Goal: Feedback & Contribution: Submit feedback/report problem

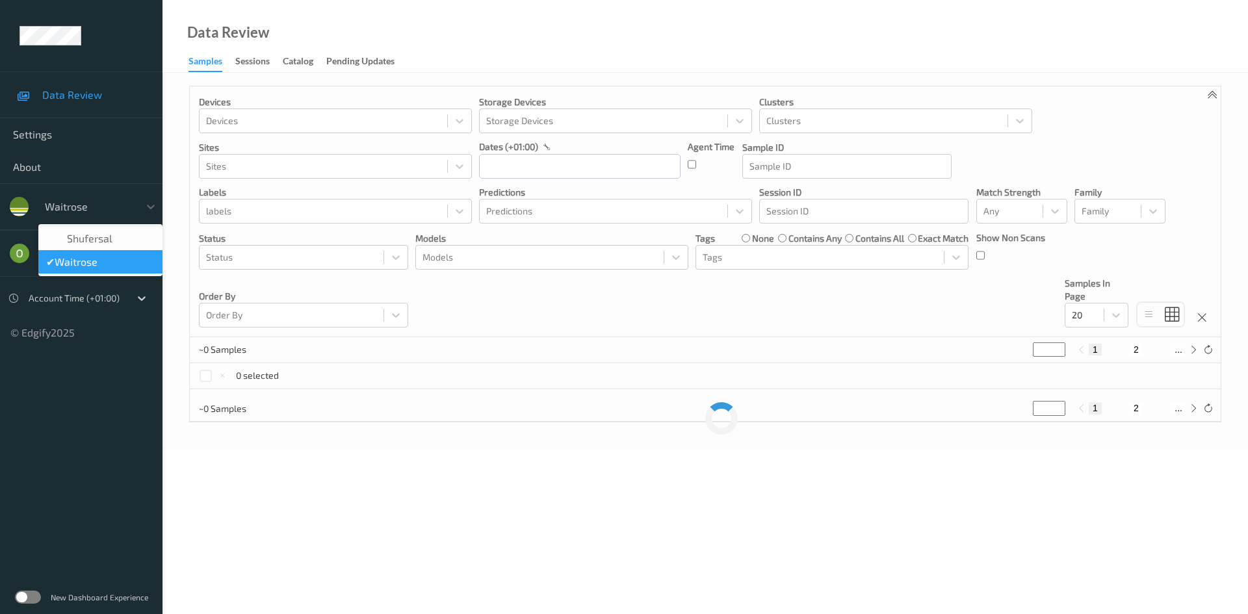
click at [130, 213] on div at bounding box center [89, 207] width 88 height 16
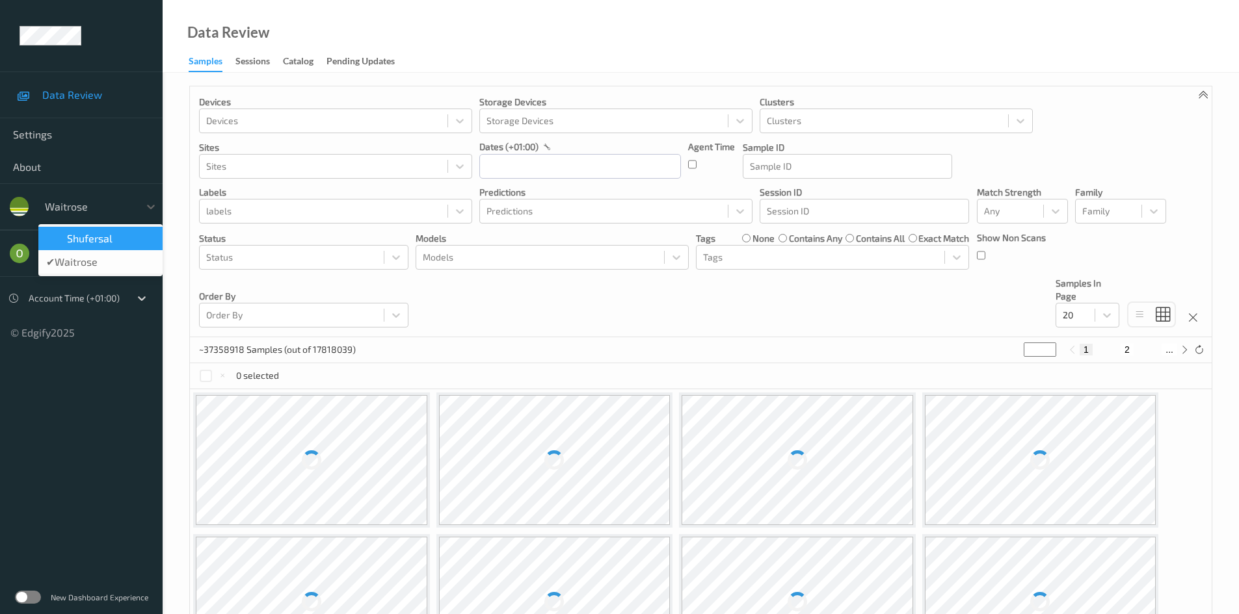
click at [118, 238] on div "shufersal" at bounding box center [100, 238] width 109 height 13
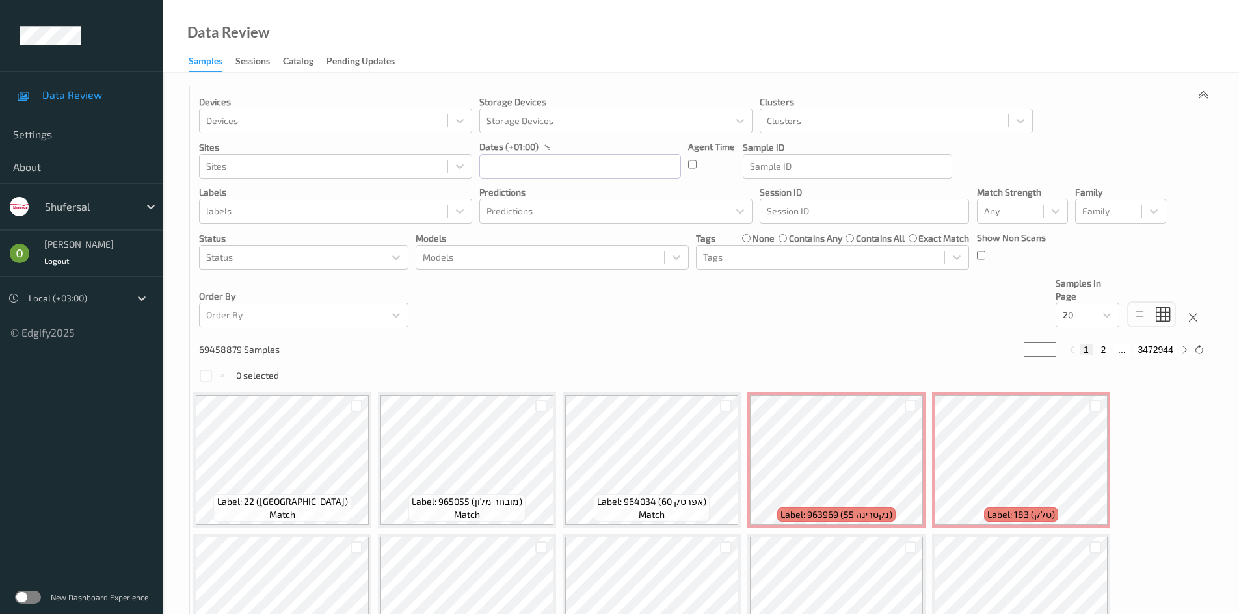
click at [23, 609] on div "New Dashboard Experience" at bounding box center [81, 598] width 163 height 34
click at [23, 602] on label at bounding box center [28, 597] width 26 height 13
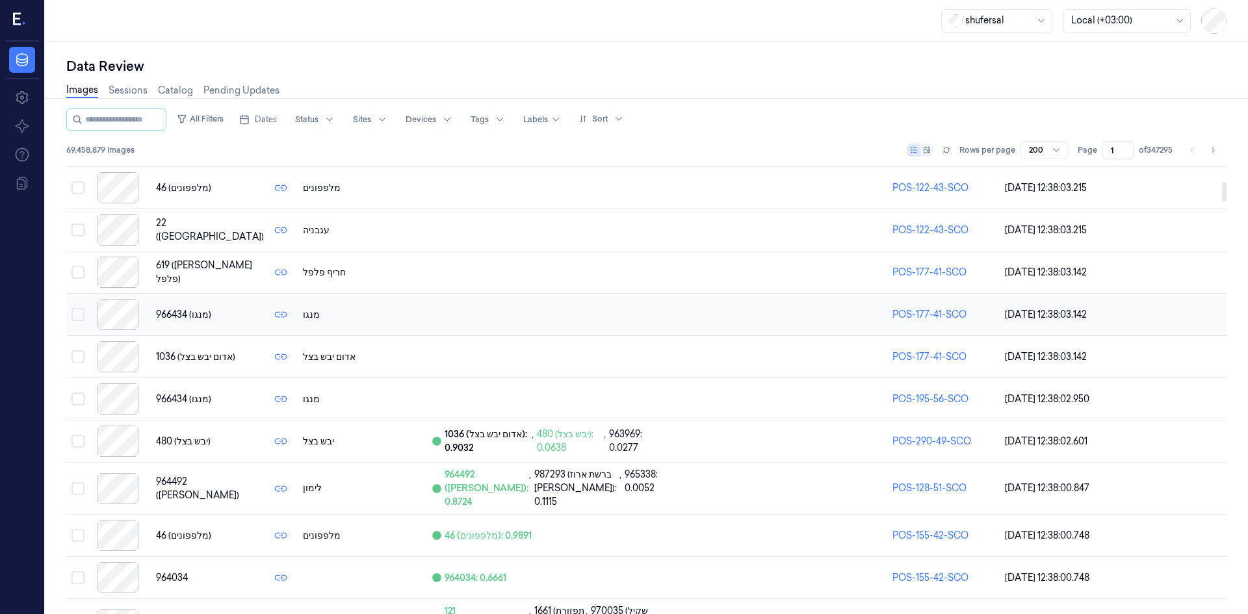
scroll to position [195, 0]
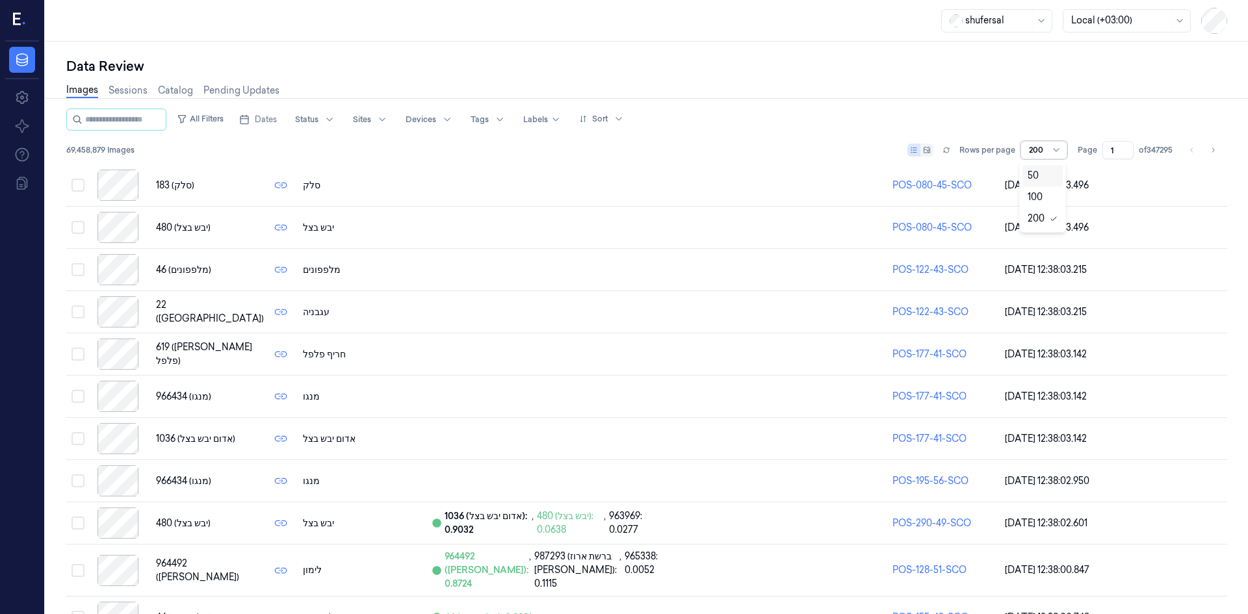
click at [1026, 152] on div "200" at bounding box center [1044, 150] width 47 height 18
click at [1039, 178] on div "50" at bounding box center [1043, 176] width 30 height 14
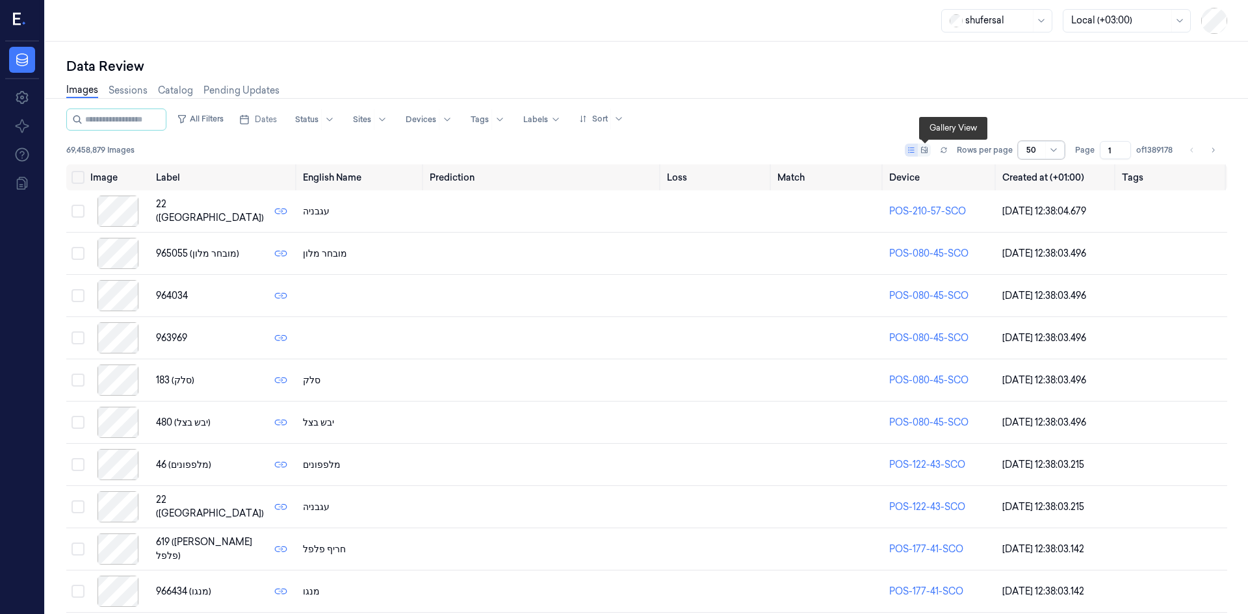
click at [926, 147] on icon at bounding box center [925, 150] width 8 height 8
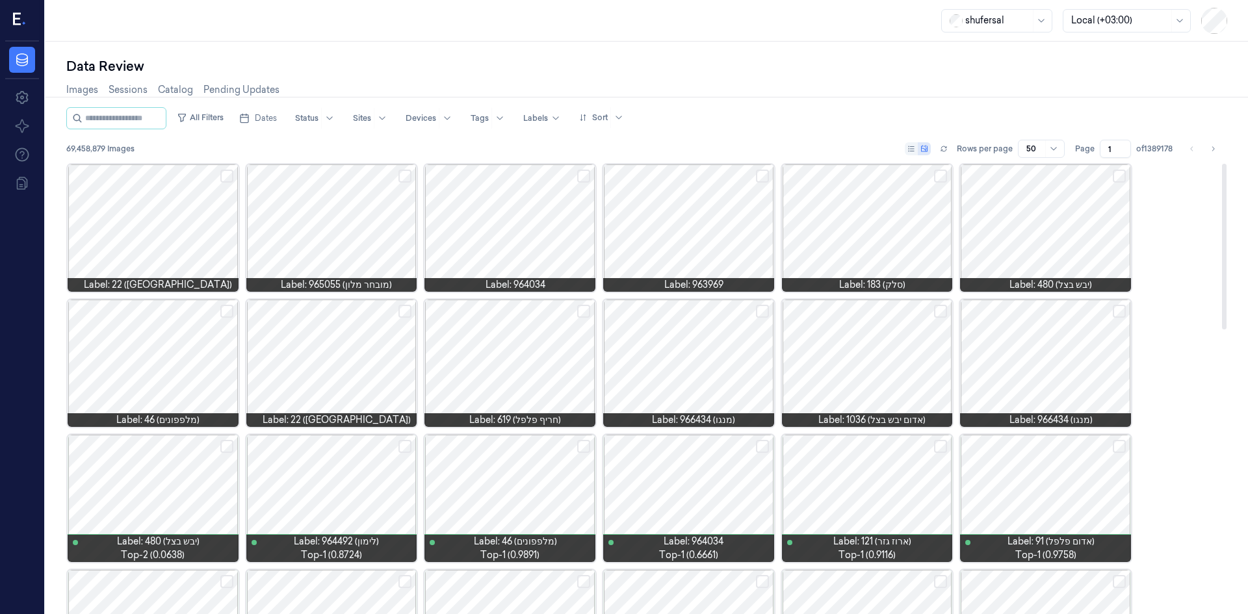
click at [186, 263] on div at bounding box center [153, 228] width 171 height 127
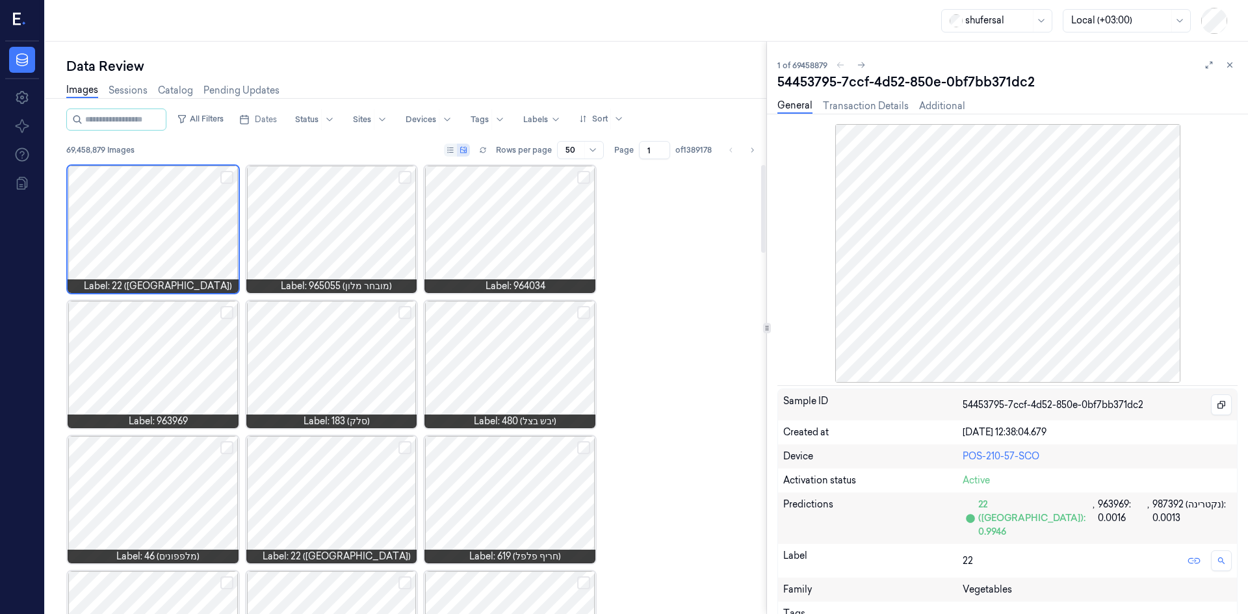
click at [407, 310] on button "Select row" at bounding box center [405, 312] width 13 height 13
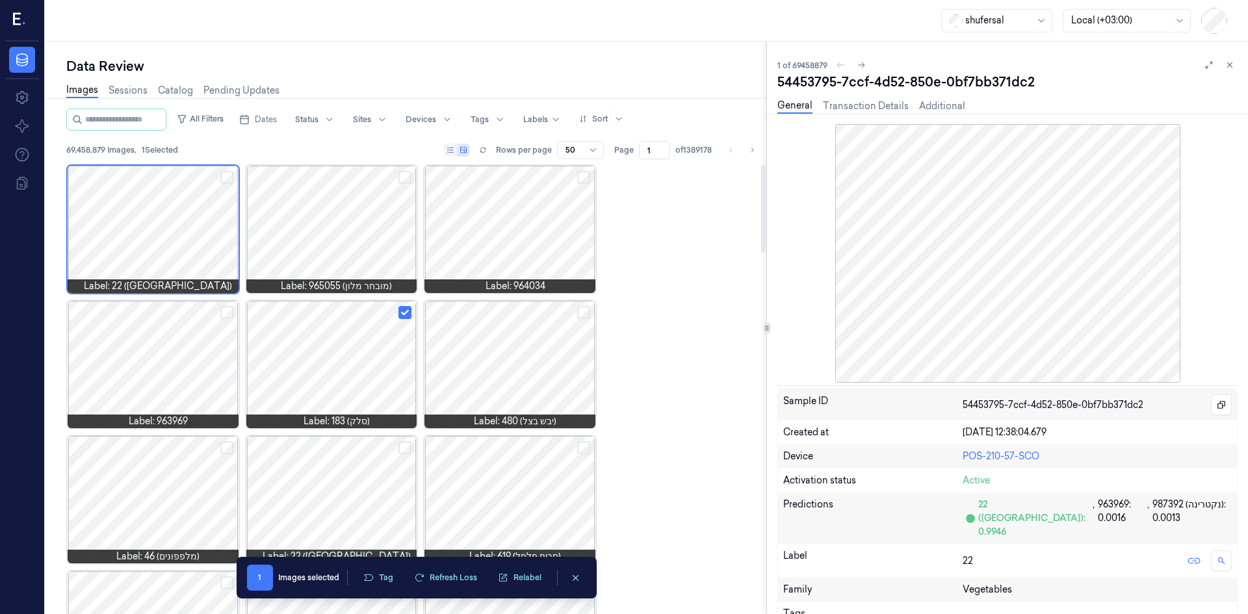
drag, startPoint x: 409, startPoint y: 175, endPoint x: 415, endPoint y: 191, distance: 16.9
click at [410, 175] on button "Select row" at bounding box center [405, 177] width 13 height 13
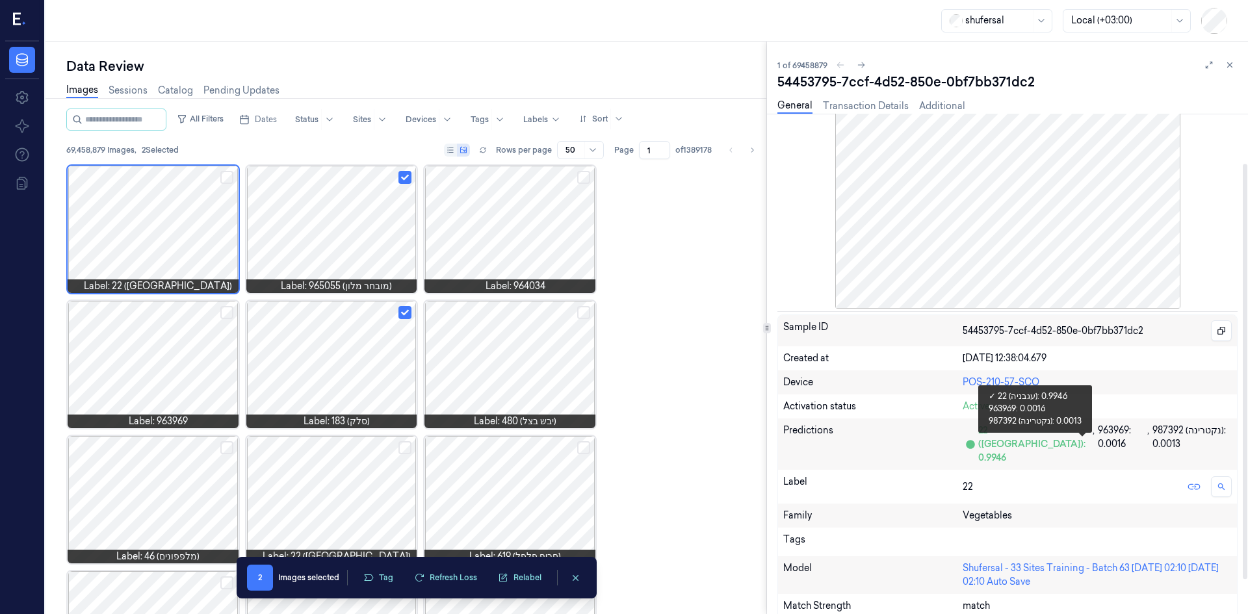
scroll to position [101, 0]
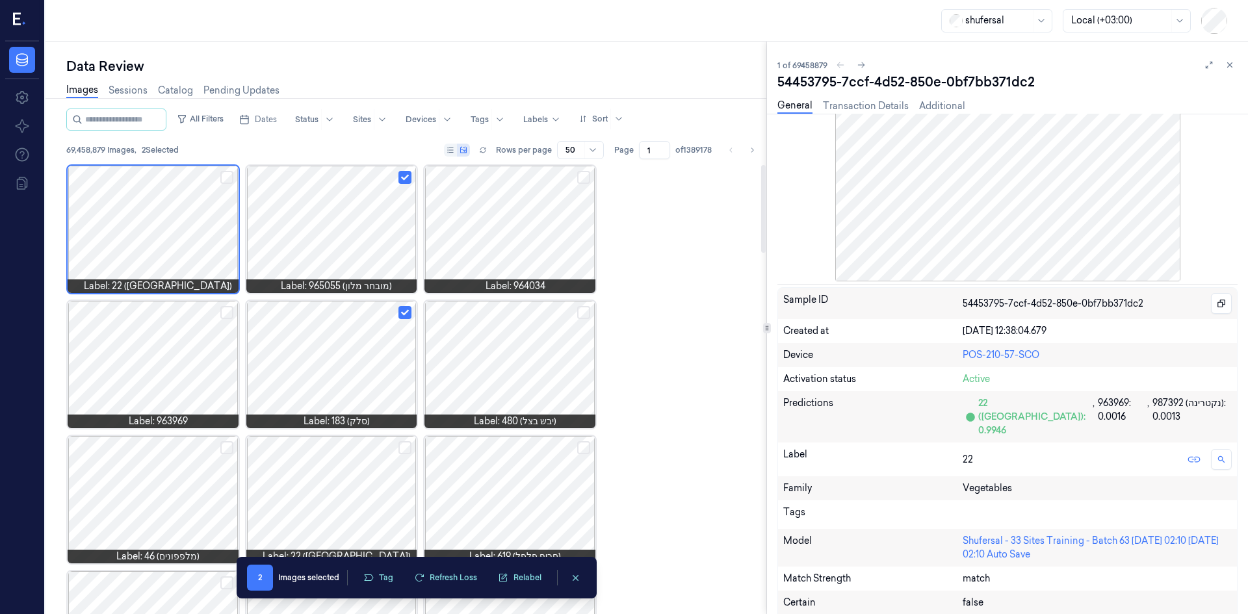
drag, startPoint x: 581, startPoint y: 179, endPoint x: 576, endPoint y: 209, distance: 31.0
click at [581, 179] on button "Select row" at bounding box center [583, 177] width 13 height 13
click at [585, 312] on button "Select row" at bounding box center [583, 312] width 13 height 13
click at [358, 239] on div at bounding box center [331, 229] width 171 height 127
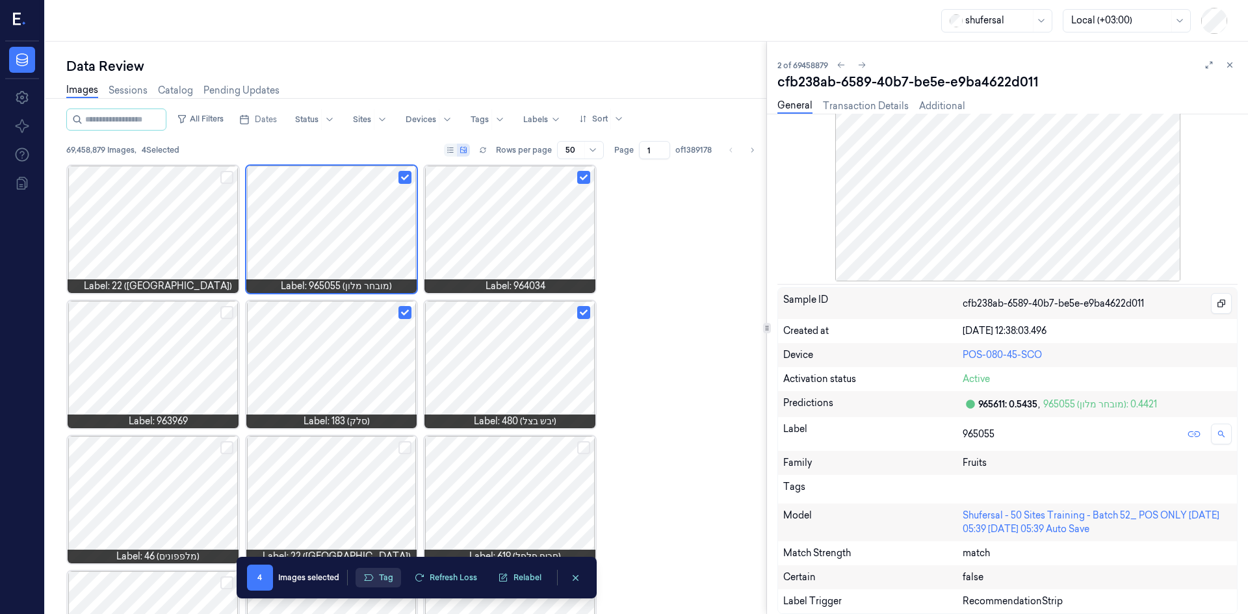
click at [375, 578] on button "Tag" at bounding box center [379, 578] width 46 height 20
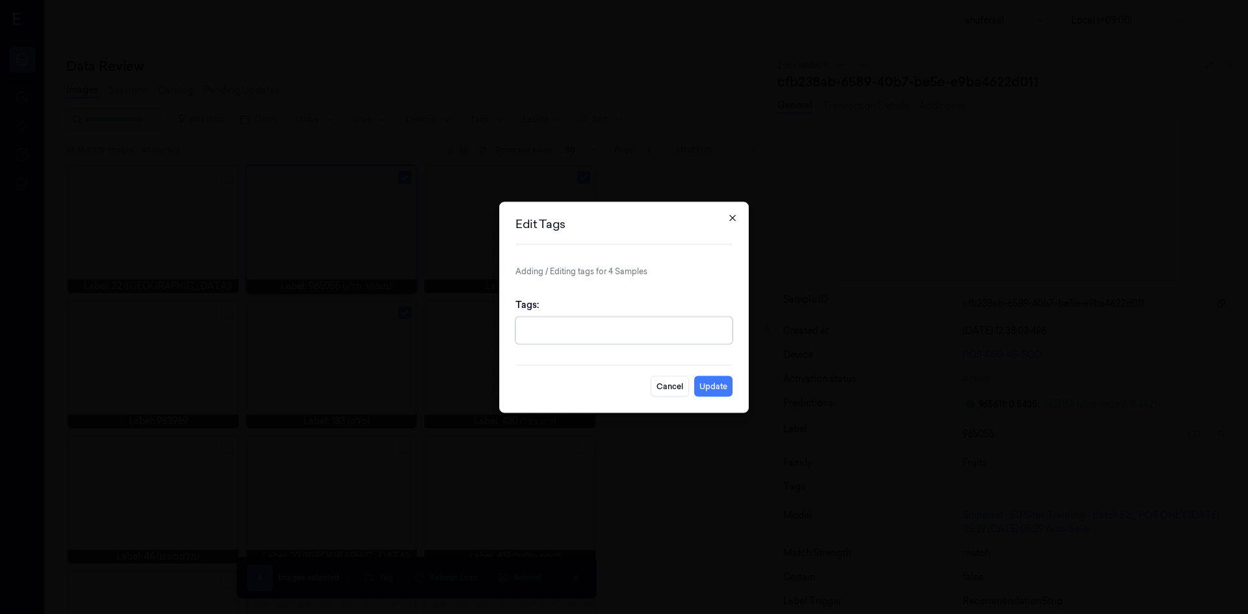
click at [736, 222] on div "Edit Tags Adding / Editing tags for 4 Samples Tags: Cancel Update Close" at bounding box center [624, 307] width 250 height 211
click at [731, 218] on icon "button" at bounding box center [733, 218] width 10 height 10
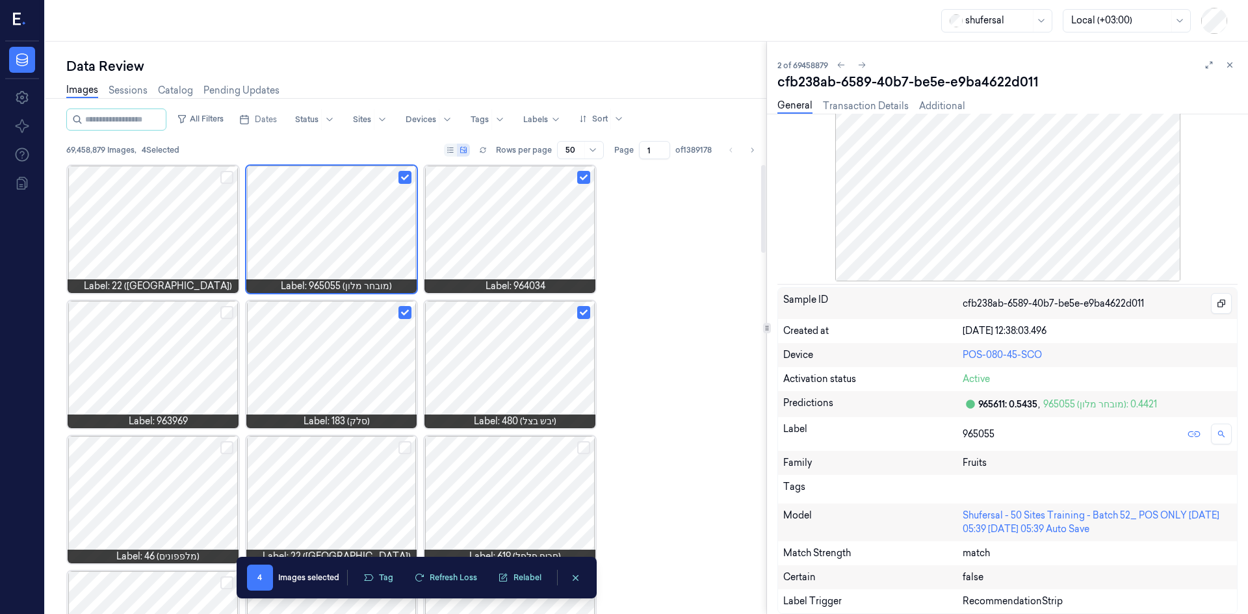
click at [404, 181] on button "Select row" at bounding box center [405, 177] width 13 height 13
click at [585, 181] on button "Select row" at bounding box center [583, 177] width 13 height 13
click at [583, 316] on button "Select row" at bounding box center [583, 312] width 13 height 13
click at [404, 313] on button "Select row" at bounding box center [405, 312] width 13 height 13
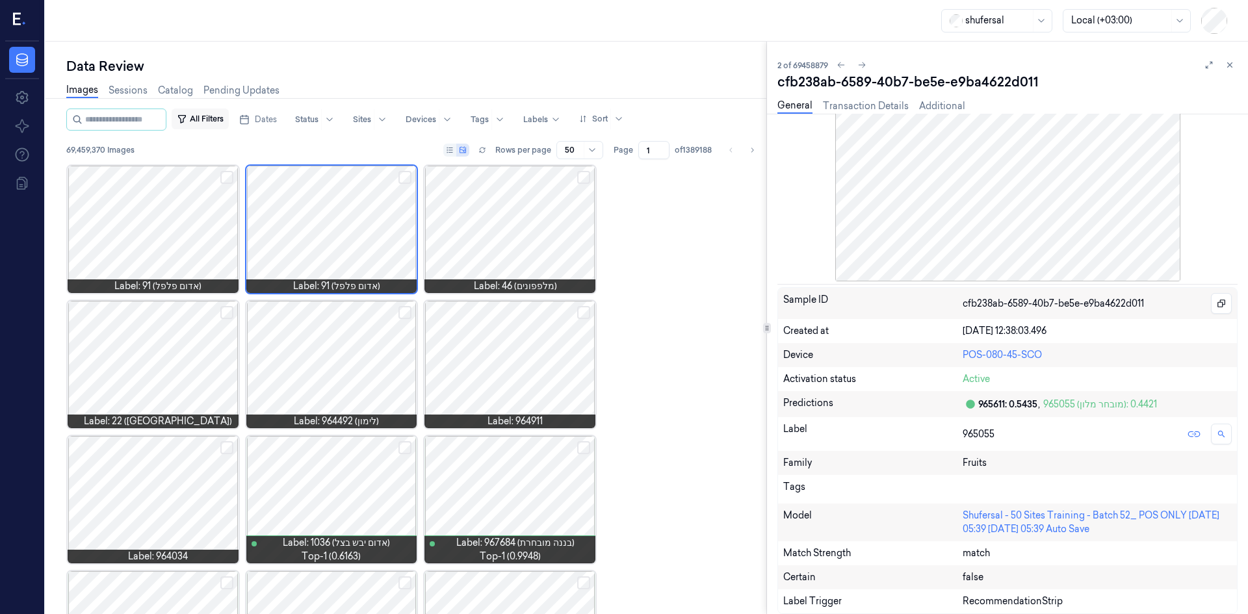
click at [229, 120] on button "All Filters" at bounding box center [200, 119] width 57 height 21
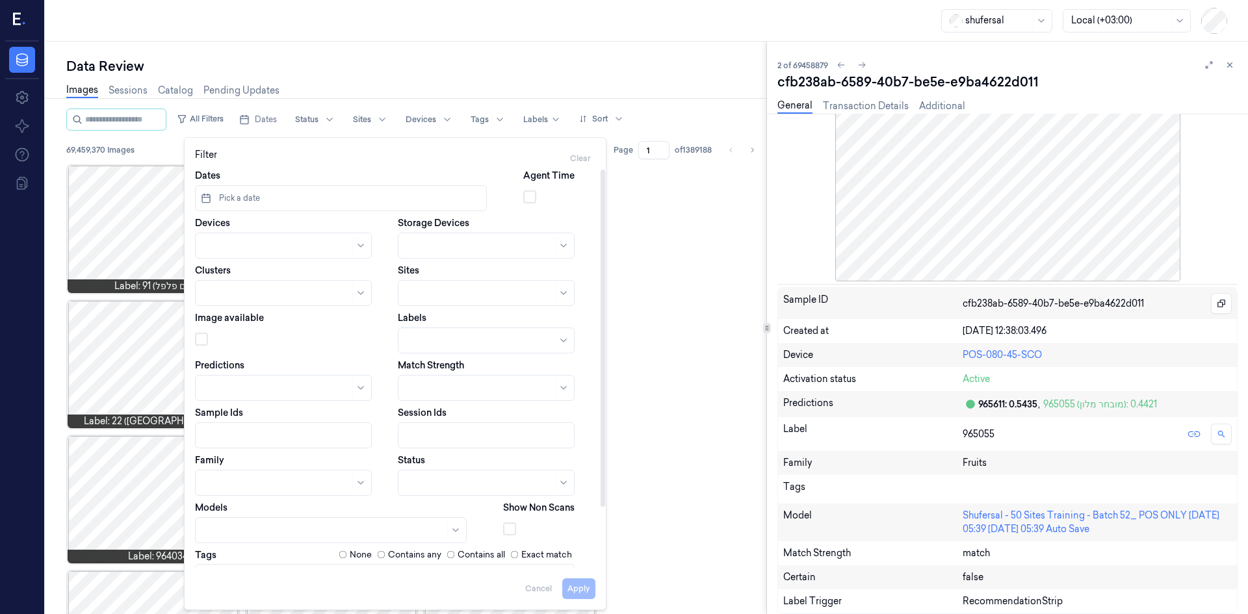
click at [447, 488] on div at bounding box center [486, 483] width 177 height 26
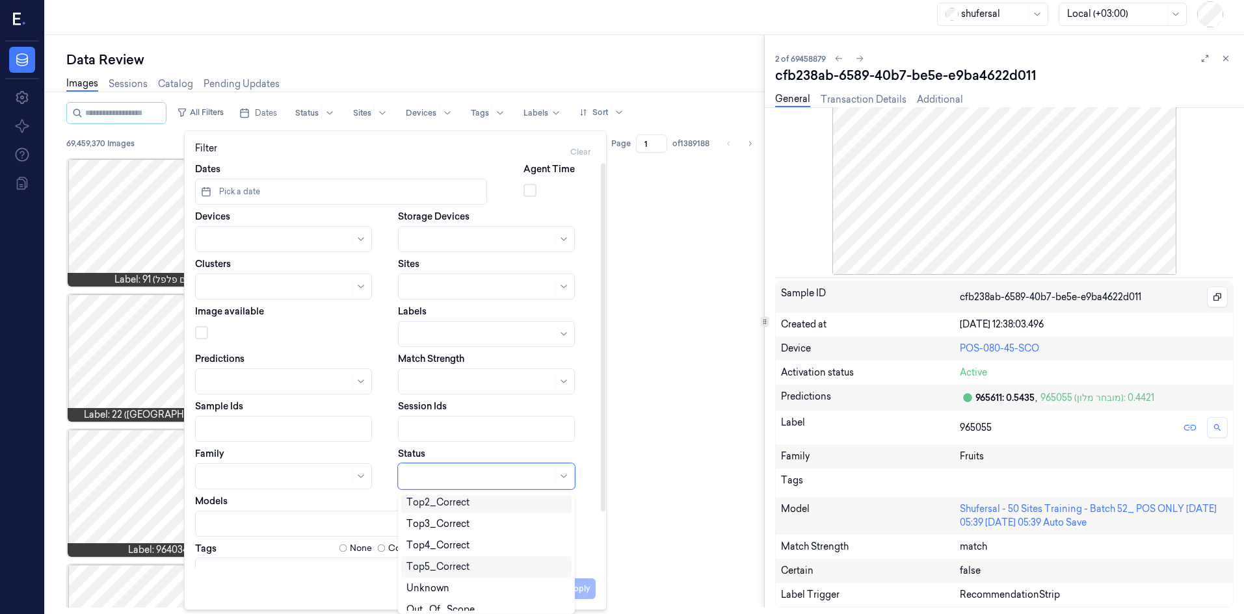
scroll to position [77, 0]
click at [454, 593] on div "Mistake" at bounding box center [486, 600] width 170 height 21
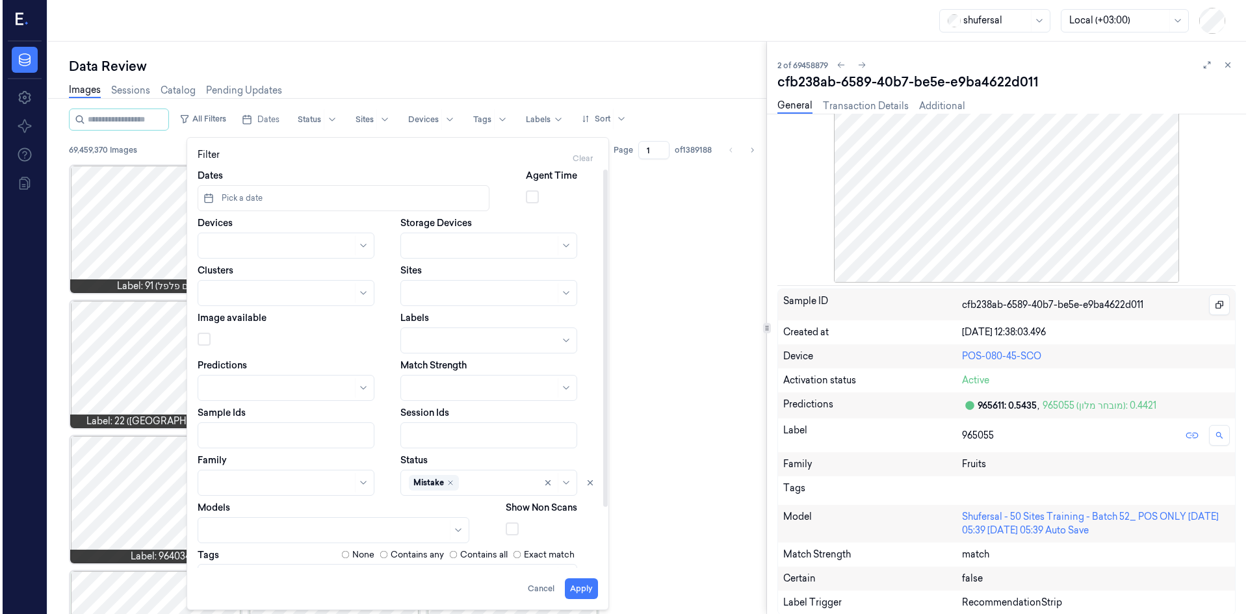
scroll to position [0, 0]
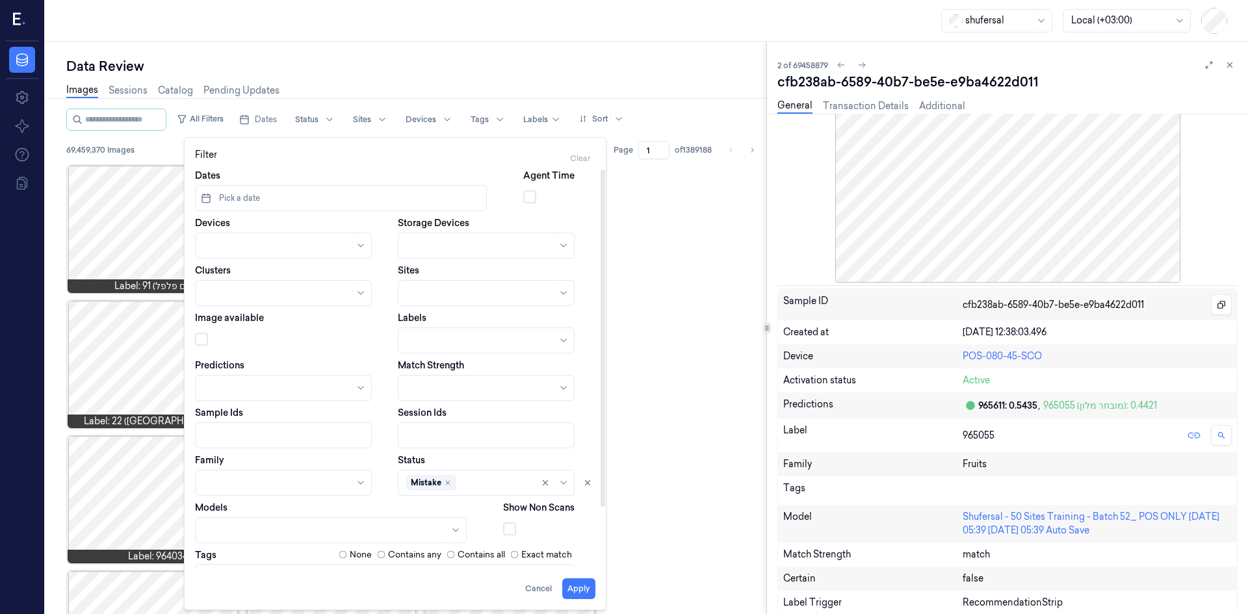
click at [505, 458] on div "Status Mistake" at bounding box center [497, 475] width 198 height 42
click at [260, 200] on button "Pick a date" at bounding box center [341, 198] width 292 height 26
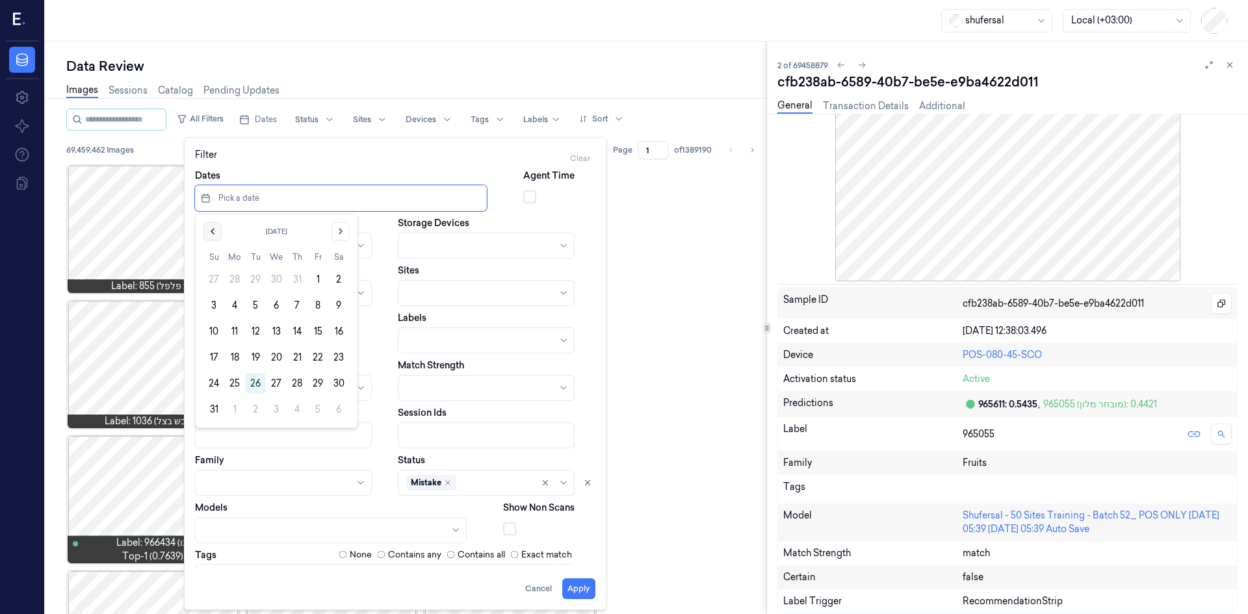
click at [212, 225] on button "Go to the Previous Month" at bounding box center [213, 231] width 18 height 18
click at [261, 276] on button "1" at bounding box center [255, 279] width 21 height 21
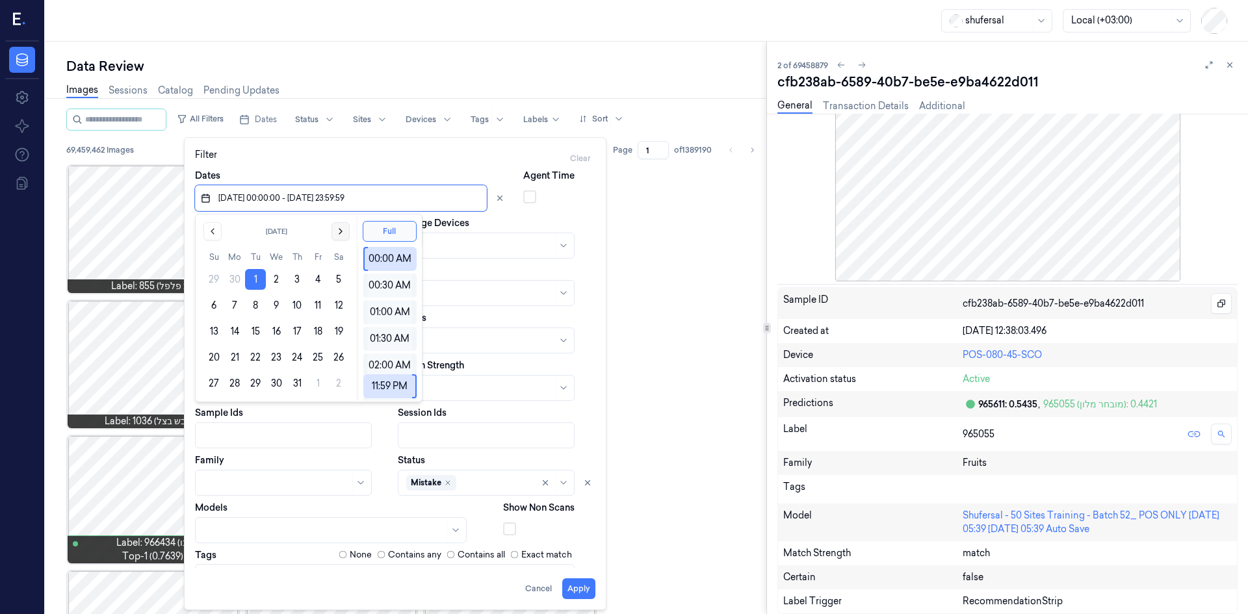
click at [343, 239] on button "Go to the Next Month" at bounding box center [341, 231] width 18 height 18
click at [212, 414] on button "31" at bounding box center [214, 409] width 21 height 21
type input "01/07/2025 00:00:00 - 31/08/2025 23:59:59"
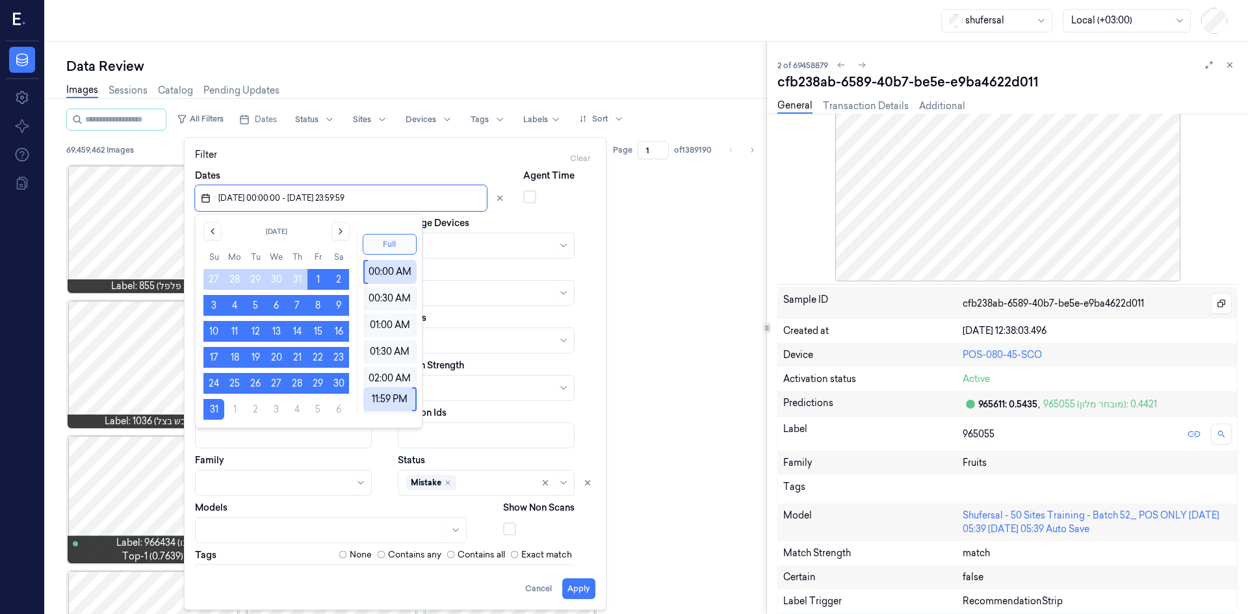
click at [395, 239] on button "Full" at bounding box center [390, 244] width 54 height 21
click at [518, 218] on div "Storage Devices" at bounding box center [497, 238] width 198 height 42
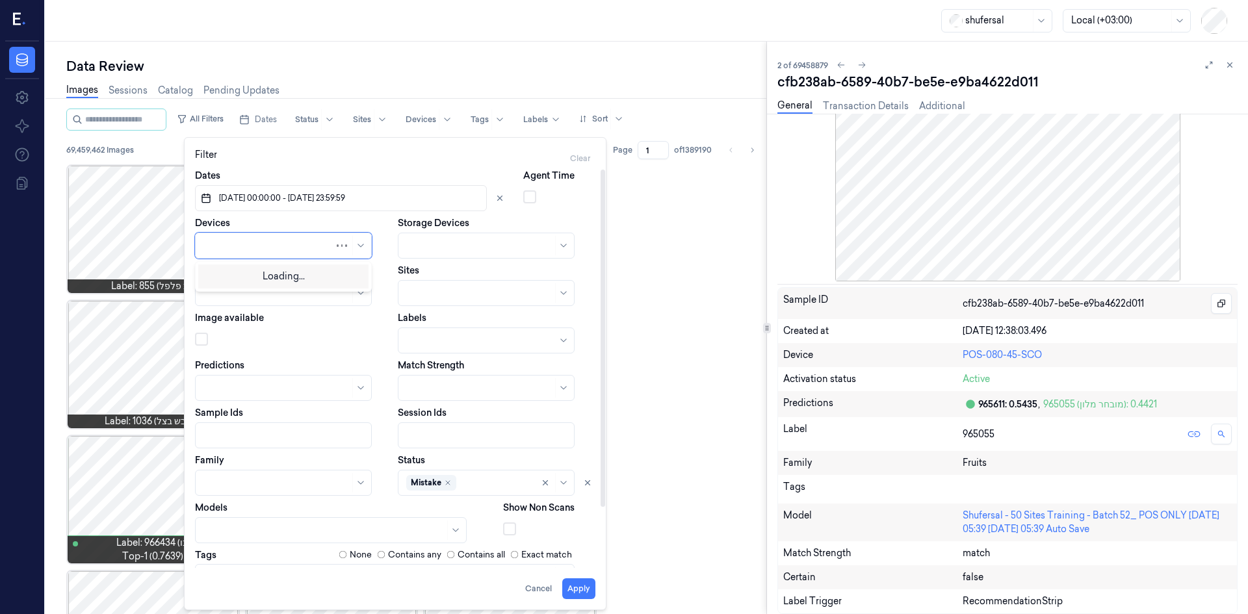
click at [310, 252] on div at bounding box center [269, 246] width 131 height 14
click at [293, 244] on div at bounding box center [277, 246] width 146 height 14
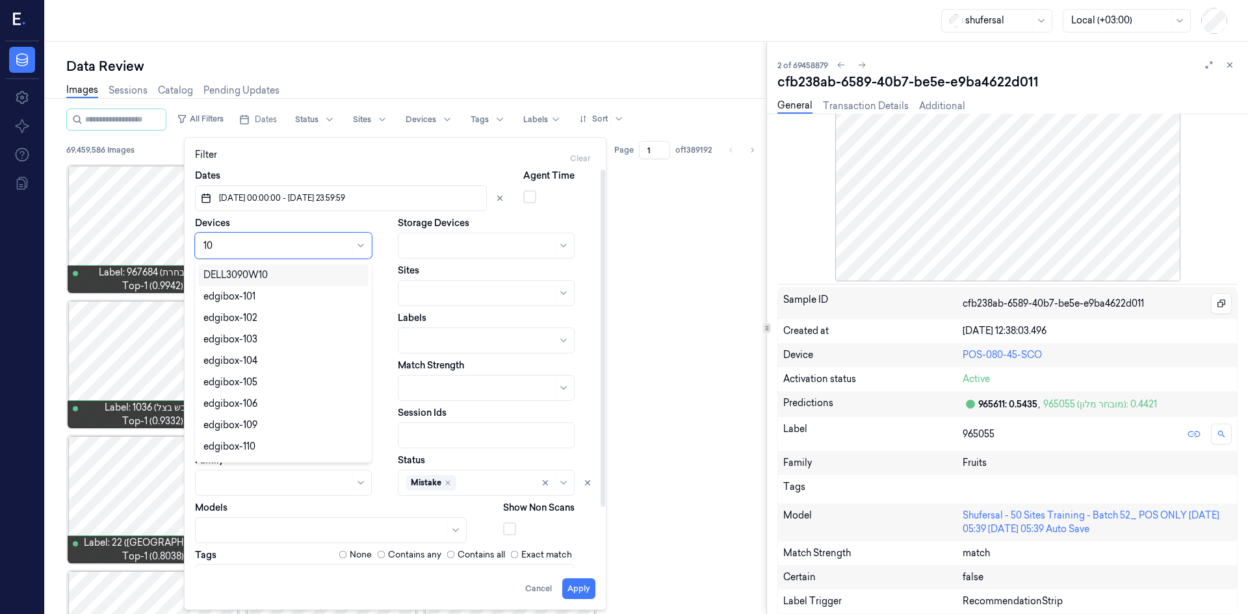
type input "106"
click at [256, 299] on div "POS-106-01" at bounding box center [284, 297] width 160 height 14
type input "106"
click at [231, 297] on div "POS-106-02" at bounding box center [230, 297] width 53 height 14
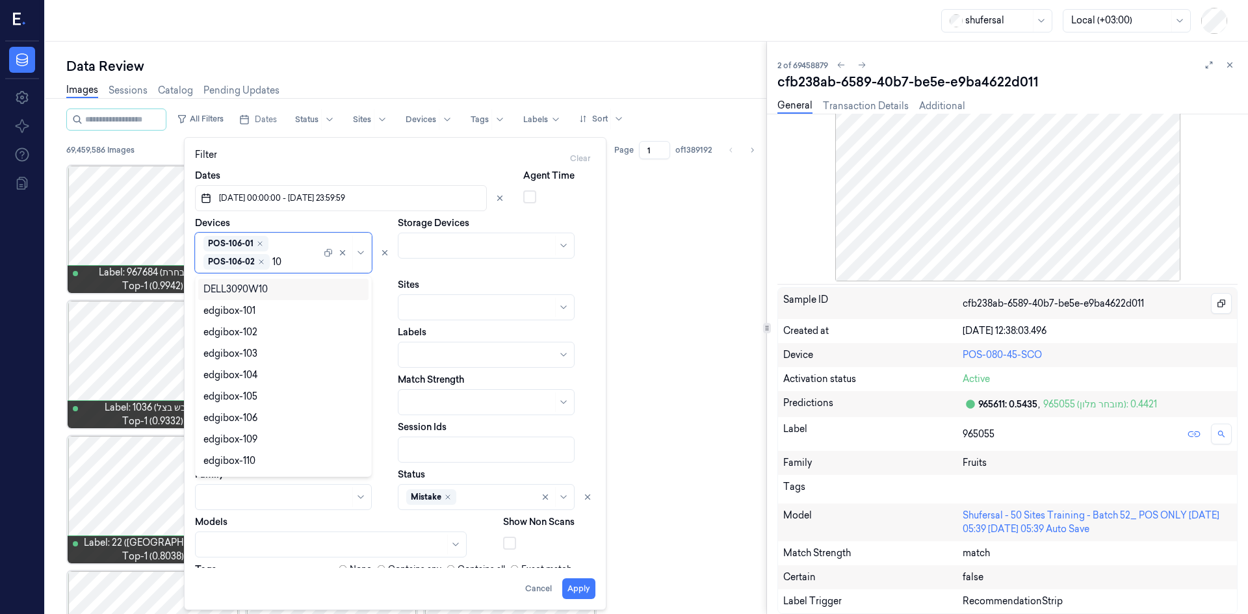
type input "106"
click at [257, 309] on div "POS-106-03" at bounding box center [284, 311] width 160 height 14
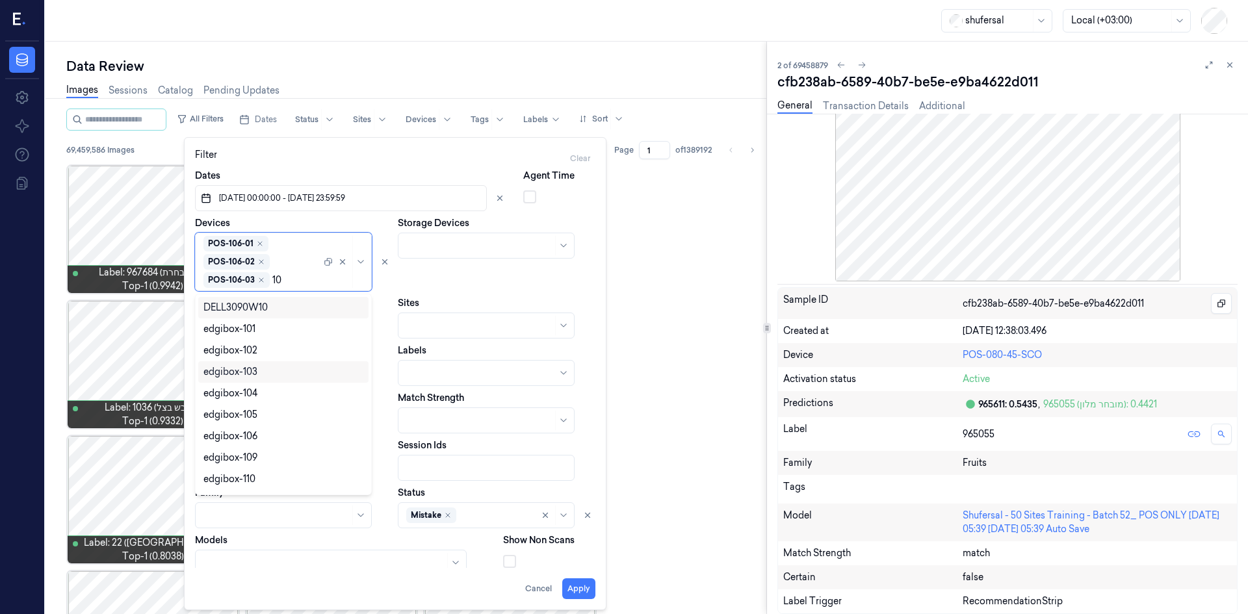
type input "106"
click at [252, 324] on div "POS-106-04" at bounding box center [230, 330] width 53 height 14
type input "106"
click at [249, 326] on div "POS-106-05" at bounding box center [230, 330] width 53 height 14
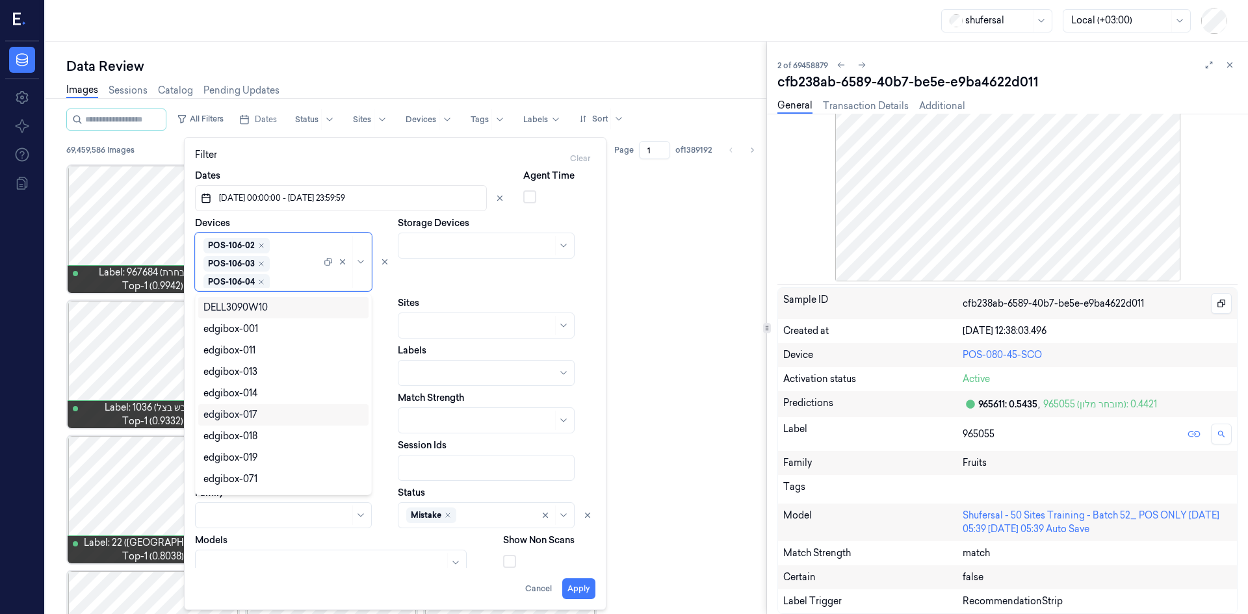
scroll to position [34, 0]
type input "106"
click at [245, 339] on div "POS-106-06" at bounding box center [283, 329] width 170 height 21
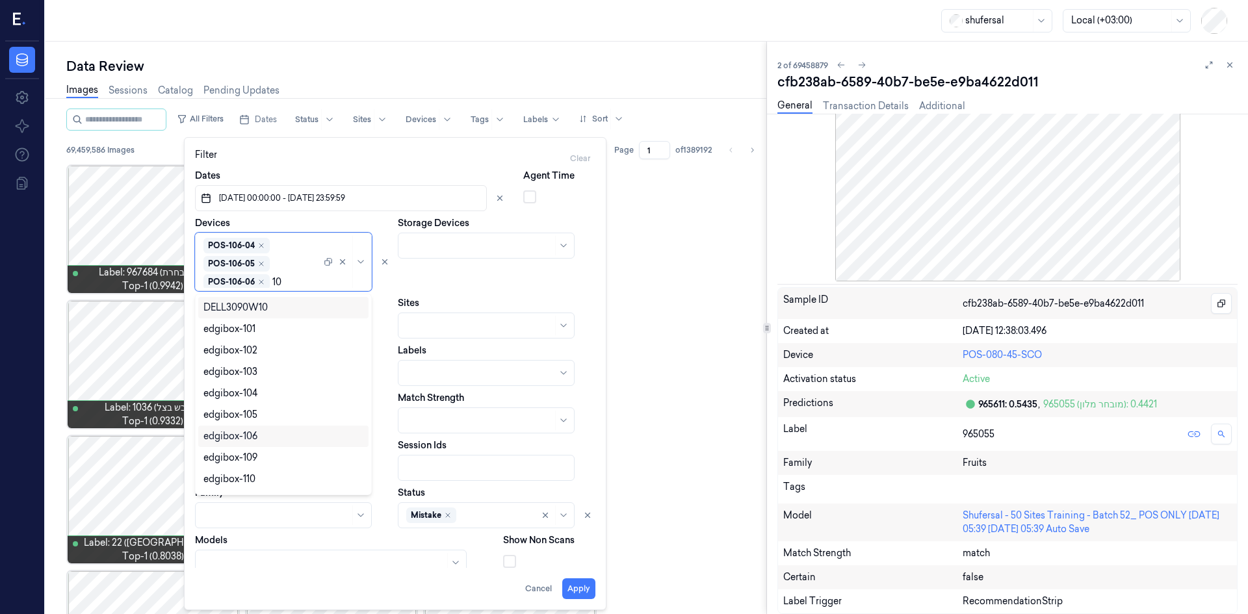
type input "106"
click at [241, 332] on div "POS-106-07" at bounding box center [230, 330] width 53 height 14
type input "106"
click at [241, 336] on div "POS-106-08" at bounding box center [230, 330] width 53 height 14
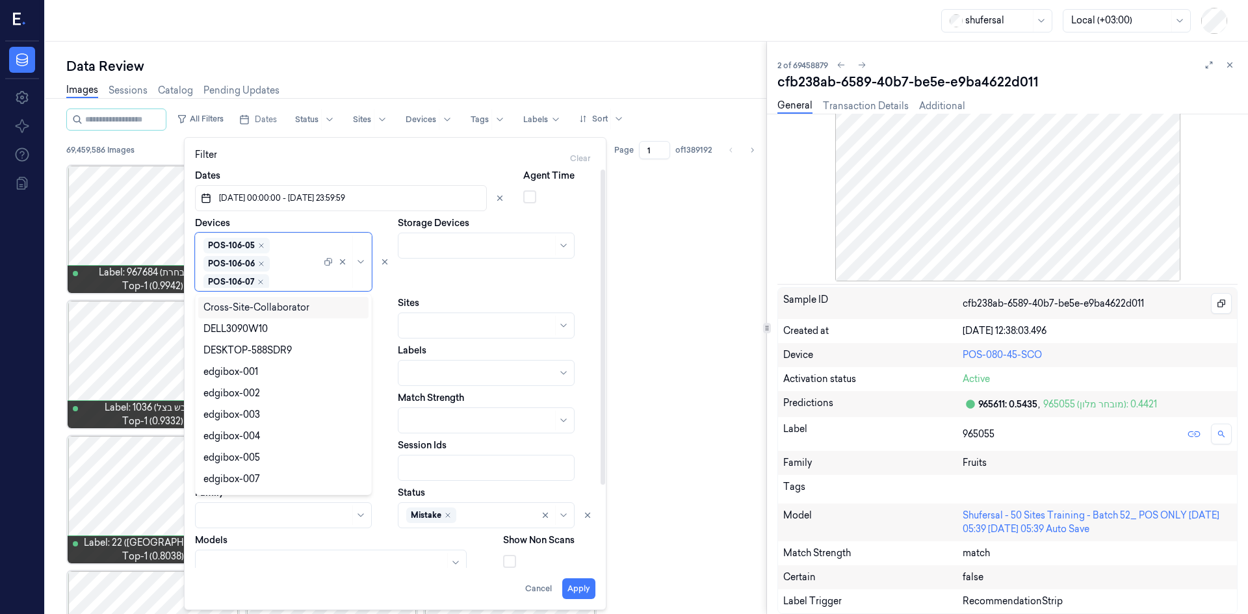
scroll to position [91, 0]
type input "4"
type input "106"
click at [286, 328] on div "POS-106-09" at bounding box center [284, 330] width 160 height 14
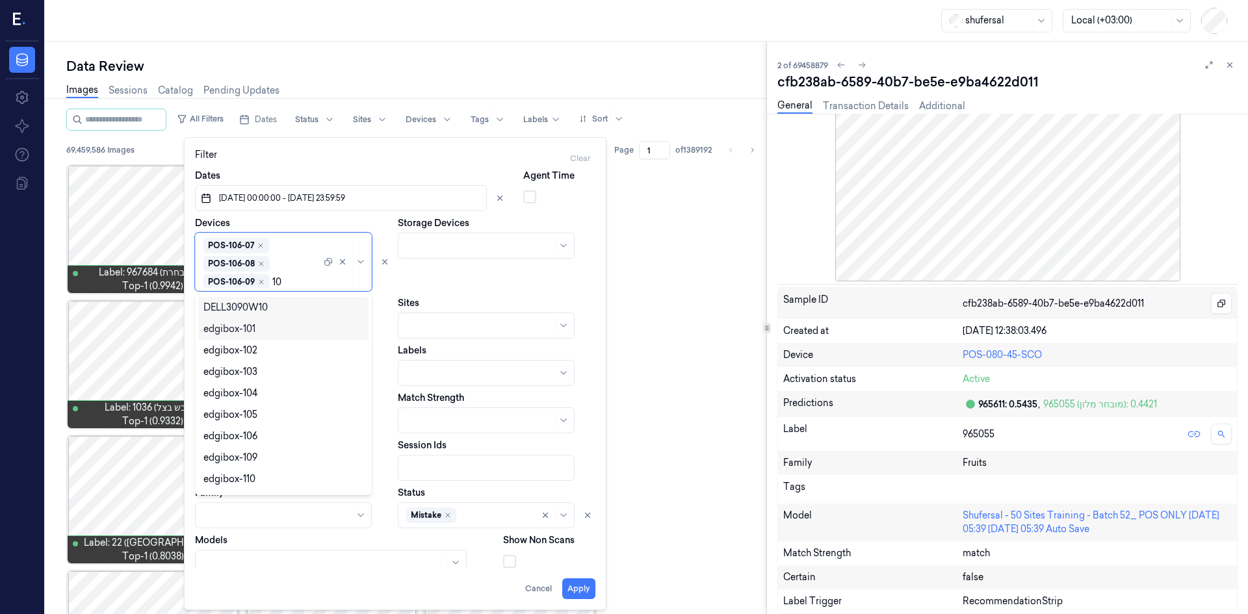
type input "106"
click at [283, 328] on div "POS-106-30" at bounding box center [284, 330] width 160 height 14
type input "106"
click at [271, 330] on div "POS-106-31" at bounding box center [284, 330] width 160 height 14
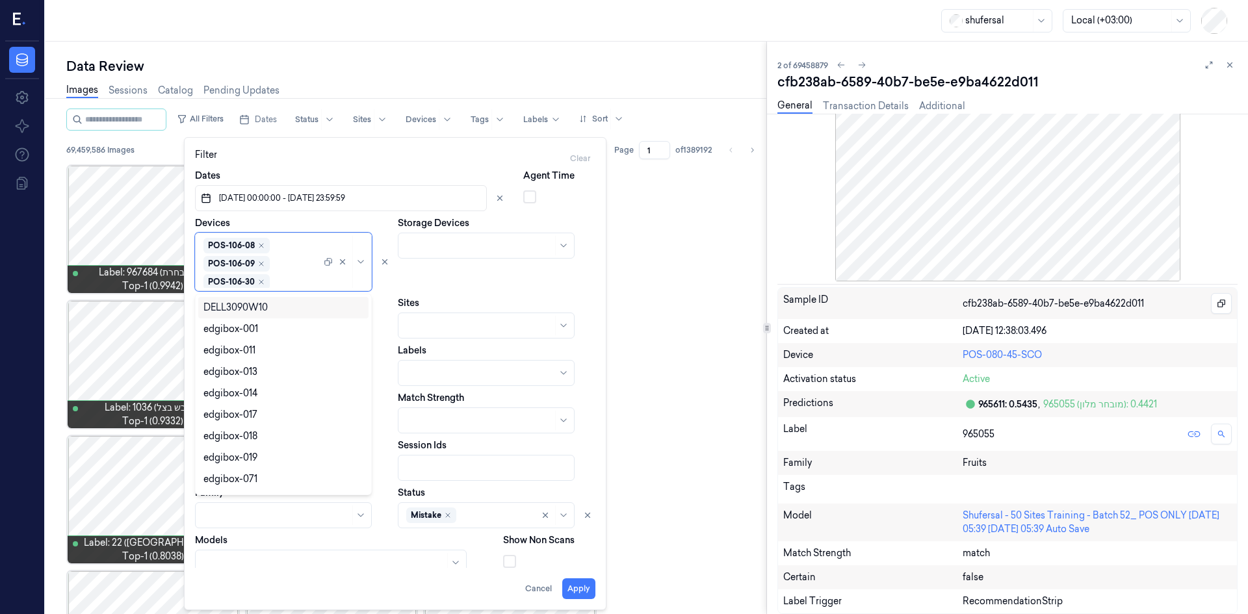
scroll to position [144, 0]
type input "106"
click at [267, 331] on div "POS-106-33" at bounding box center [284, 330] width 160 height 14
type input "106"
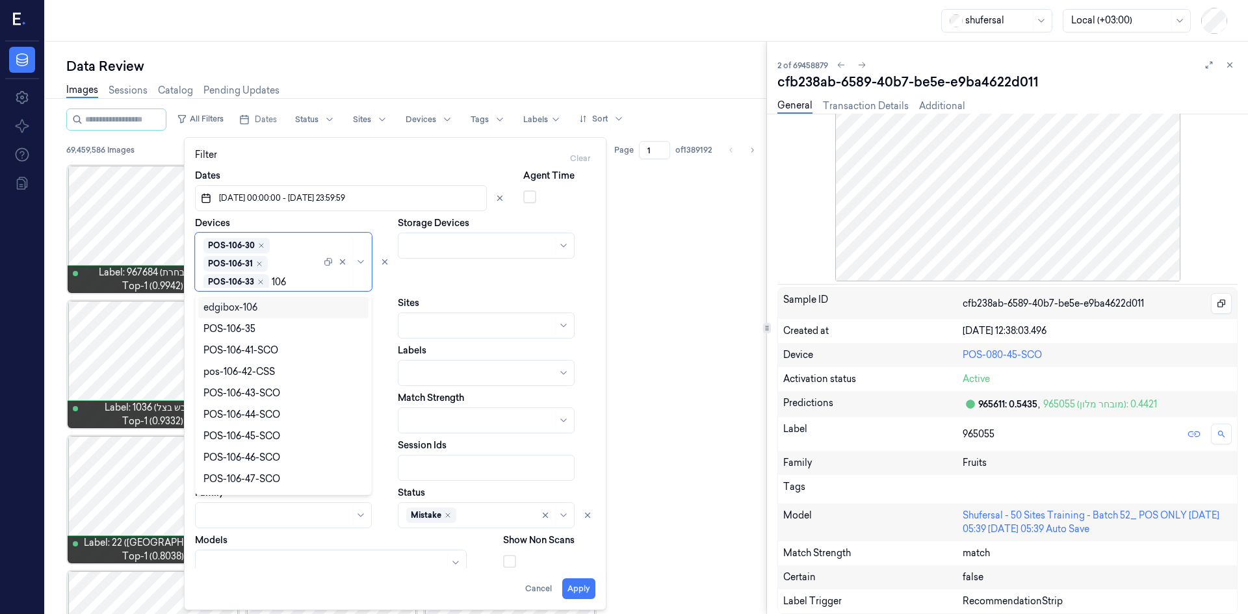
click at [267, 331] on div "POS-106-35" at bounding box center [284, 330] width 160 height 14
type input "106"
click at [287, 317] on div "edgibox-106" at bounding box center [283, 307] width 170 height 21
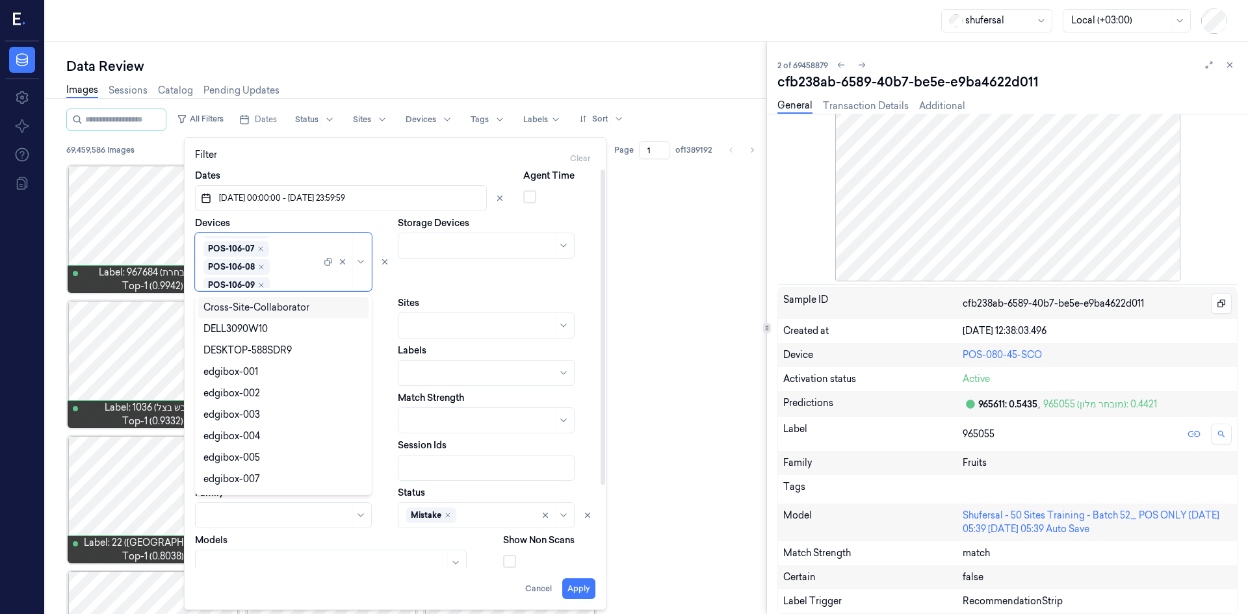
scroll to position [200, 0]
click at [261, 281] on icon "Remove ,edgibox-106" at bounding box center [263, 280] width 8 height 8
type input "106"
click at [280, 332] on div "POS-106-41-SCO" at bounding box center [284, 330] width 160 height 14
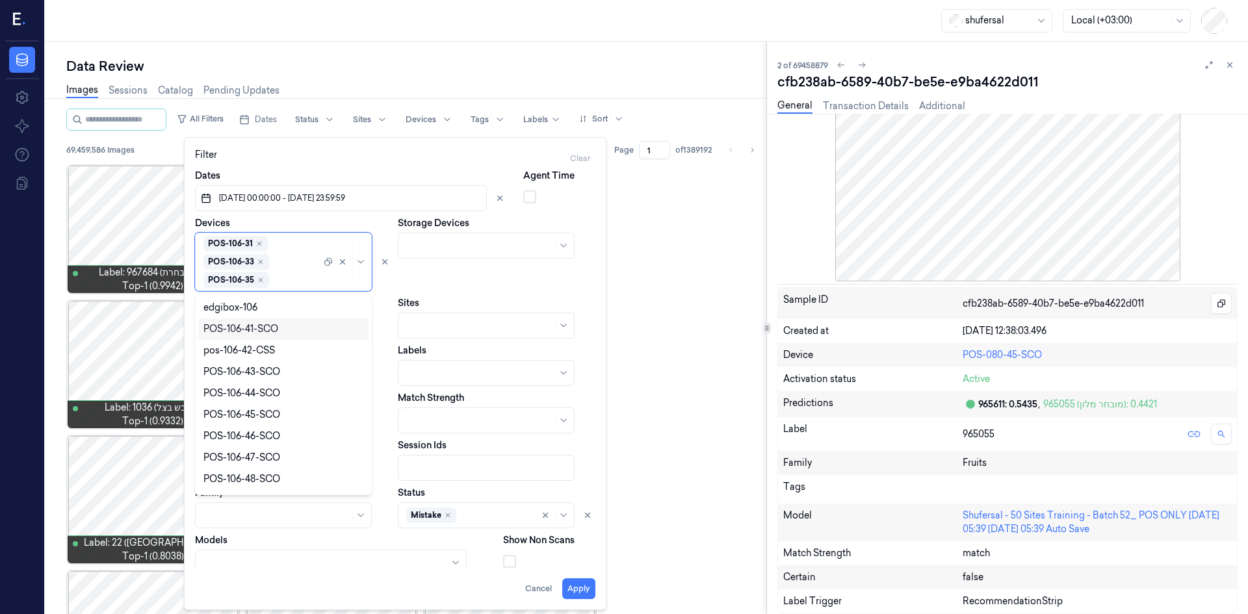
scroll to position [200, 0]
click at [281, 282] on icon "Remove ,POS-106-41-SCO" at bounding box center [282, 280] width 8 height 8
type input "106"
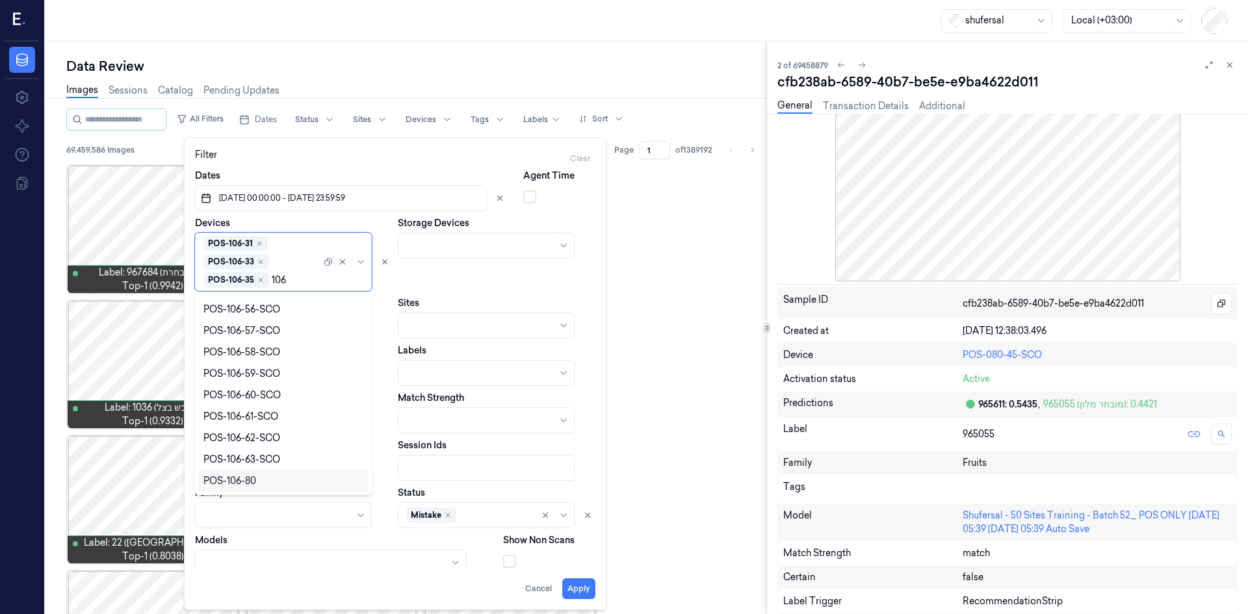
click at [265, 485] on div "POS-106-80" at bounding box center [284, 482] width 160 height 14
type input "1"
type input "106"
click at [273, 314] on div "edgibox-106" at bounding box center [283, 307] width 170 height 21
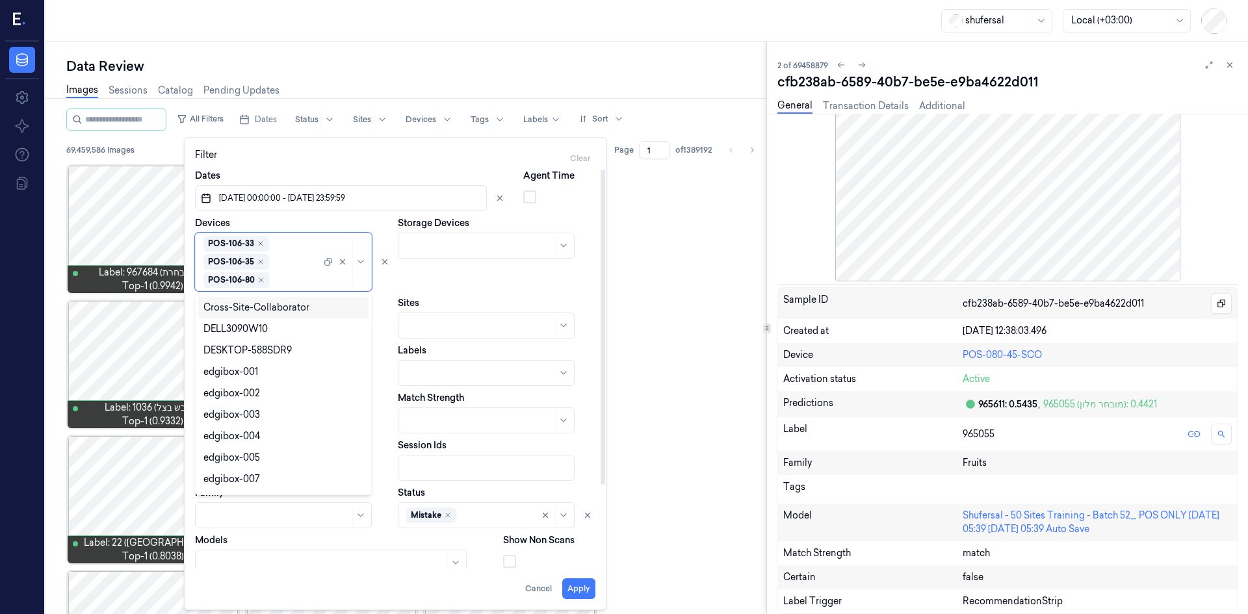
scroll to position [217, 0]
type input "106"
click at [276, 315] on div "POS-106-41-SCO" at bounding box center [283, 307] width 170 height 21
type input "106"
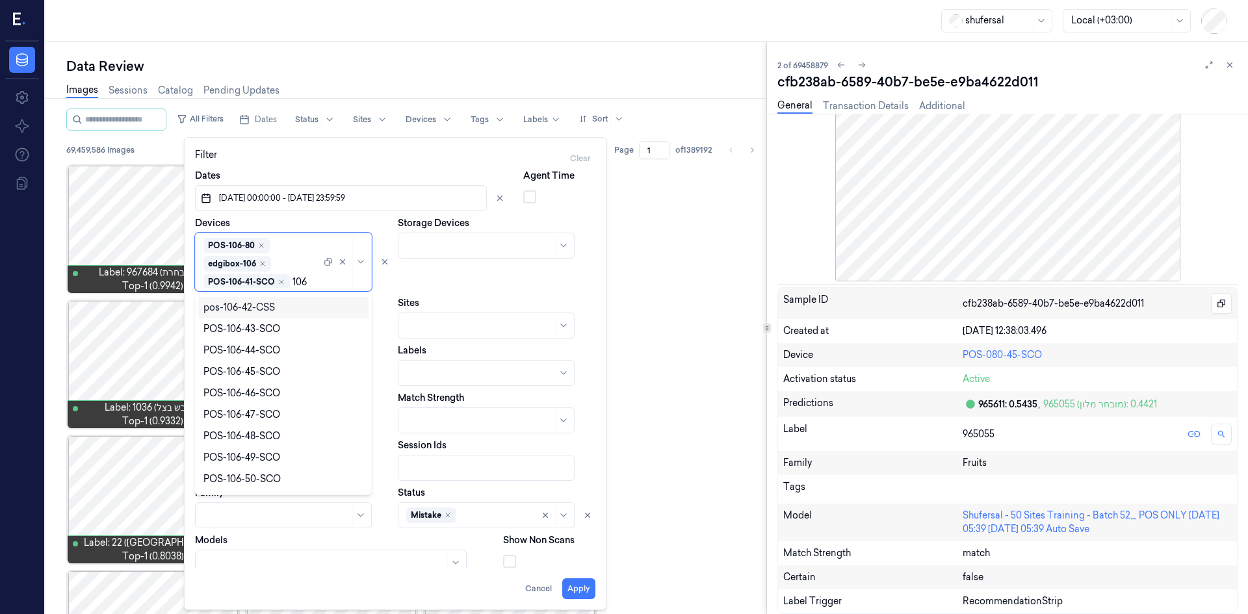
click at [276, 315] on div "pos-106-42-CSS" at bounding box center [283, 307] width 170 height 21
type input "106"
click at [276, 315] on div "POS-106-43-SCO" at bounding box center [283, 307] width 170 height 21
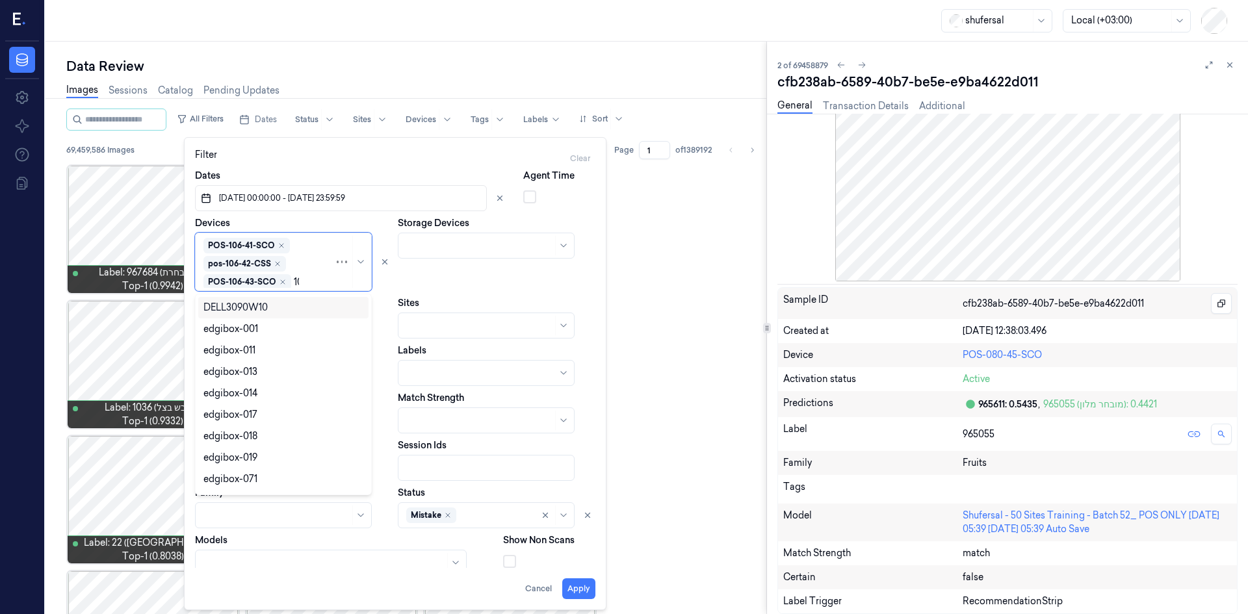
type input "106"
click at [276, 315] on div "POS-106-44-SCO" at bounding box center [283, 307] width 170 height 21
type input "106"
click at [276, 315] on div "POS-106-45-SCO" at bounding box center [283, 307] width 170 height 21
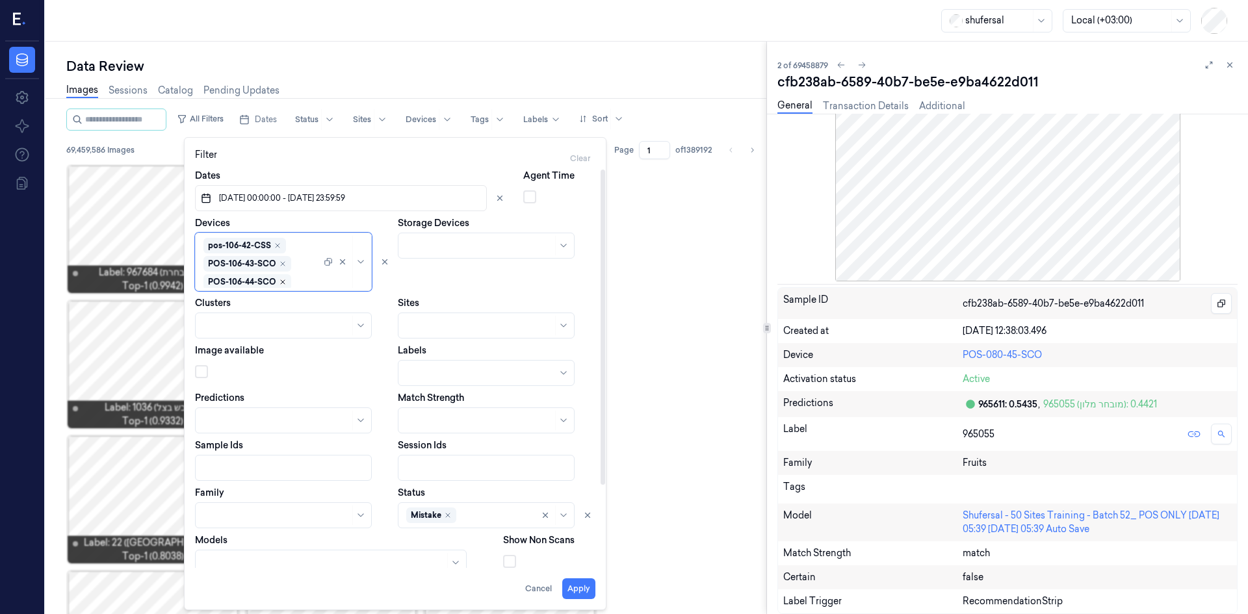
click at [283, 280] on icon "Remove ,POS-106-44-SCO" at bounding box center [283, 282] width 8 height 8
click at [284, 278] on div "Remove ,POS-106-45-SCO" at bounding box center [283, 282] width 8 height 8
click at [279, 281] on icon "Remove ,POS-106-43-SCO" at bounding box center [283, 280] width 8 height 8
click at [278, 281] on icon "Remove ,pos-106-42-CSS" at bounding box center [278, 280] width 8 height 8
click at [278, 281] on icon "Remove ,POS-106-41-SCO" at bounding box center [282, 280] width 8 height 8
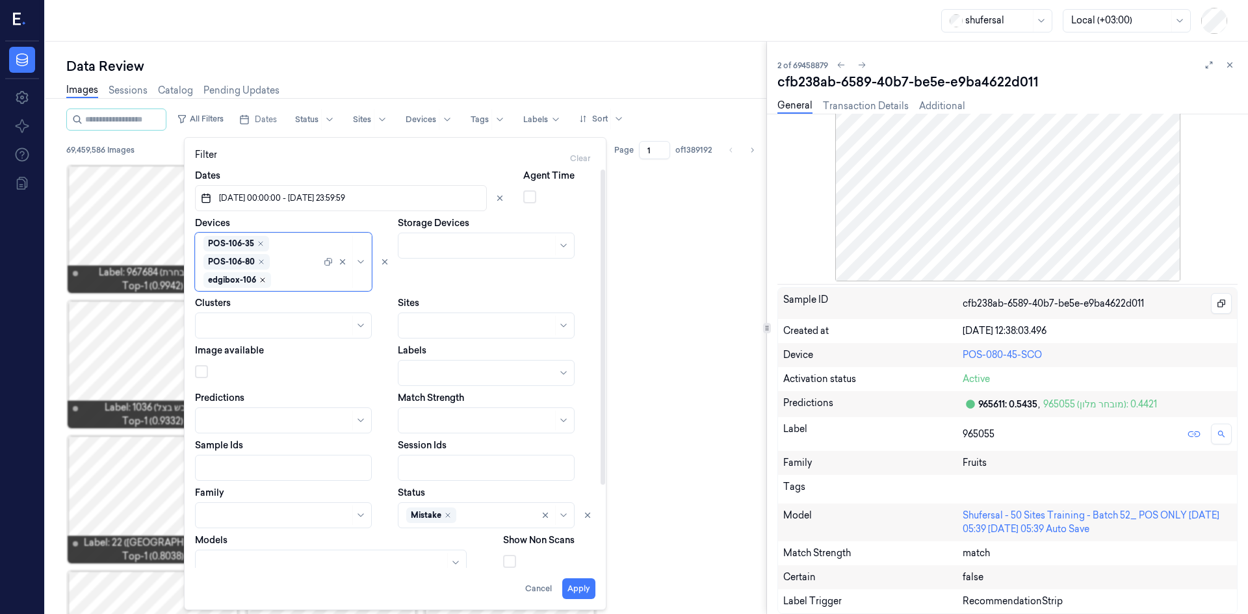
click at [265, 281] on icon "Remove ,edgibox-106" at bounding box center [263, 280] width 8 height 8
click at [261, 280] on icon "Remove ,POS-106-80" at bounding box center [261, 280] width 8 height 8
click at [261, 280] on icon "Remove ,POS-106-35" at bounding box center [261, 280] width 4 height 4
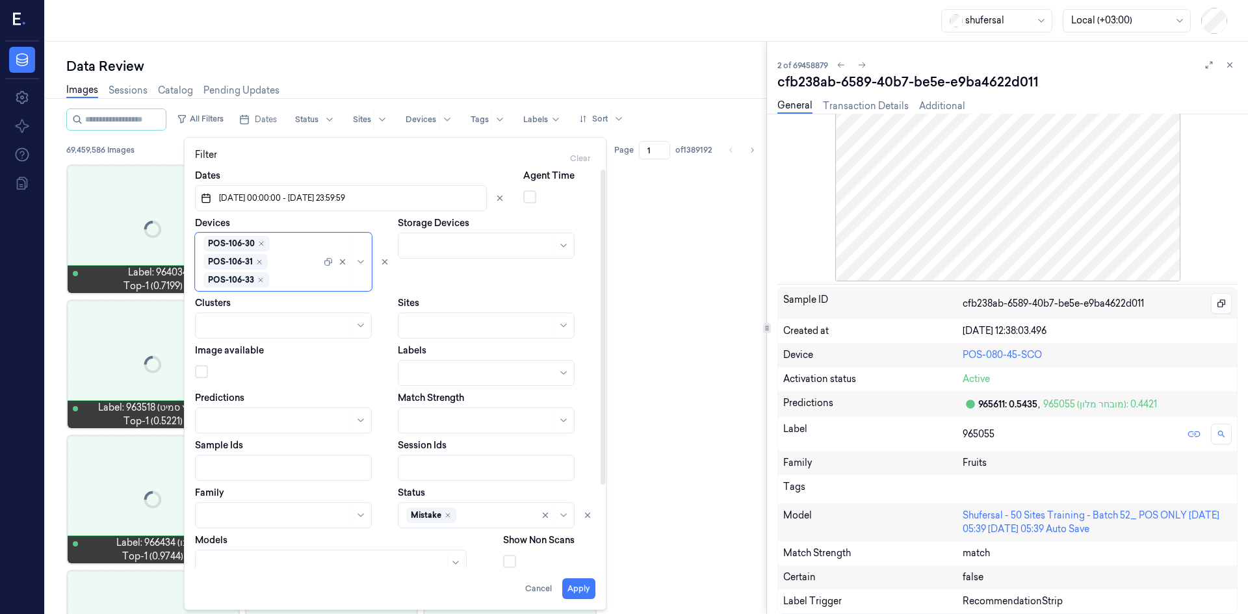
click at [261, 280] on icon "Remove ,POS-106-33" at bounding box center [261, 280] width 4 height 4
click at [261, 280] on icon "Remove ,POS-106-31" at bounding box center [260, 280] width 8 height 8
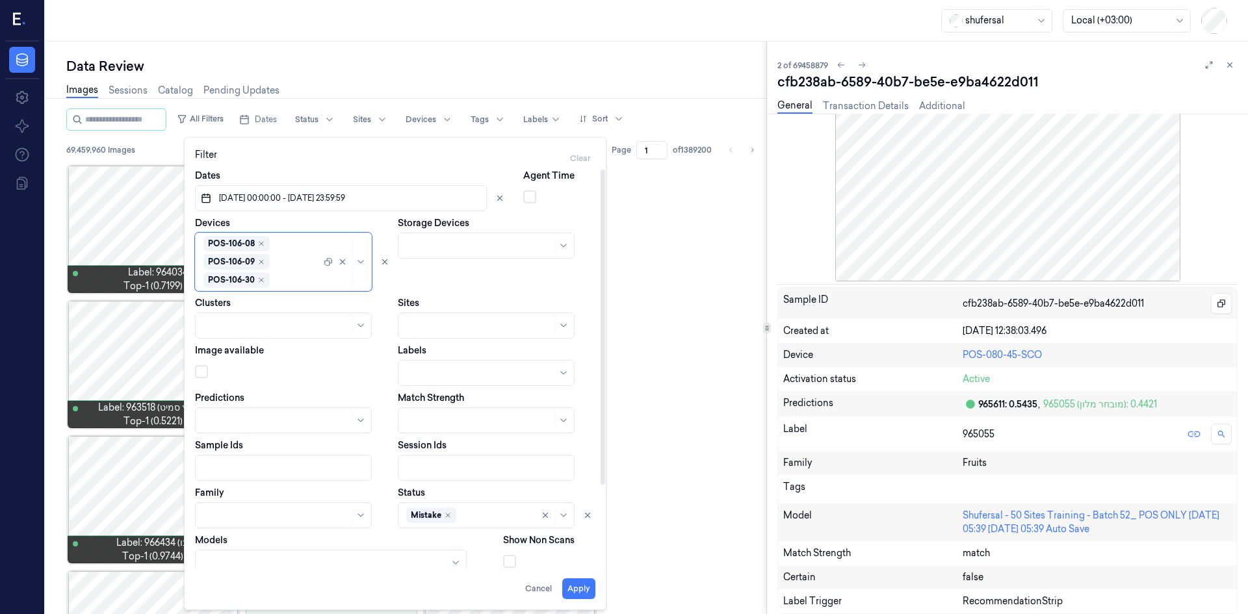
click at [261, 280] on icon "Remove ,POS-106-30" at bounding box center [261, 280] width 4 height 4
click at [261, 280] on icon "Remove ,POS-106-09" at bounding box center [261, 280] width 8 height 8
click at [261, 280] on icon "Remove ,POS-106-08" at bounding box center [261, 280] width 8 height 8
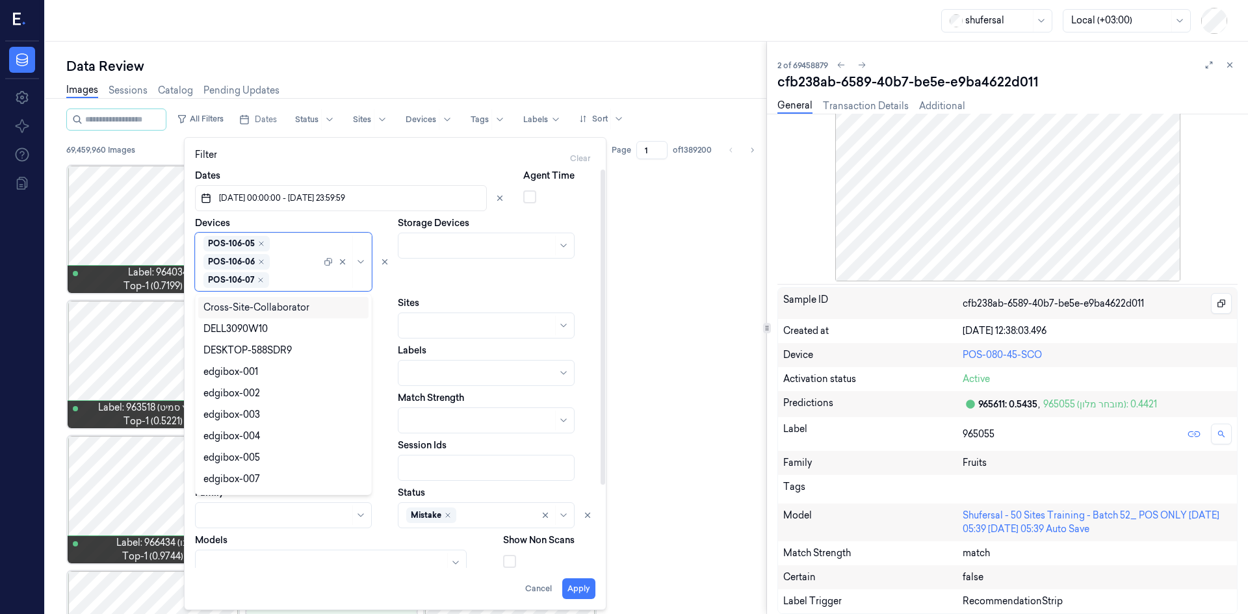
click at [303, 256] on div "POS-106-01 POS-106-02 POS-106-03 POS-106-04 POS-106-05 POS-106-06 POS-106-07" at bounding box center [263, 262] width 118 height 52
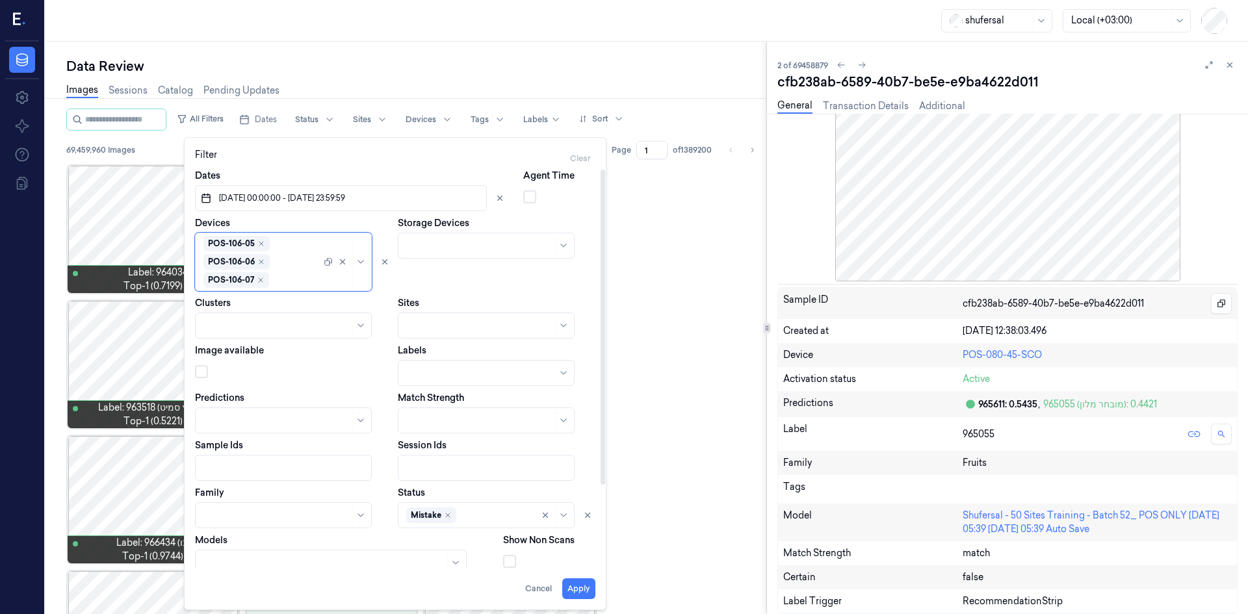
click at [457, 363] on div at bounding box center [486, 373] width 177 height 26
click at [458, 351] on div "Labels" at bounding box center [497, 365] width 198 height 42
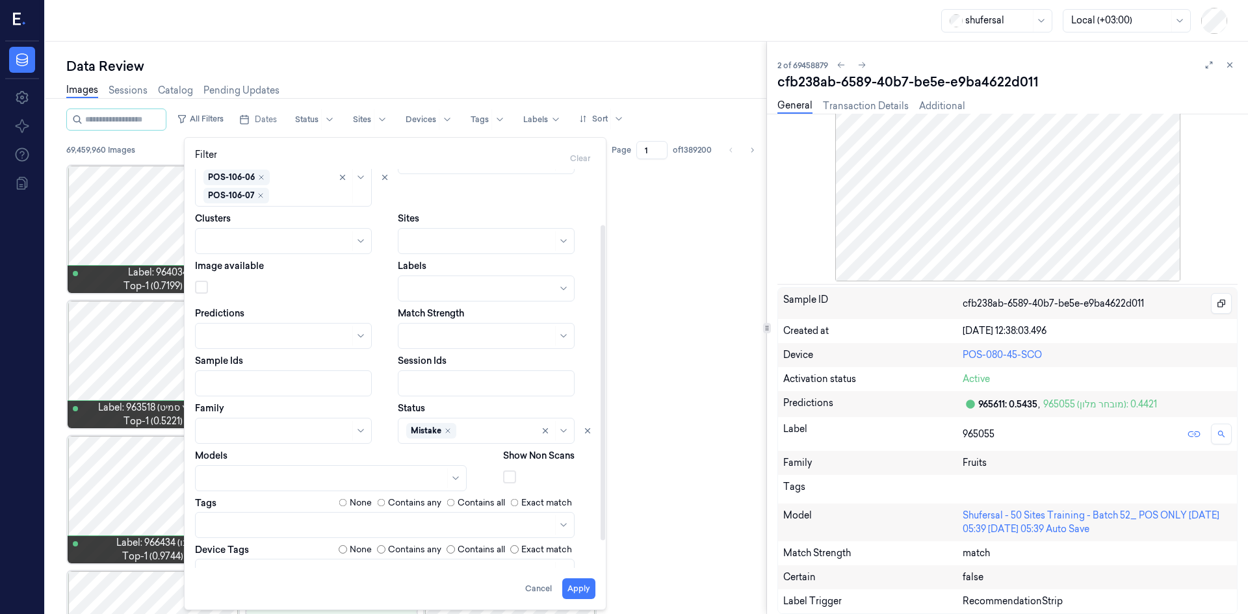
scroll to position [104, 0]
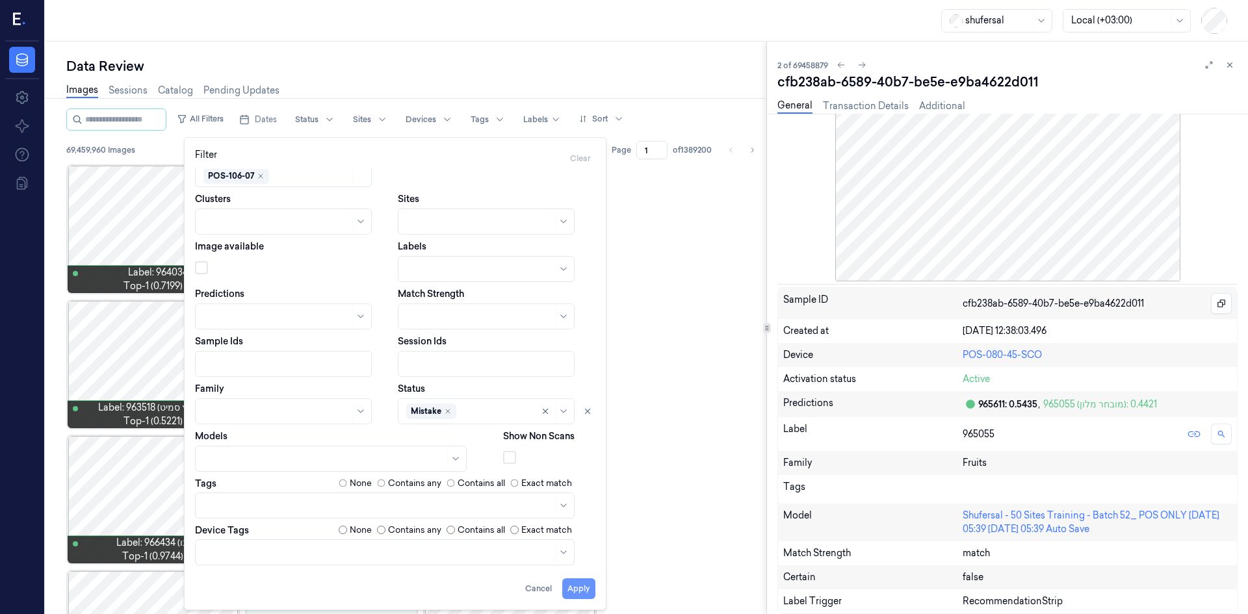
click at [587, 583] on button "Apply" at bounding box center [578, 589] width 33 height 21
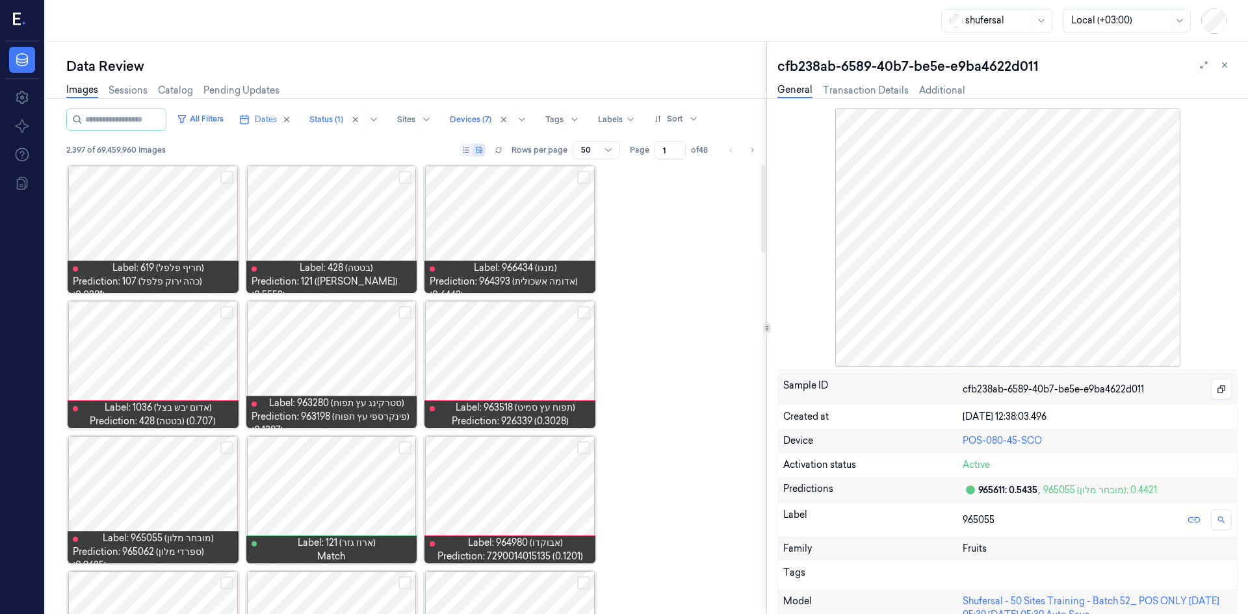
click at [193, 222] on div at bounding box center [153, 229] width 171 height 127
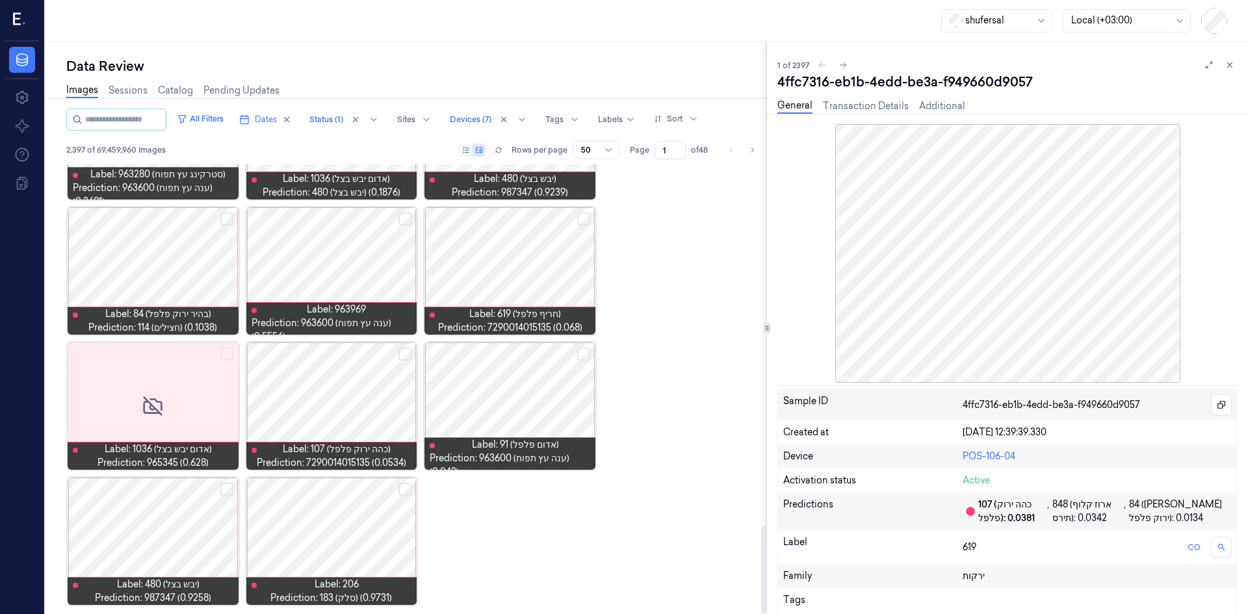
scroll to position [1854, 0]
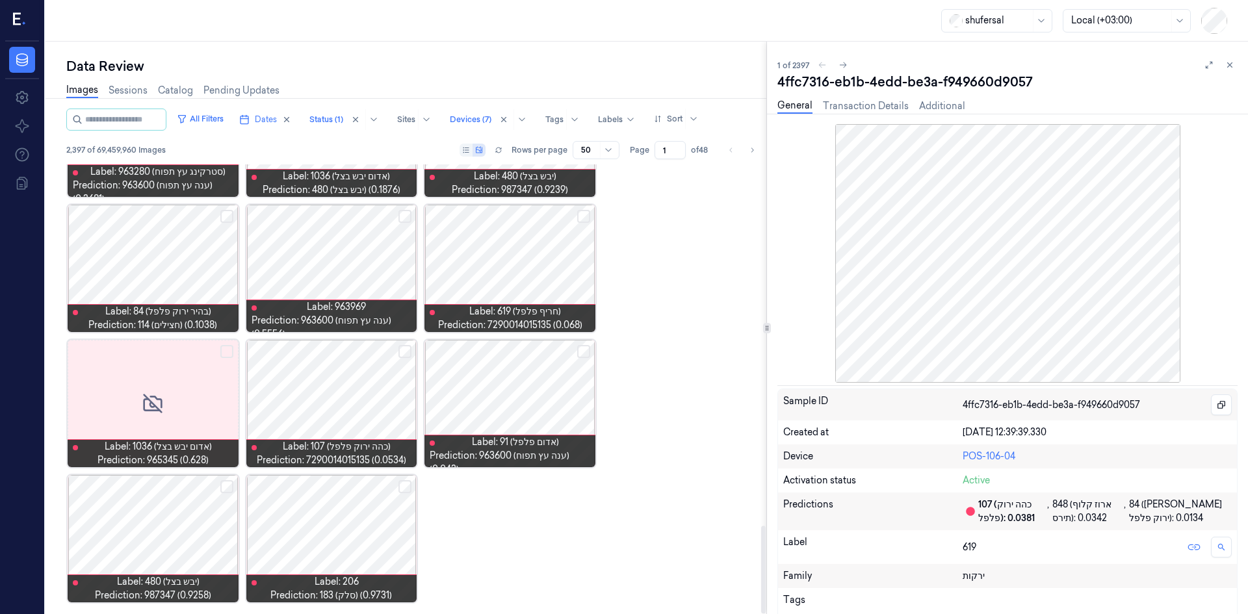
click at [596, 147] on div at bounding box center [589, 150] width 16 height 12
click at [591, 220] on div "200" at bounding box center [591, 219] width 17 height 14
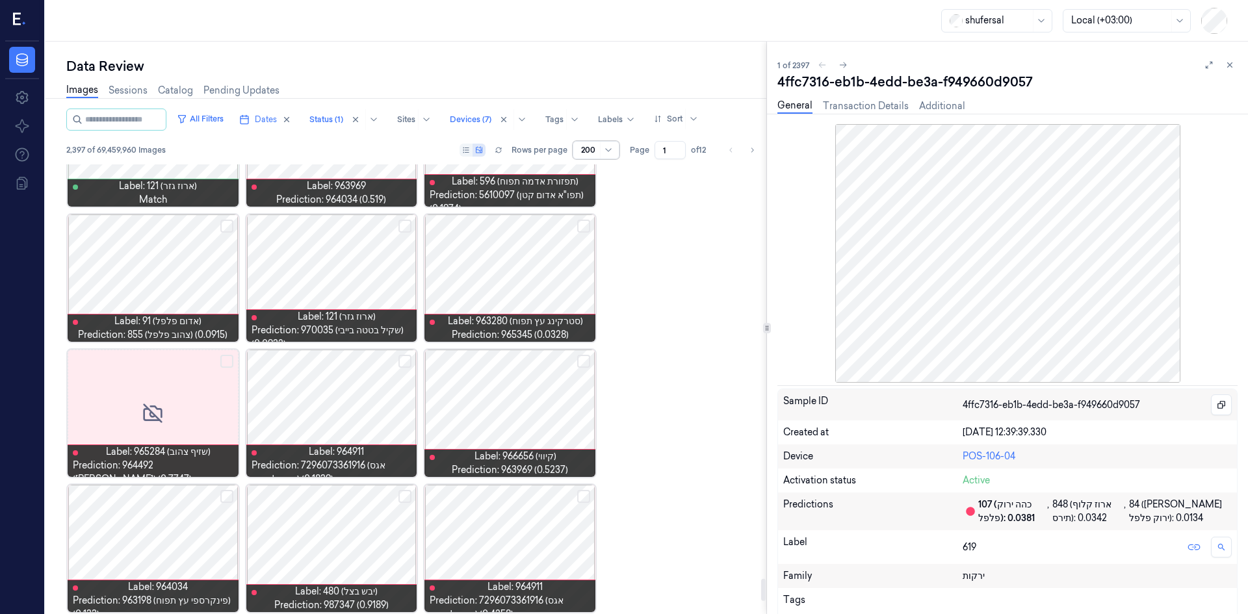
scroll to position [8617, 0]
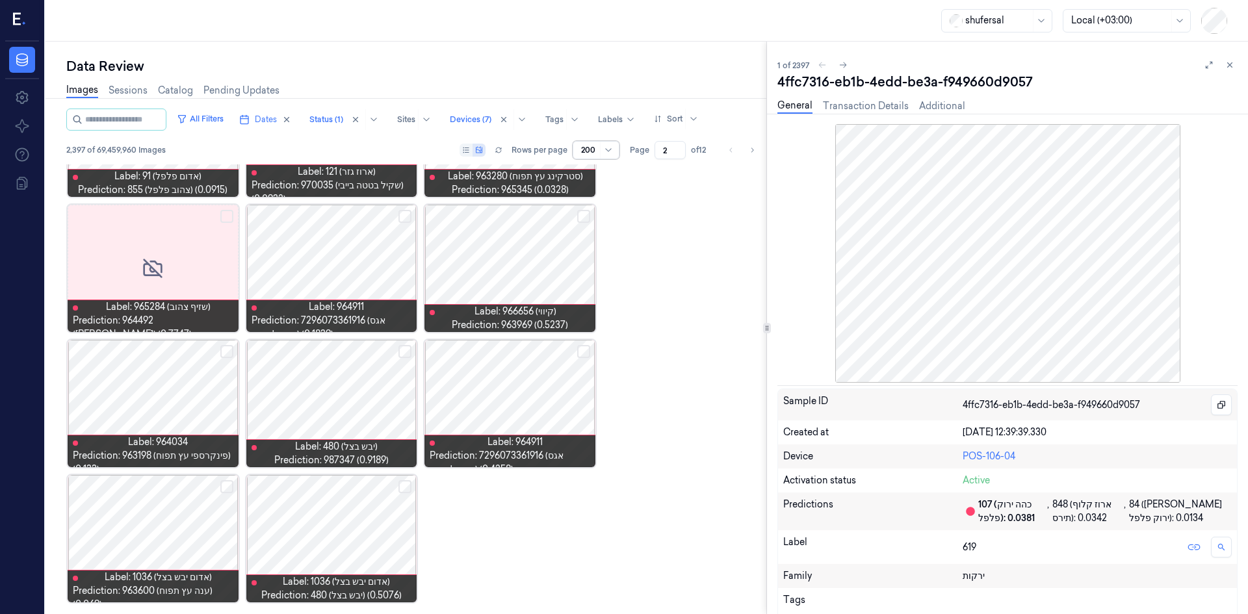
click at [680, 148] on input "2" at bounding box center [670, 150] width 31 height 18
click at [680, 148] on input "3" at bounding box center [670, 150] width 31 height 18
click at [680, 148] on input "4" at bounding box center [670, 150] width 31 height 18
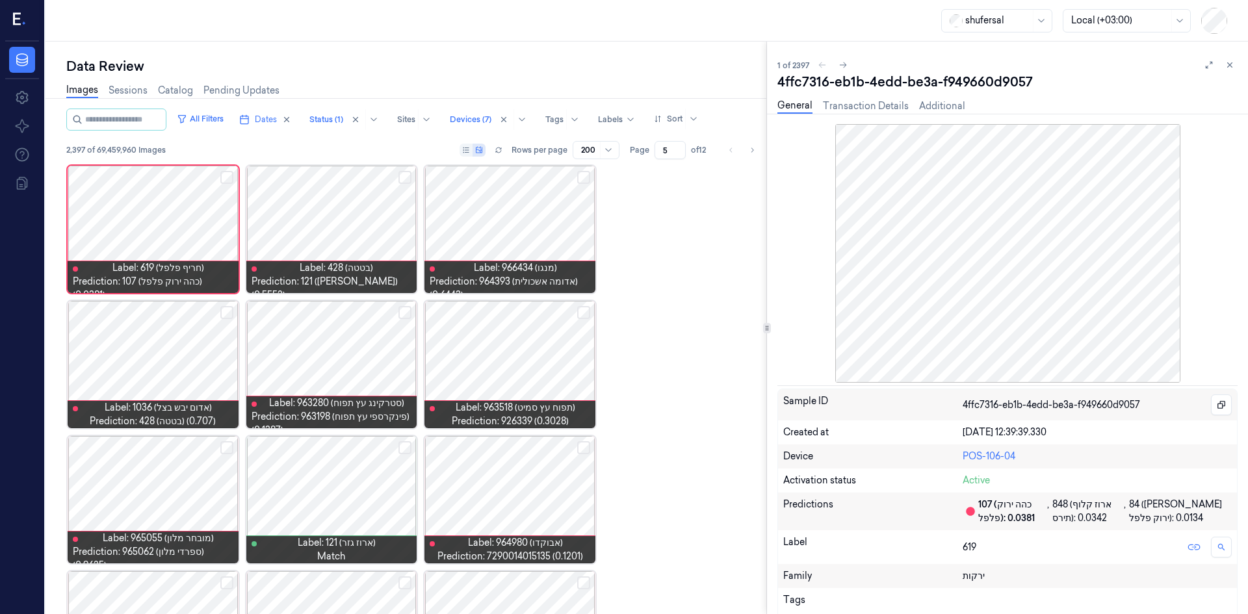
click at [680, 148] on input "5" at bounding box center [670, 150] width 31 height 18
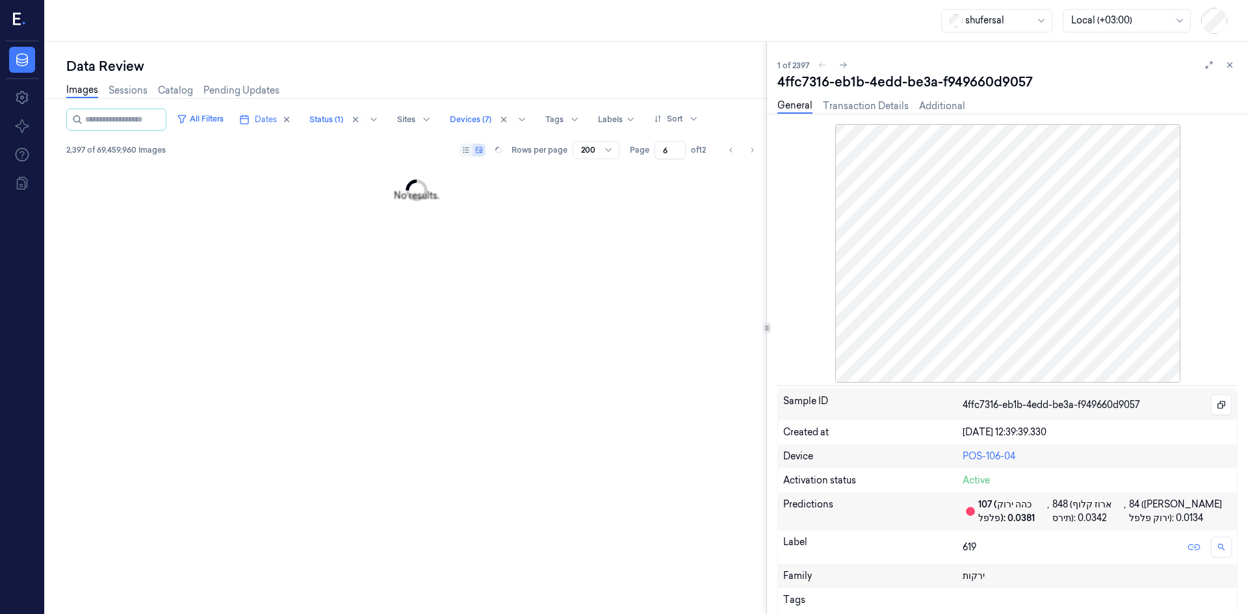
click at [680, 148] on input "6" at bounding box center [670, 150] width 31 height 18
click at [680, 148] on input "7" at bounding box center [670, 150] width 31 height 18
click at [680, 148] on input "8" at bounding box center [670, 150] width 31 height 18
click at [680, 148] on input "9" at bounding box center [670, 150] width 31 height 18
click at [680, 148] on input "10" at bounding box center [670, 150] width 31 height 18
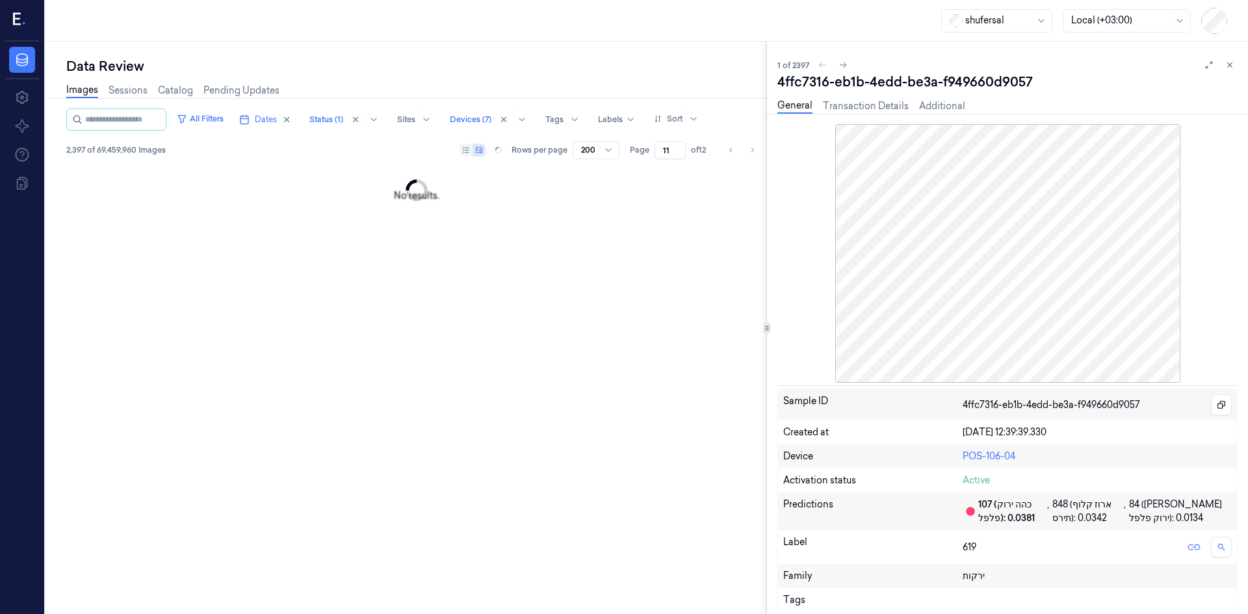
click at [680, 148] on input "11" at bounding box center [670, 150] width 31 height 18
click at [680, 148] on input "12" at bounding box center [670, 150] width 31 height 18
click at [680, 148] on input "12" at bounding box center [668, 150] width 35 height 18
click at [677, 153] on input "11" at bounding box center [668, 150] width 35 height 18
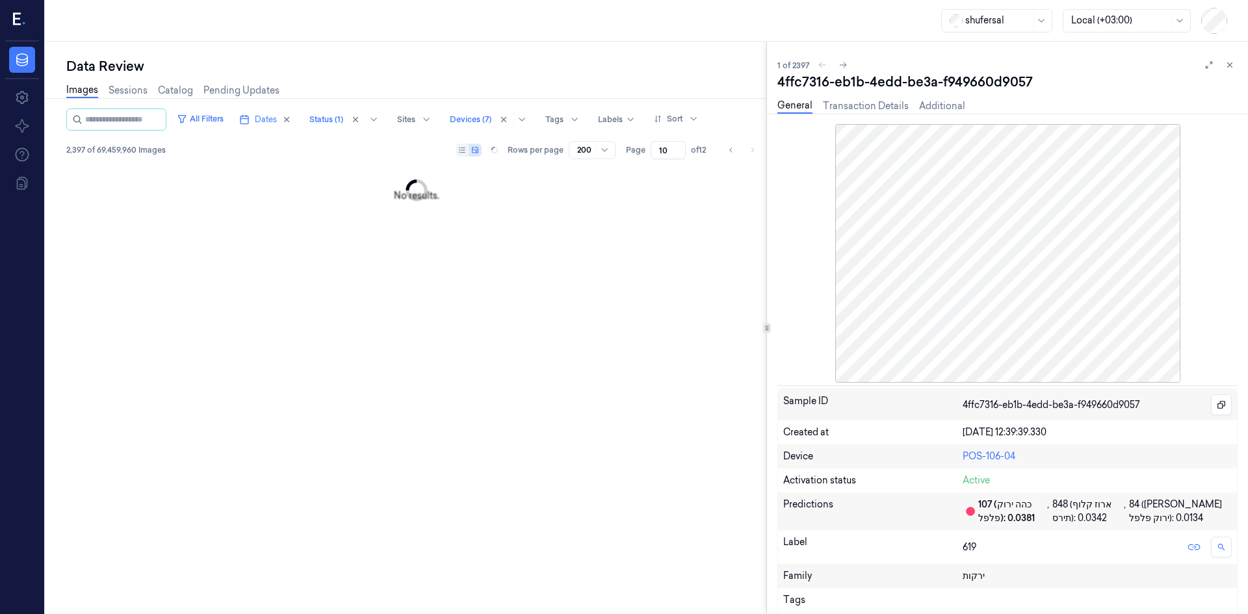
click at [677, 153] on input "10" at bounding box center [668, 150] width 35 height 18
click at [677, 153] on input "9" at bounding box center [668, 150] width 35 height 18
click at [677, 153] on input "8" at bounding box center [668, 150] width 35 height 18
click at [677, 153] on input "7" at bounding box center [668, 150] width 35 height 18
click at [677, 153] on input "6" at bounding box center [668, 150] width 35 height 18
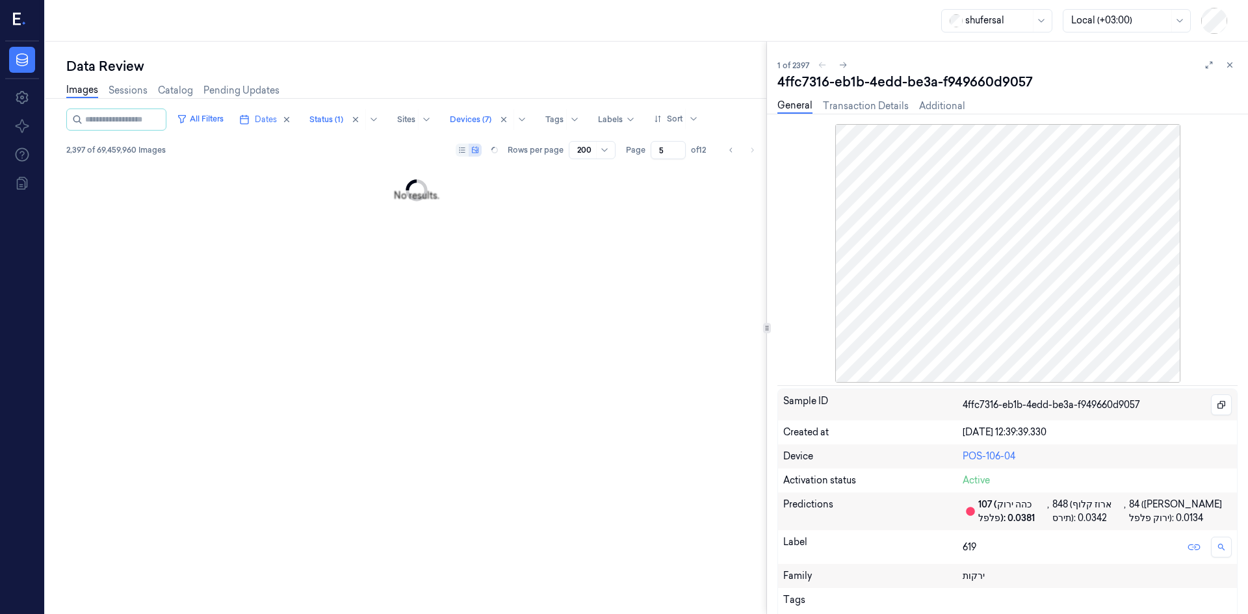
click at [677, 153] on input "5" at bounding box center [668, 150] width 35 height 18
click at [677, 153] on input "4" at bounding box center [668, 150] width 35 height 18
click at [677, 153] on input "3" at bounding box center [668, 150] width 35 height 18
click at [677, 153] on input "1" at bounding box center [668, 150] width 35 height 18
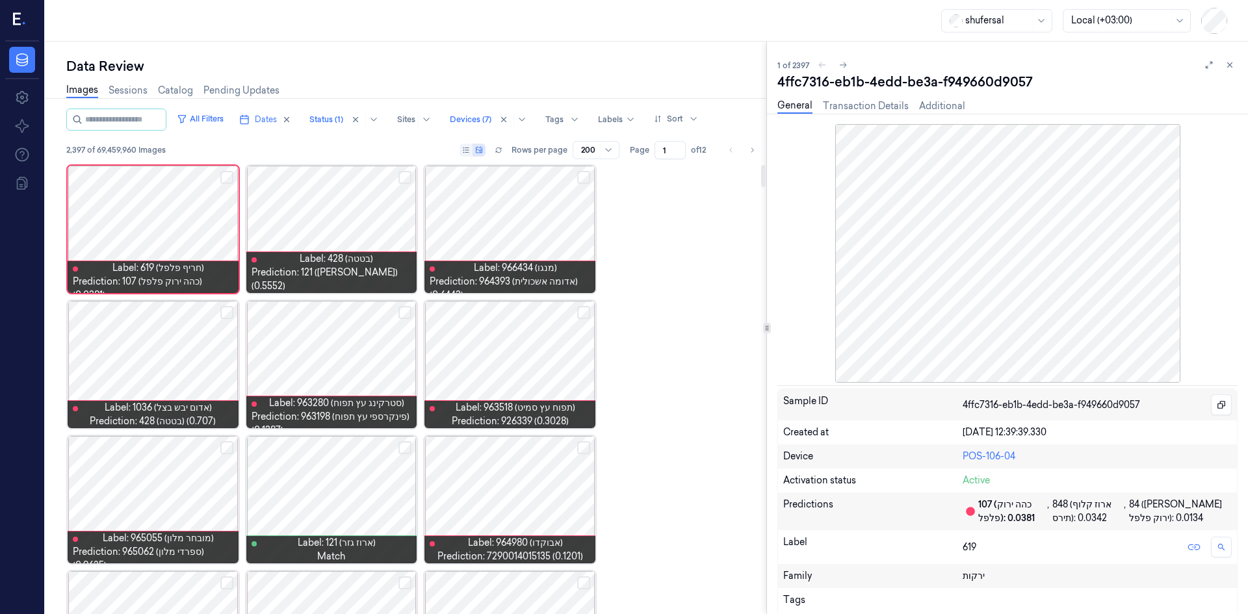
click at [369, 266] on span "Label: 428 (בטטה)" at bounding box center [336, 259] width 73 height 14
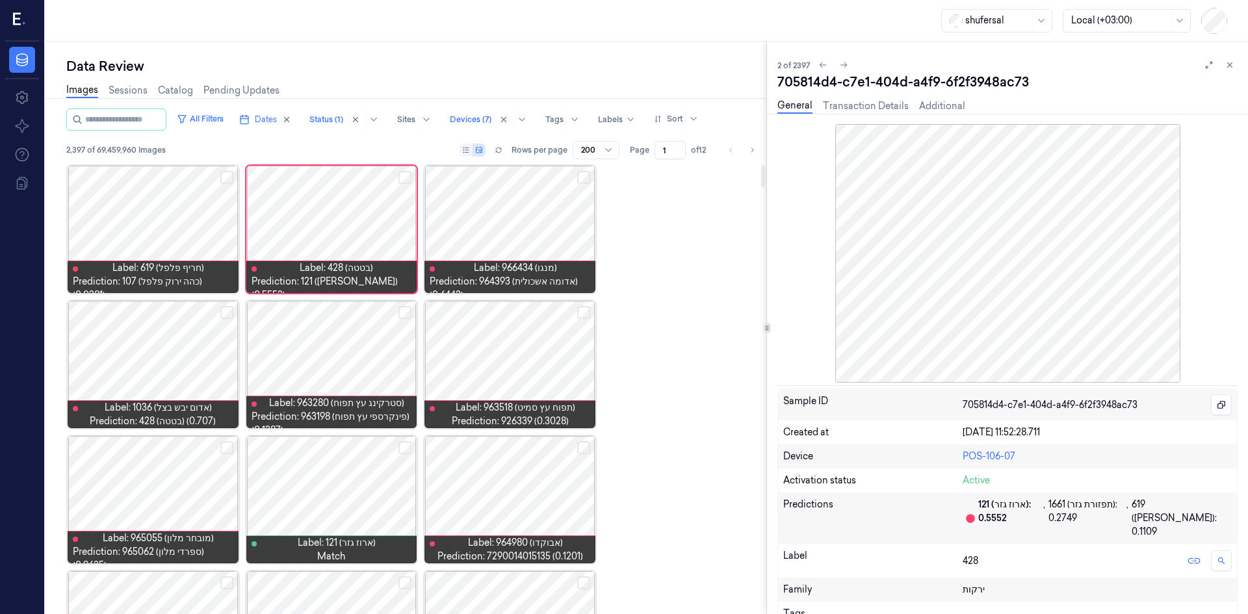
click at [412, 176] on button "Select row" at bounding box center [405, 177] width 13 height 13
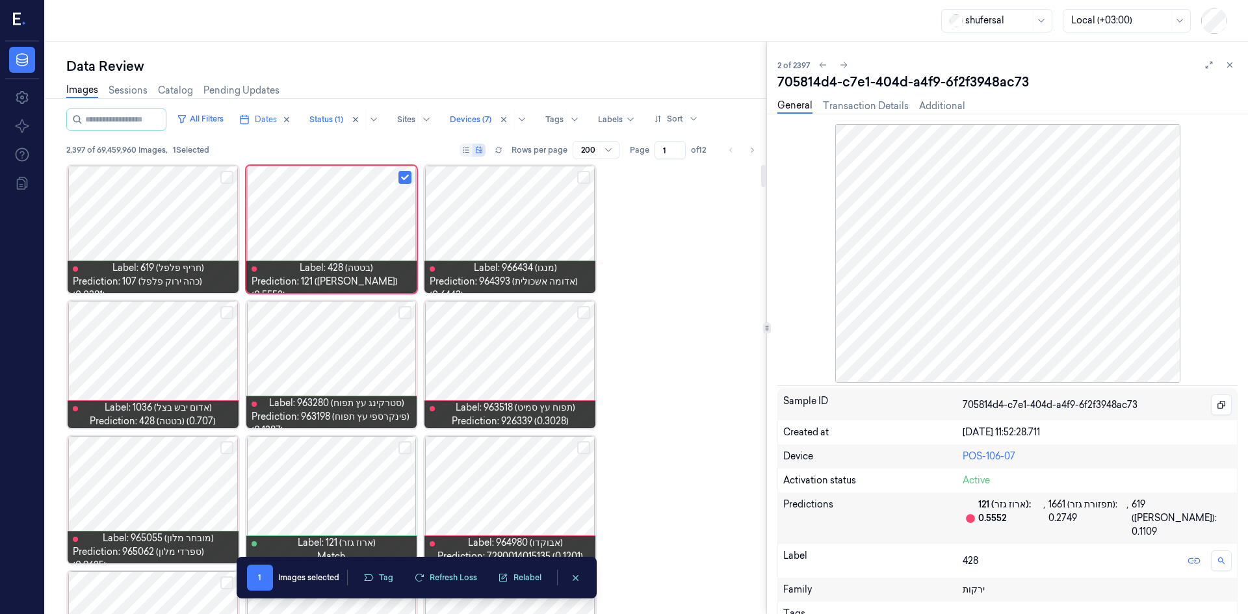
click at [583, 173] on button "Select row" at bounding box center [583, 177] width 13 height 13
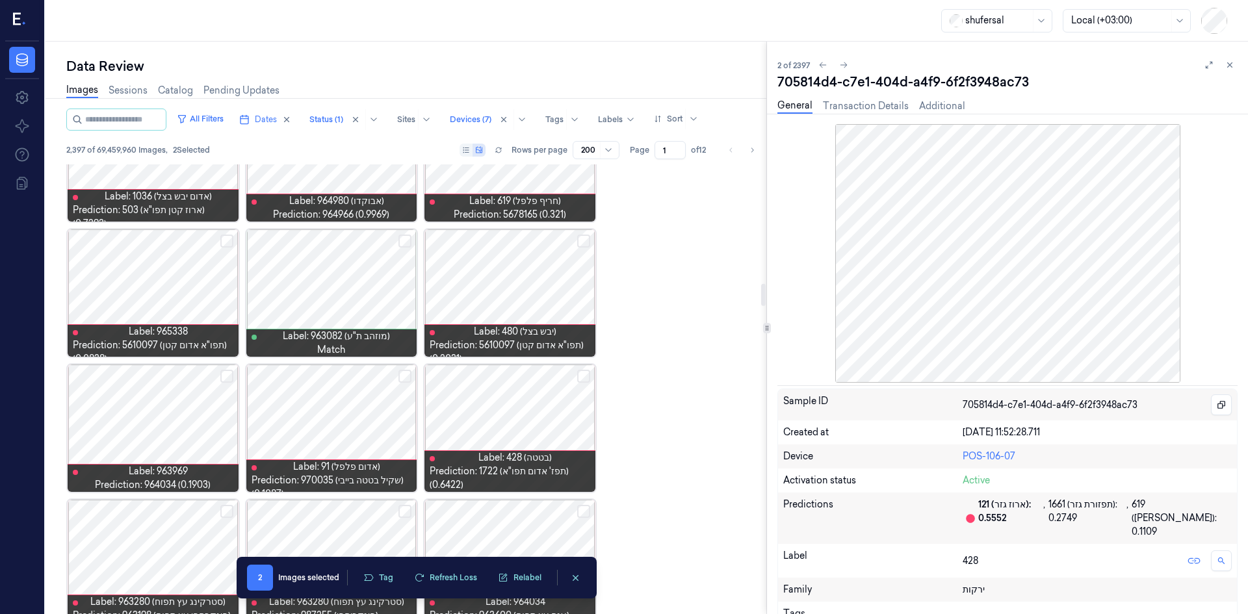
scroll to position [2406, 0]
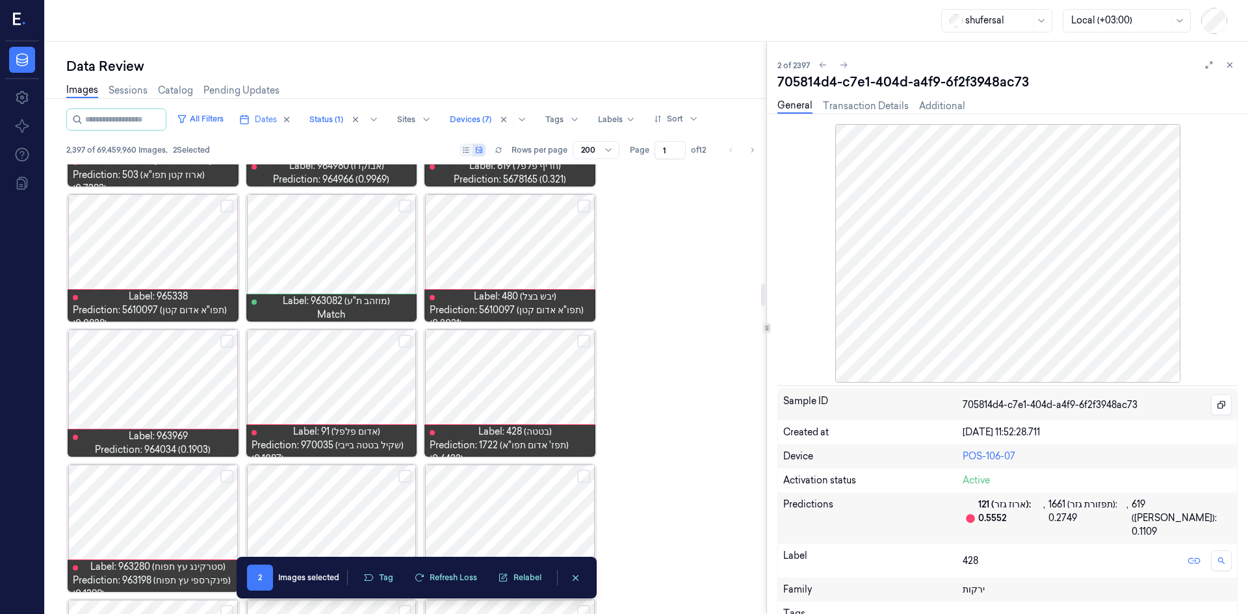
click at [588, 341] on button "Select row" at bounding box center [583, 341] width 13 height 13
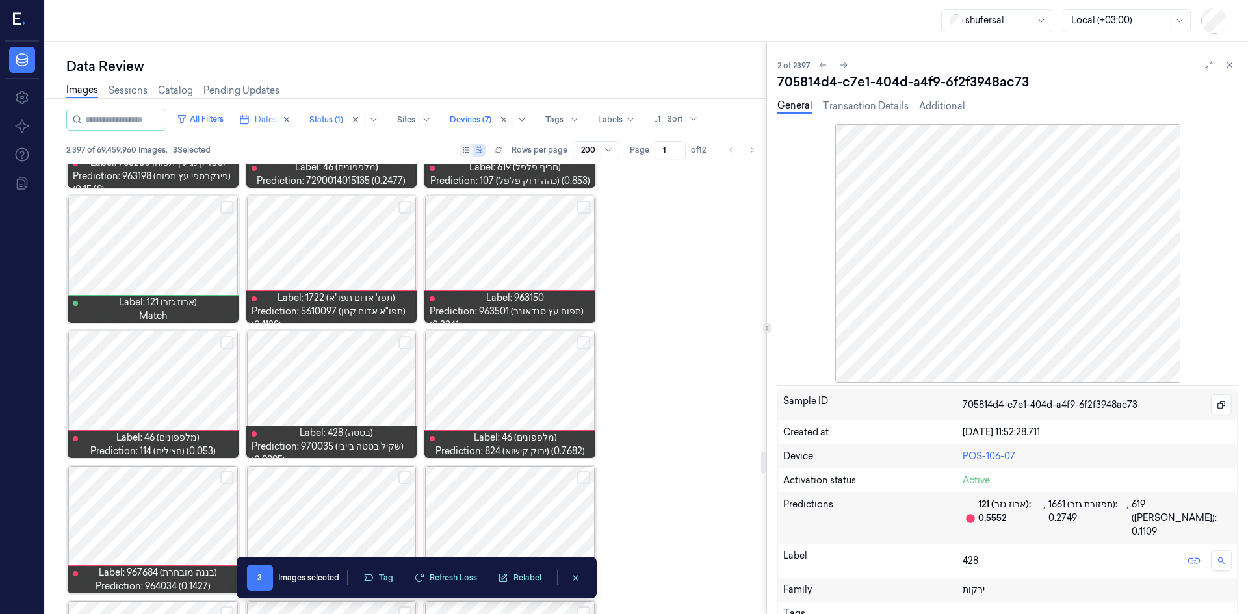
scroll to position [5787, 0]
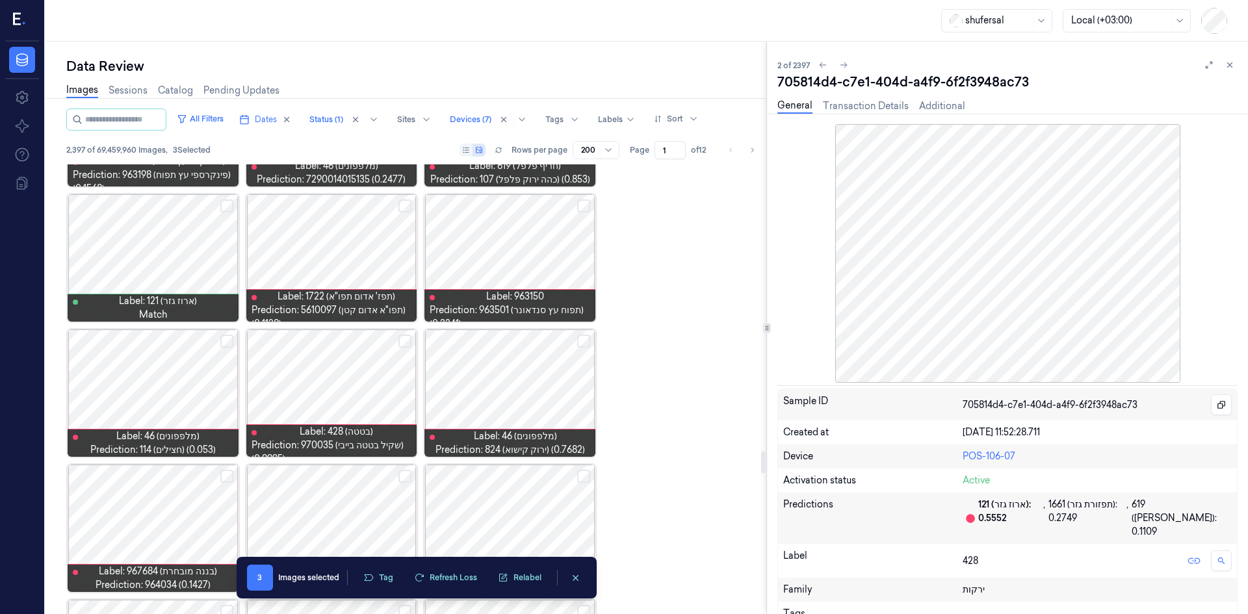
click at [585, 345] on button "Select row" at bounding box center [583, 341] width 13 height 13
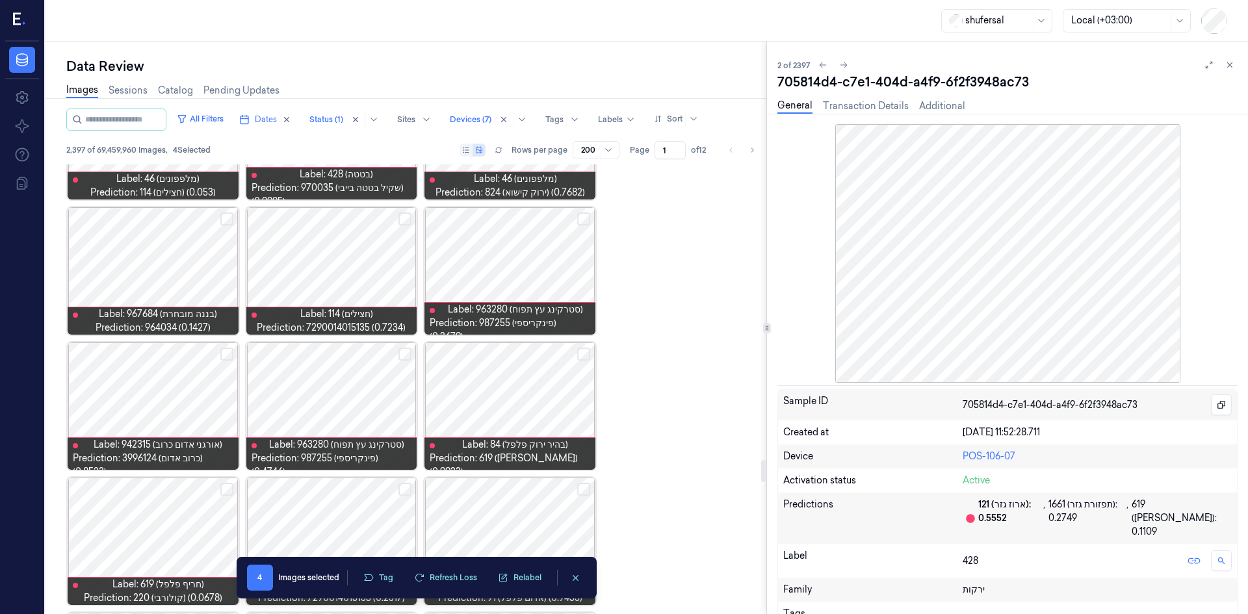
scroll to position [6047, 0]
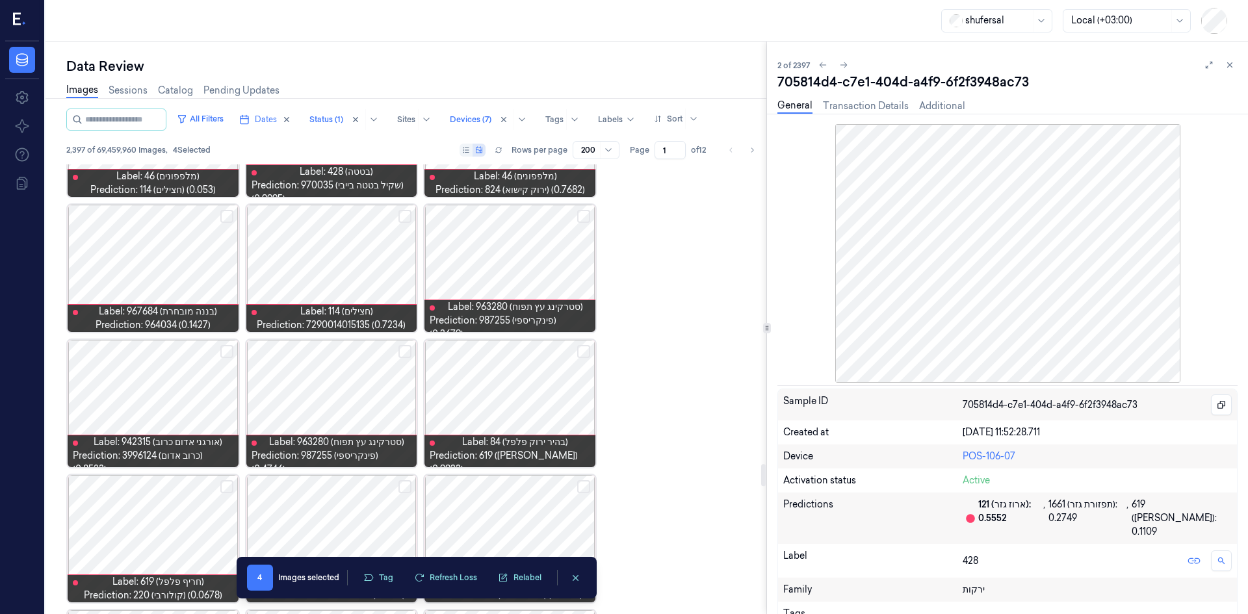
click at [586, 357] on button "Select row" at bounding box center [583, 351] width 13 height 13
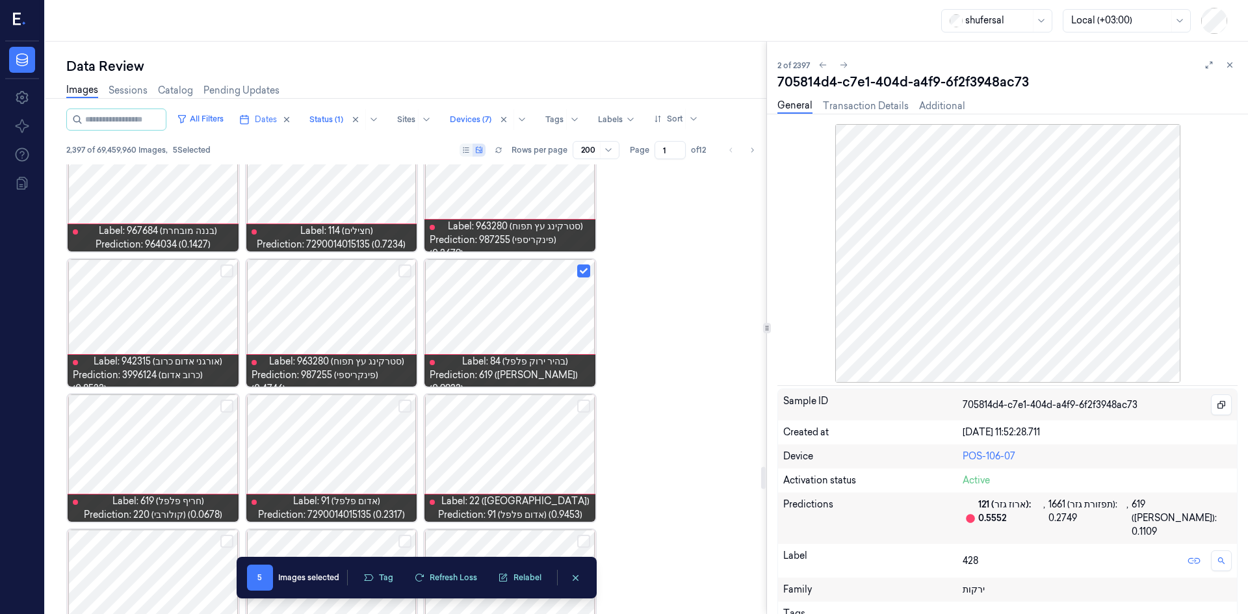
scroll to position [6177, 0]
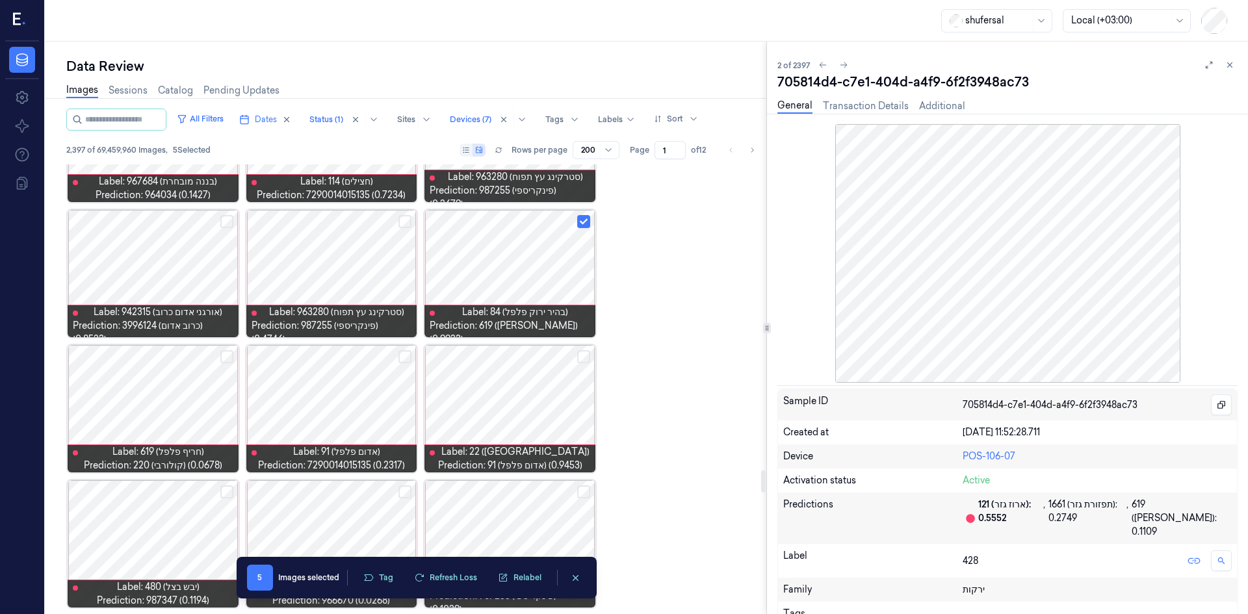
click at [585, 355] on button "Select row" at bounding box center [583, 356] width 13 height 13
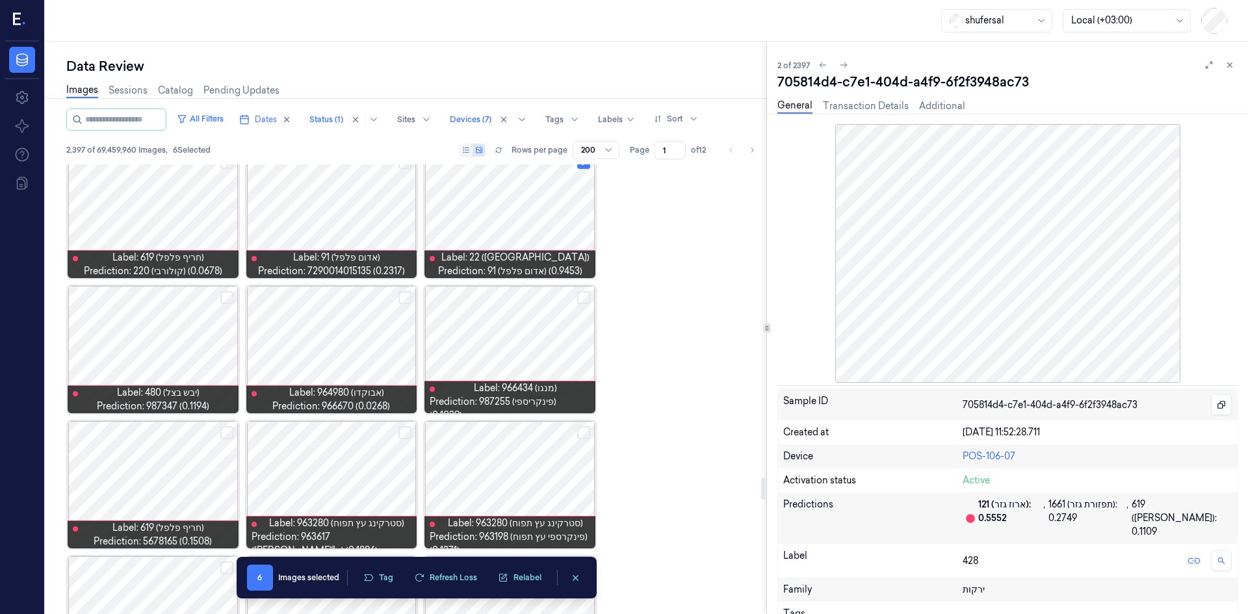
scroll to position [6372, 0]
click at [404, 298] on button "Select row" at bounding box center [405, 297] width 13 height 13
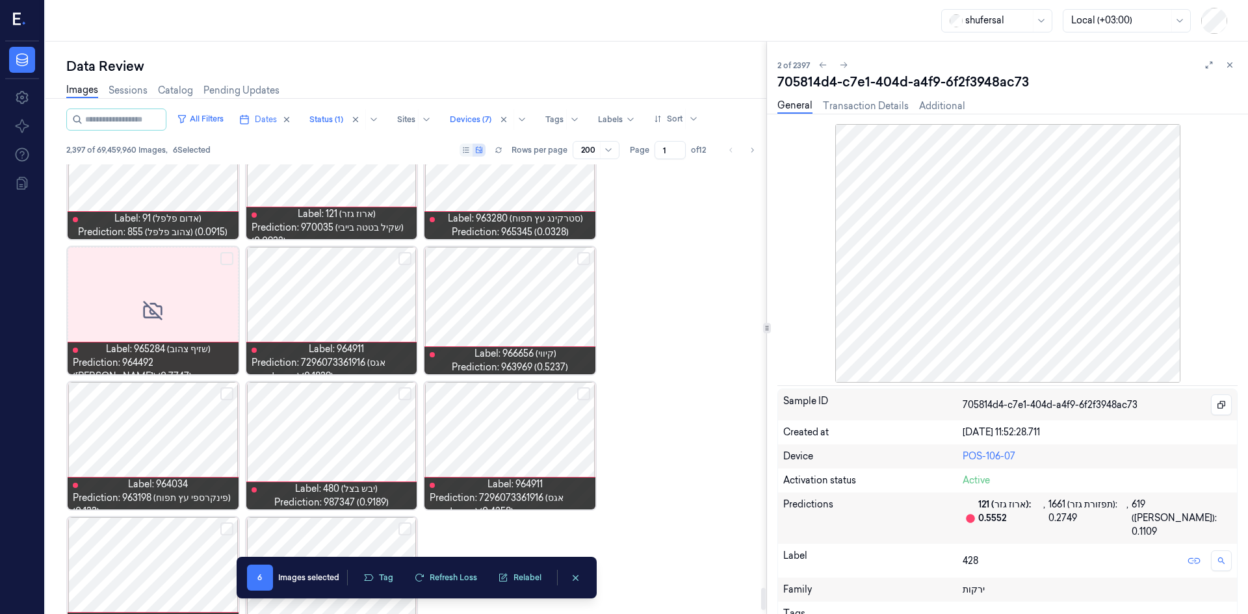
scroll to position [8617, 0]
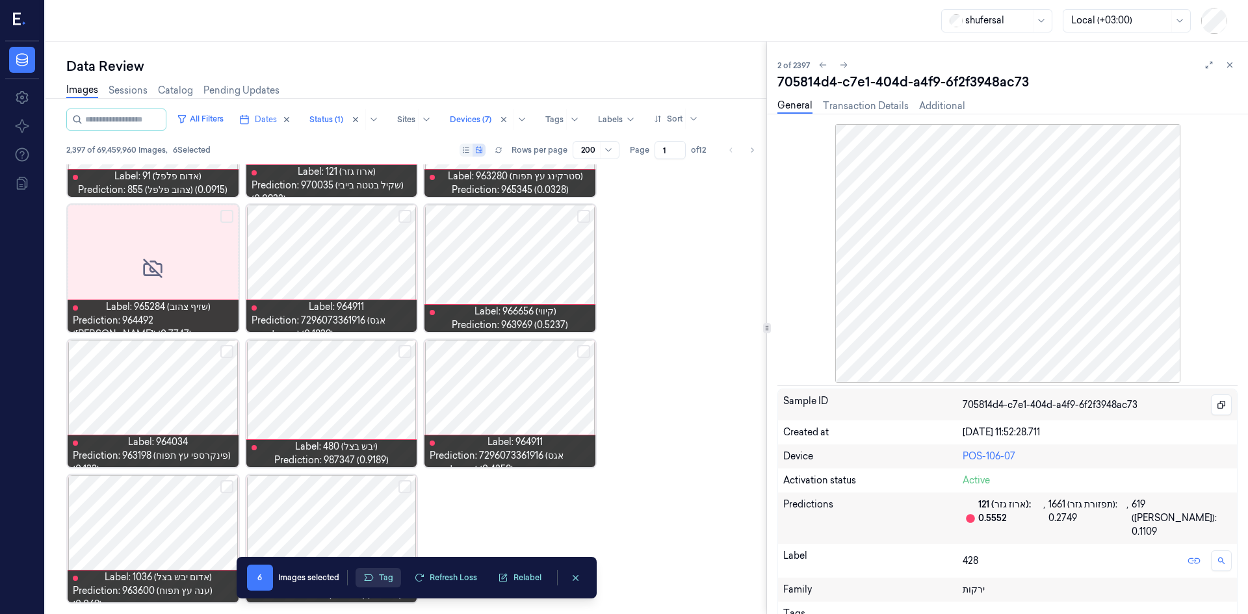
click at [389, 579] on button "Tag" at bounding box center [379, 578] width 46 height 20
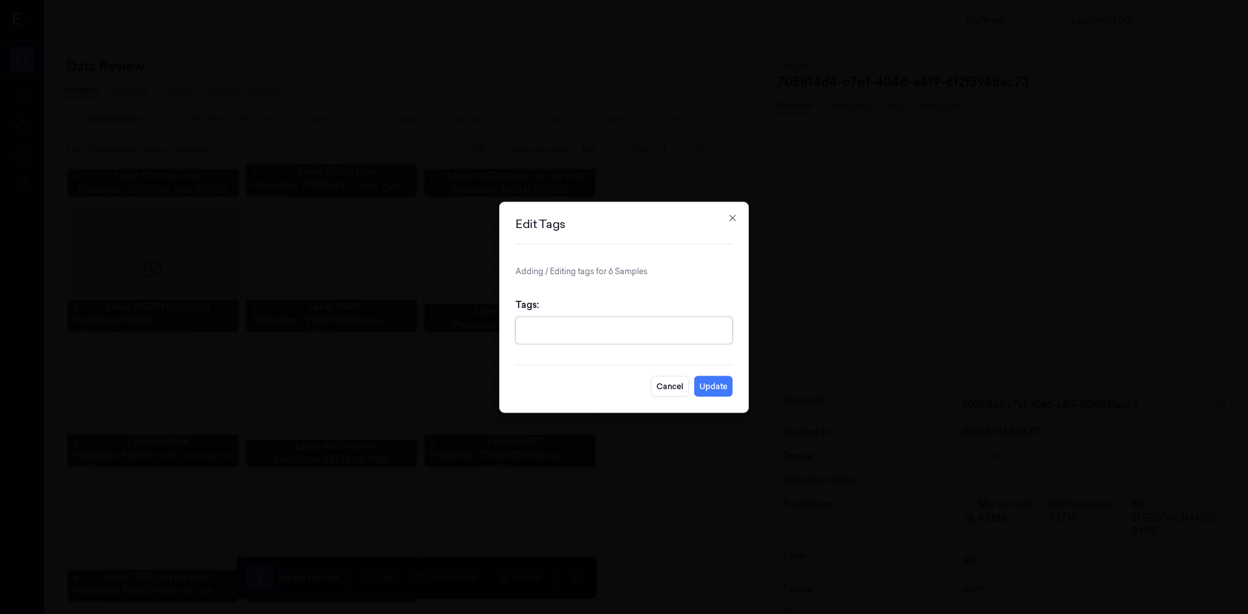
click at [577, 326] on div at bounding box center [625, 331] width 203 height 14
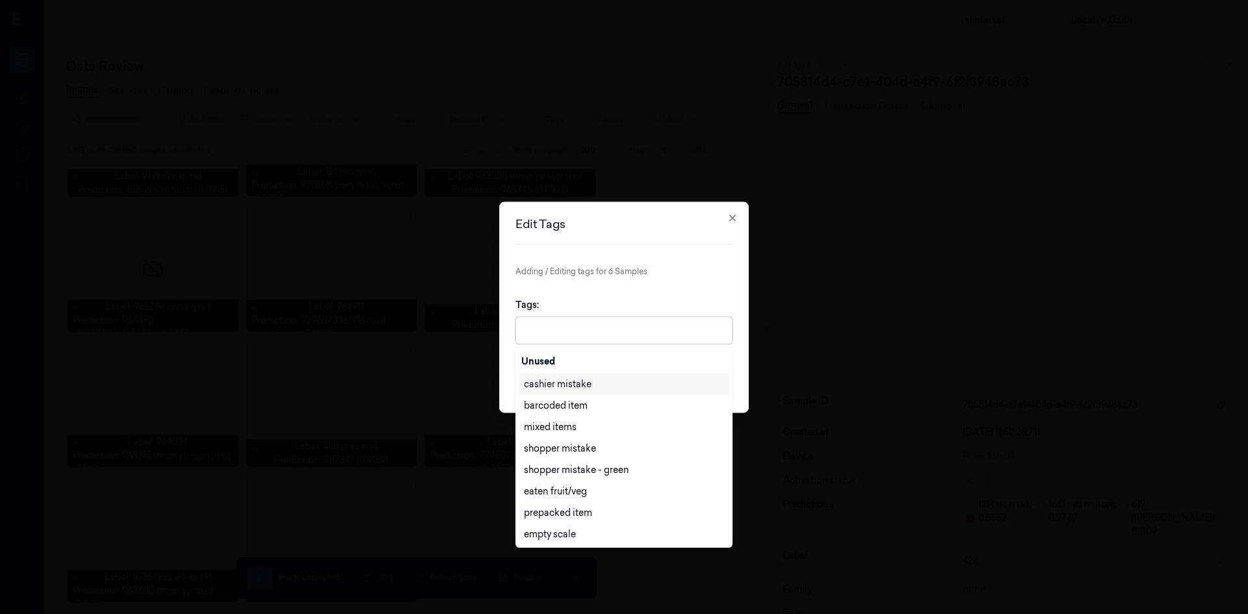
click at [587, 383] on div "cashier mistake" at bounding box center [558, 385] width 68 height 14
click at [743, 363] on div "Edit Tags Adding / Editing tags for 6 Samples Tags: option cashier mistake, sel…" at bounding box center [624, 307] width 250 height 211
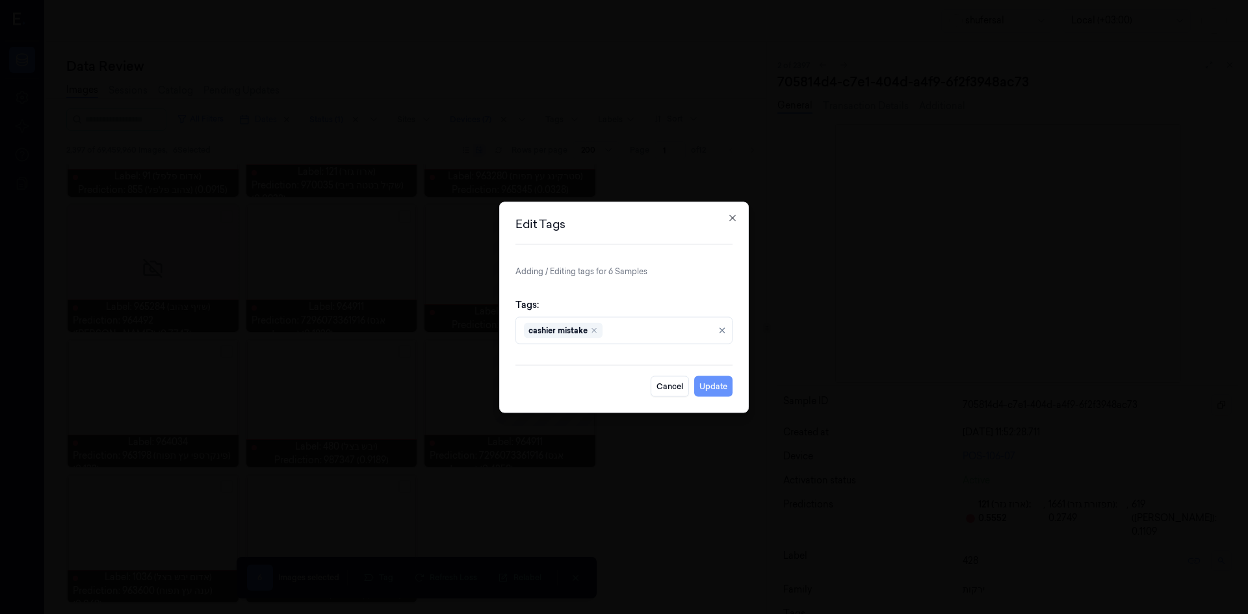
click at [708, 390] on button "Update" at bounding box center [713, 386] width 38 height 21
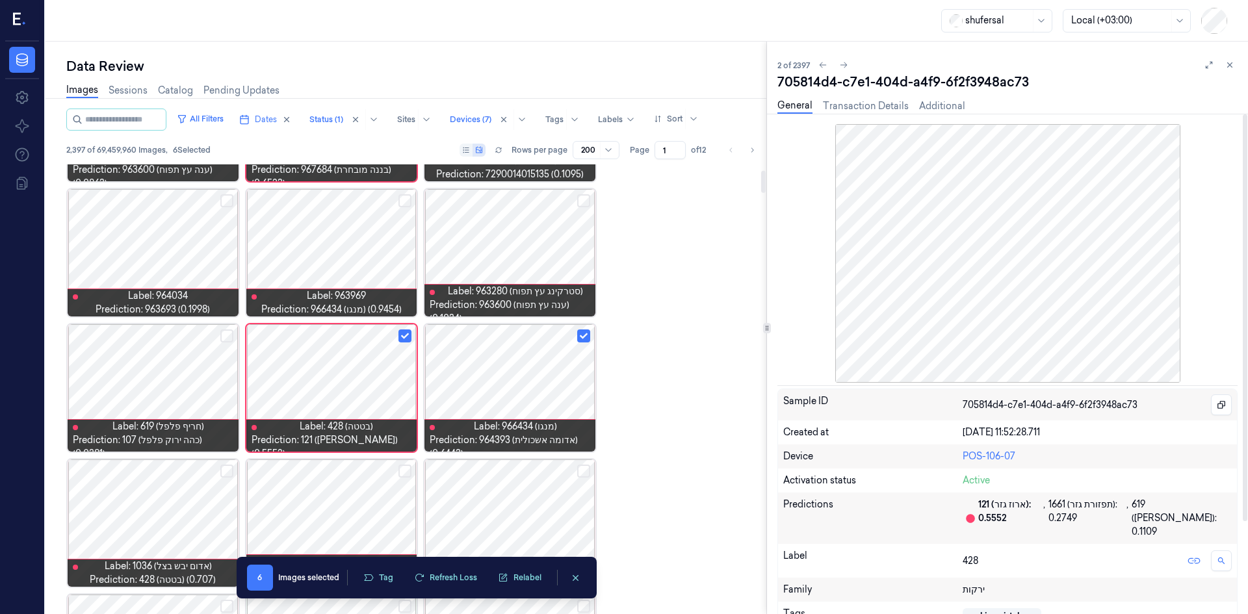
scroll to position [111, 0]
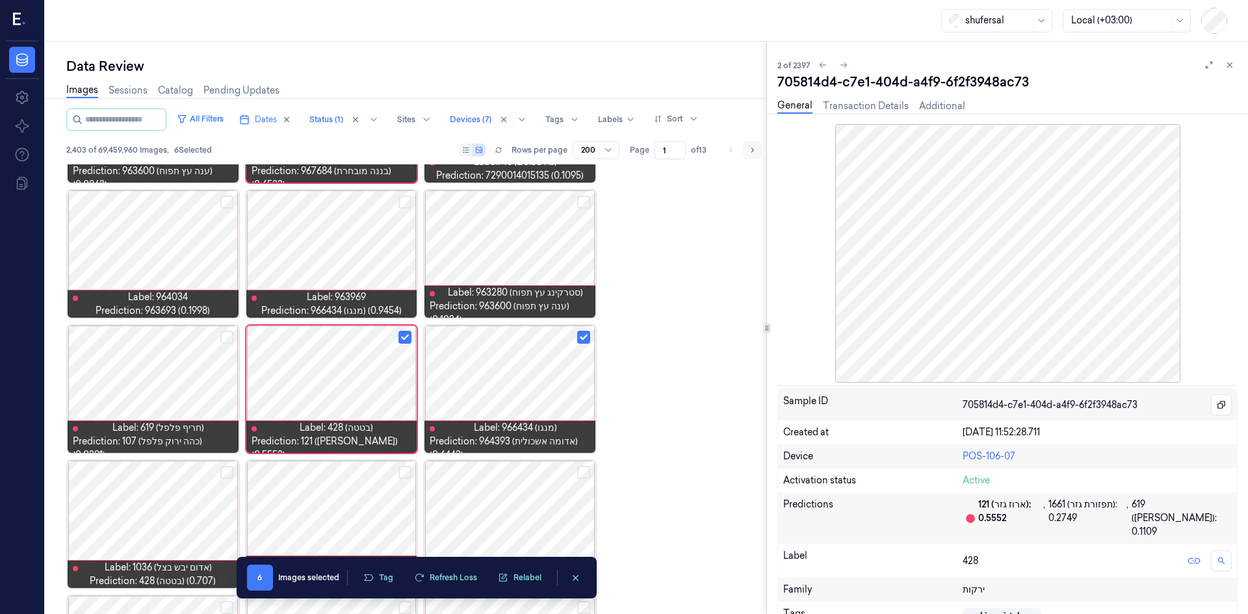
click at [753, 152] on icon "Go to next page" at bounding box center [753, 150] width 3 height 5
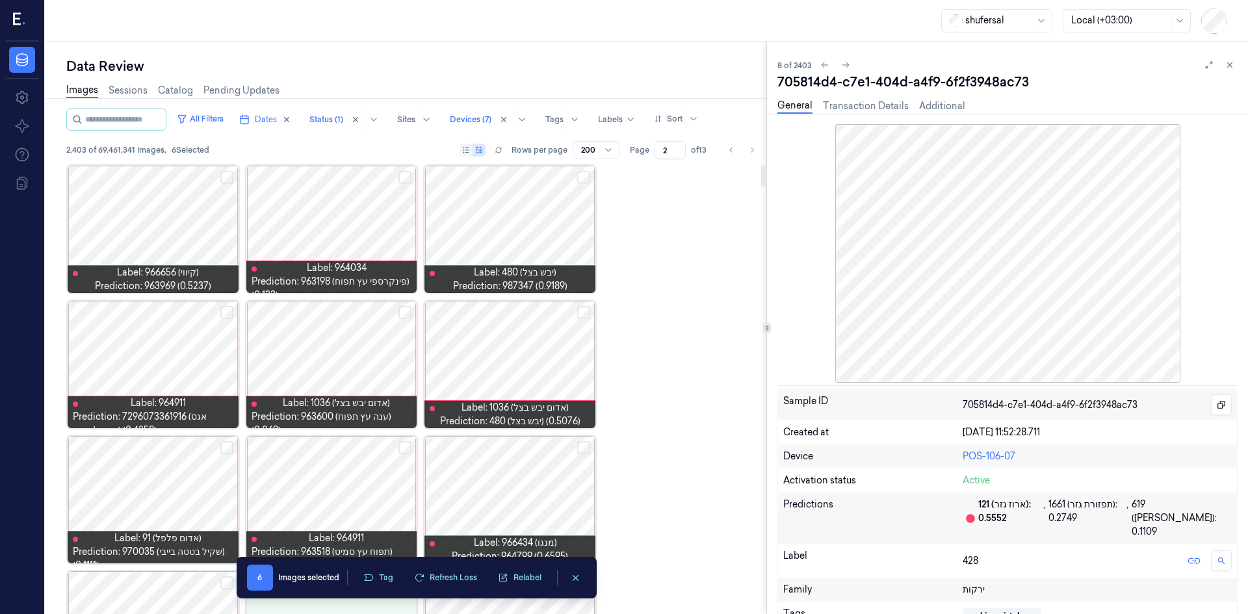
click at [194, 208] on div at bounding box center [153, 229] width 171 height 127
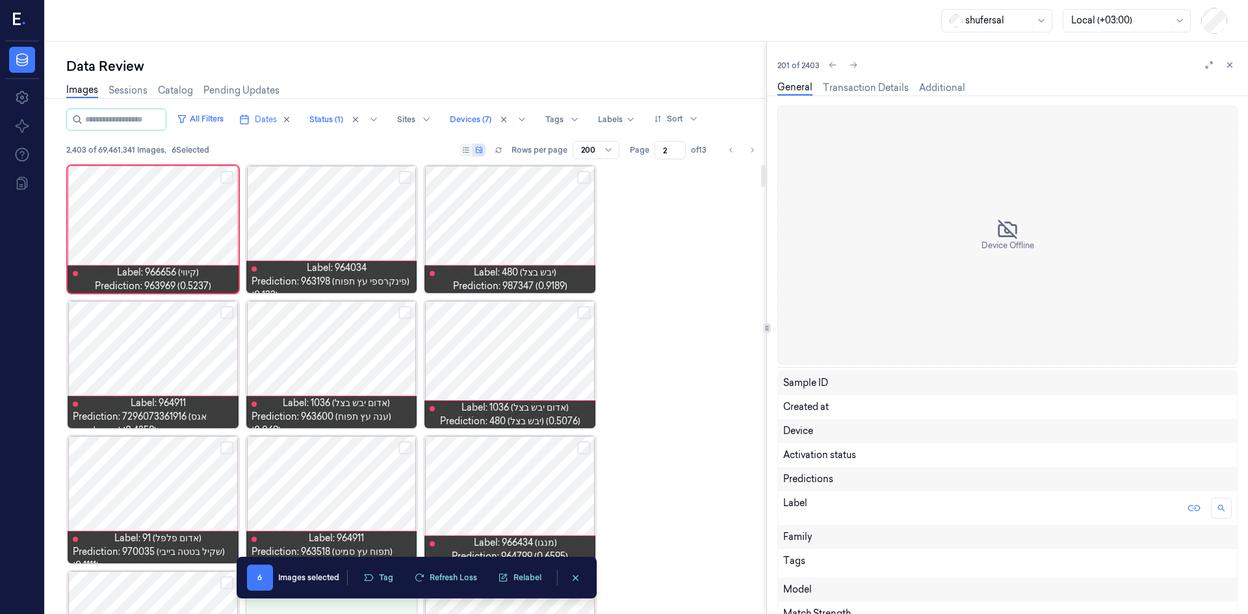
click at [232, 177] on button "Select row" at bounding box center [226, 177] width 13 height 13
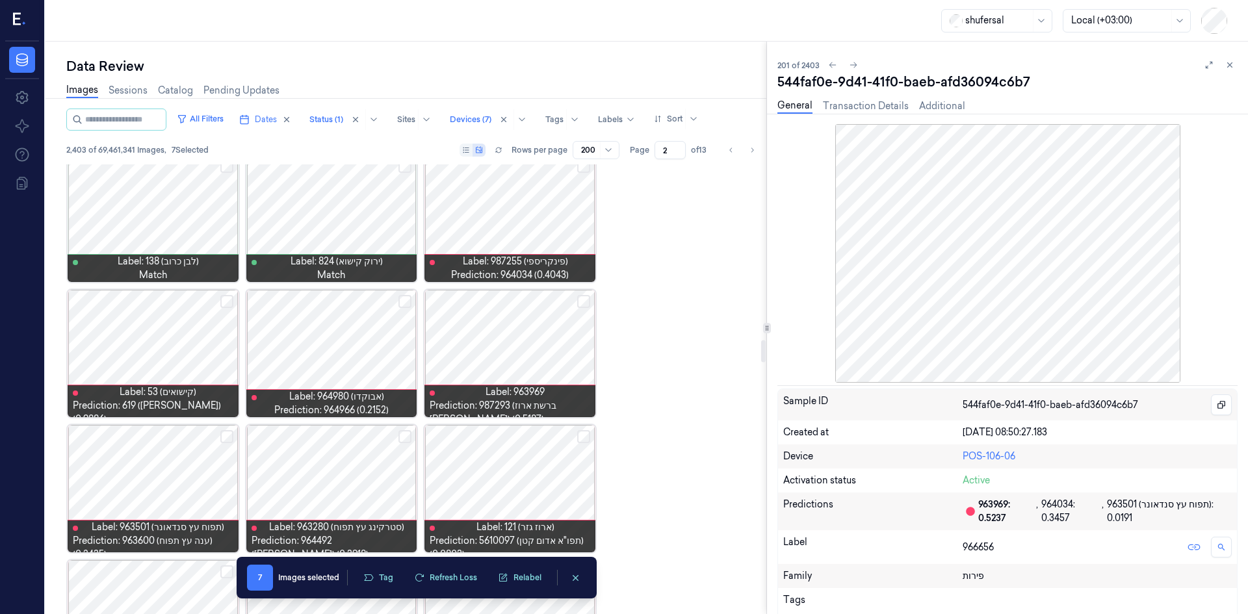
scroll to position [3511, 0]
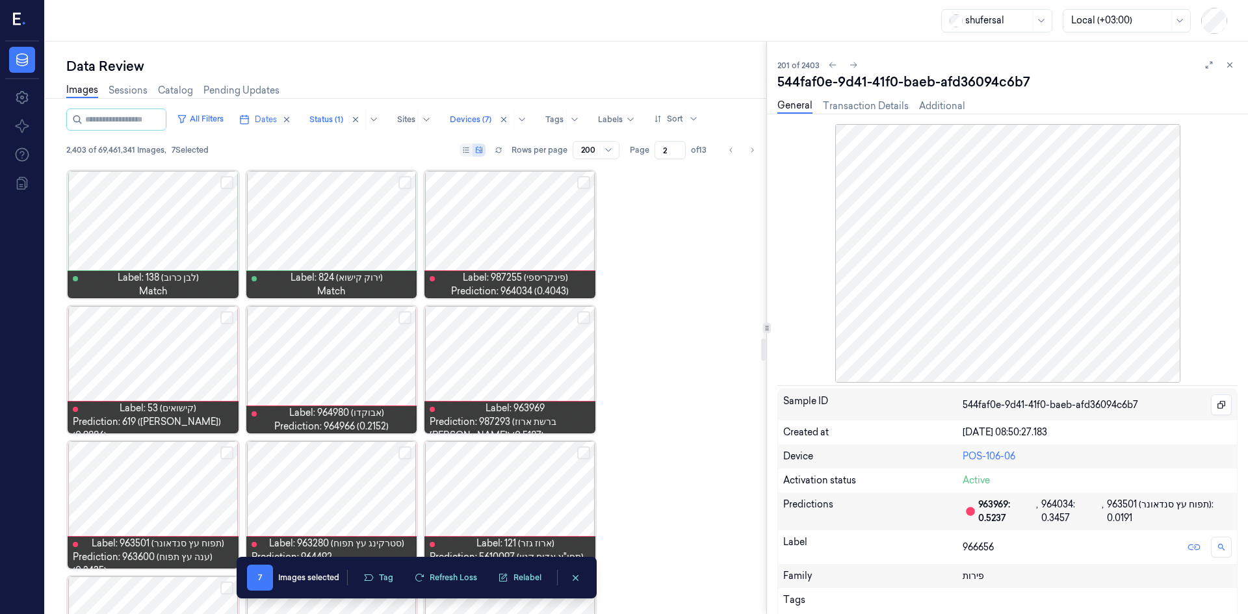
click at [220, 311] on div at bounding box center [153, 369] width 171 height 127
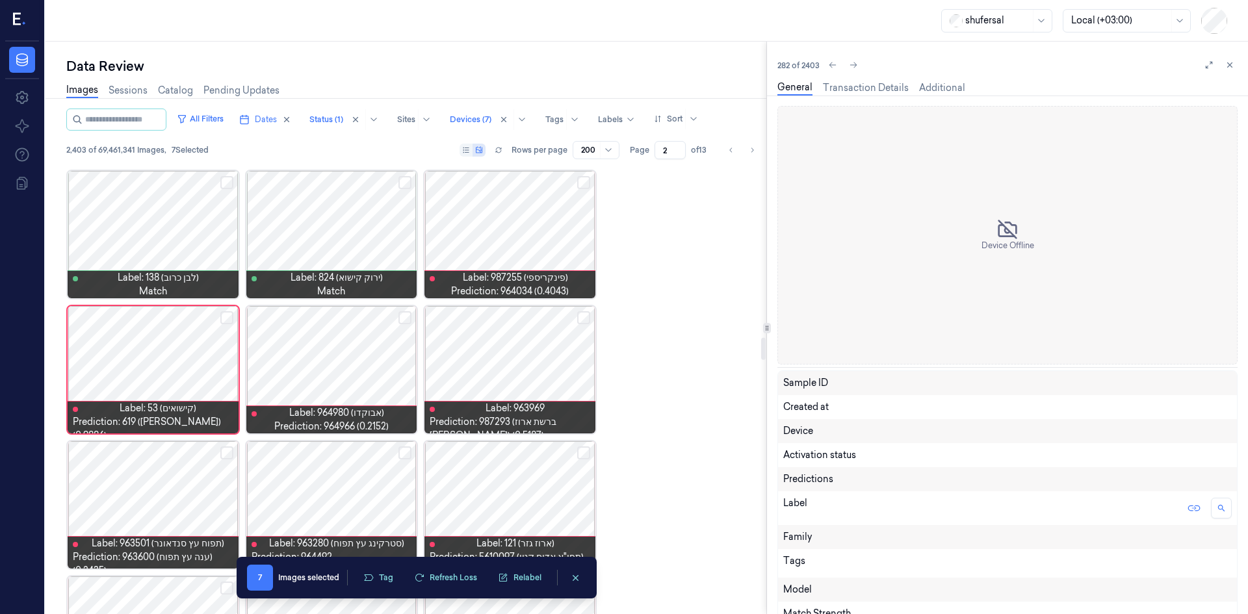
scroll to position [3492, 0]
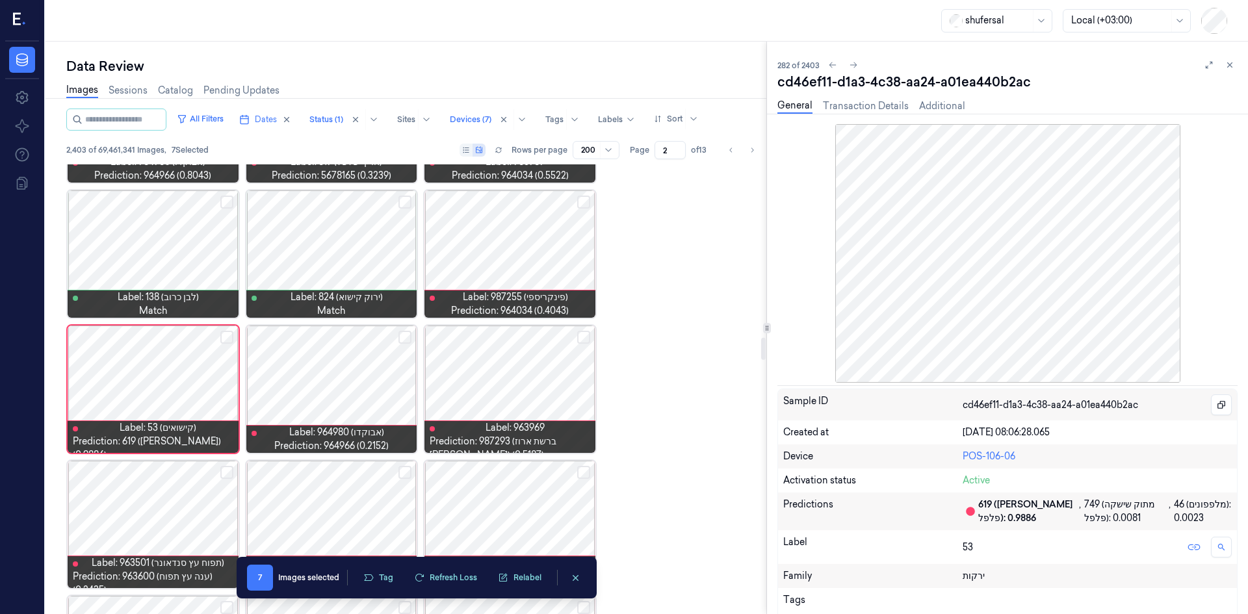
click at [222, 344] on div at bounding box center [153, 389] width 171 height 127
click at [224, 338] on button "Select row" at bounding box center [226, 337] width 13 height 13
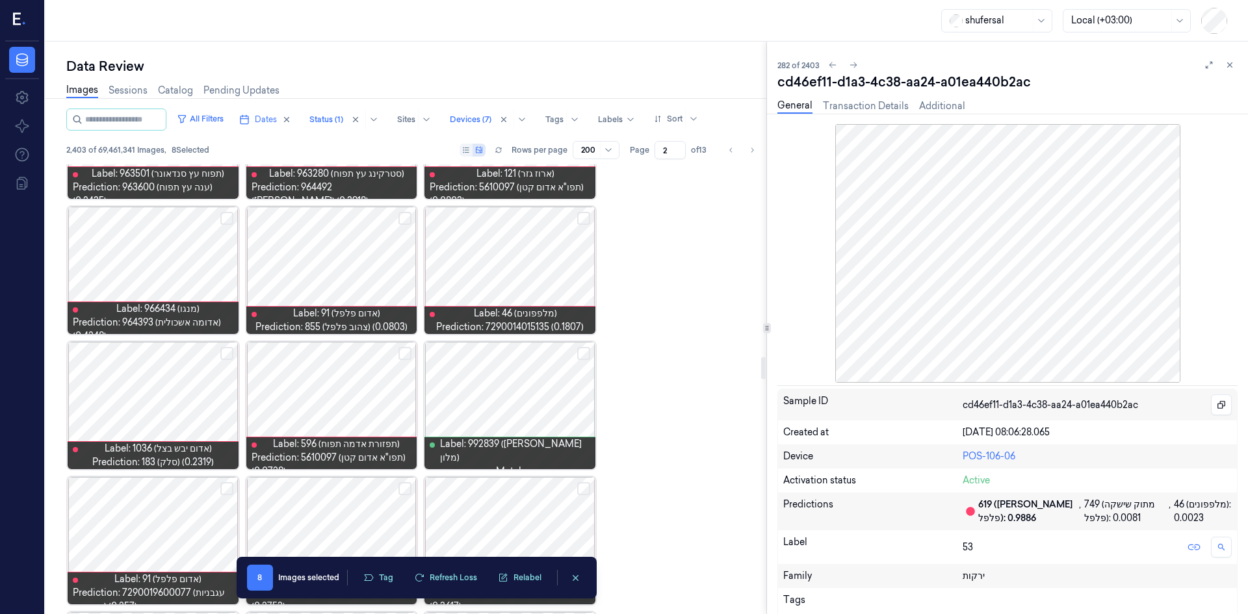
scroll to position [3882, 0]
click at [228, 217] on button "Select row" at bounding box center [226, 217] width 13 height 13
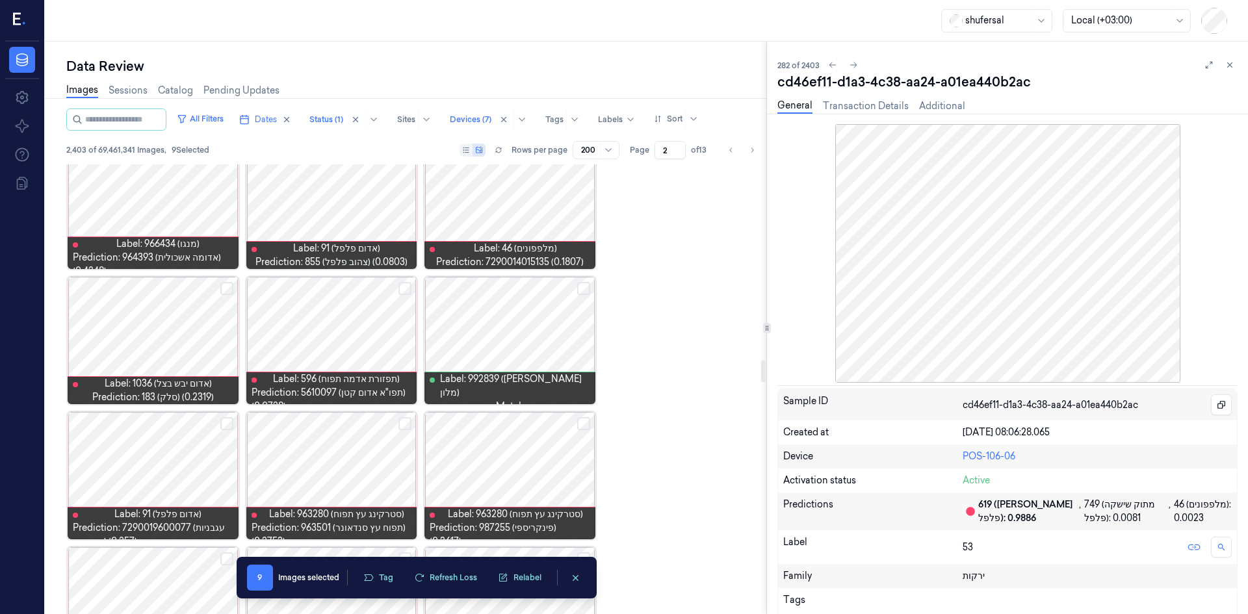
scroll to position [3947, 0]
click at [226, 286] on button "Select row" at bounding box center [226, 288] width 13 height 13
click at [228, 291] on button "Select row" at bounding box center [226, 288] width 13 height 13
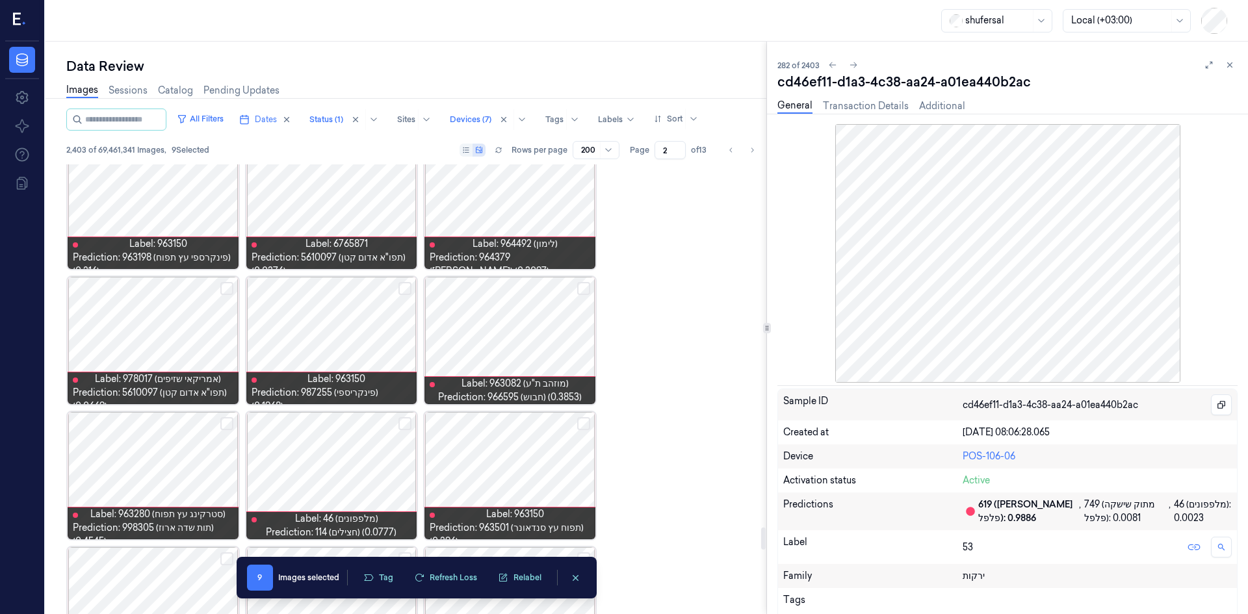
scroll to position [7328, 0]
click at [1208, 308] on div at bounding box center [1008, 253] width 460 height 259
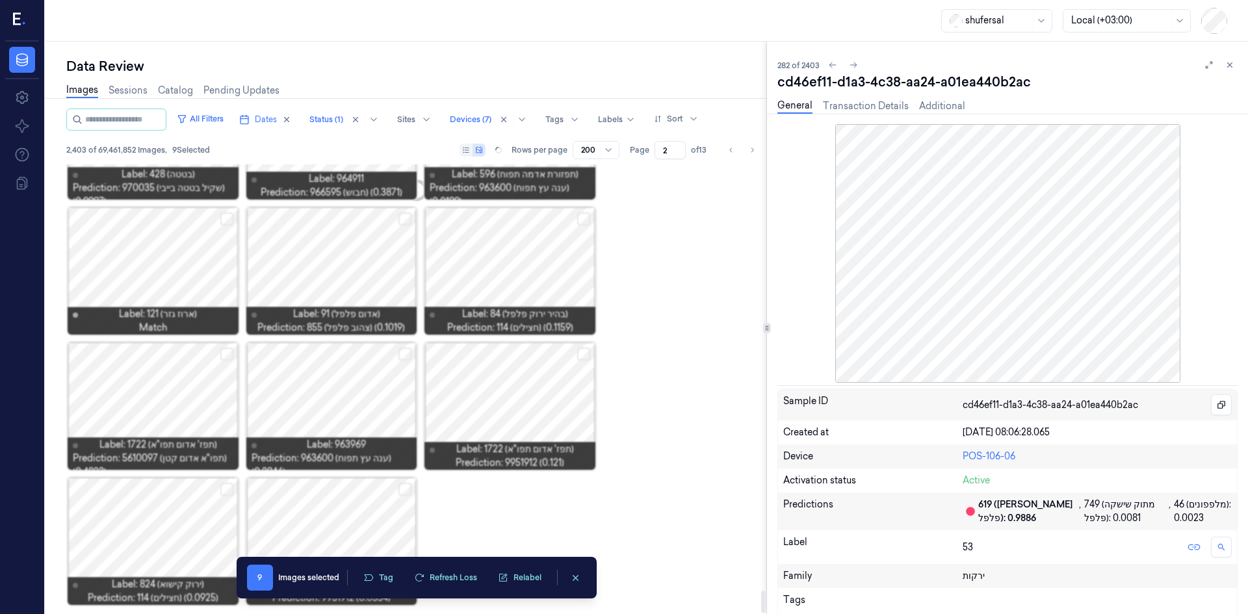
scroll to position [8617, 0]
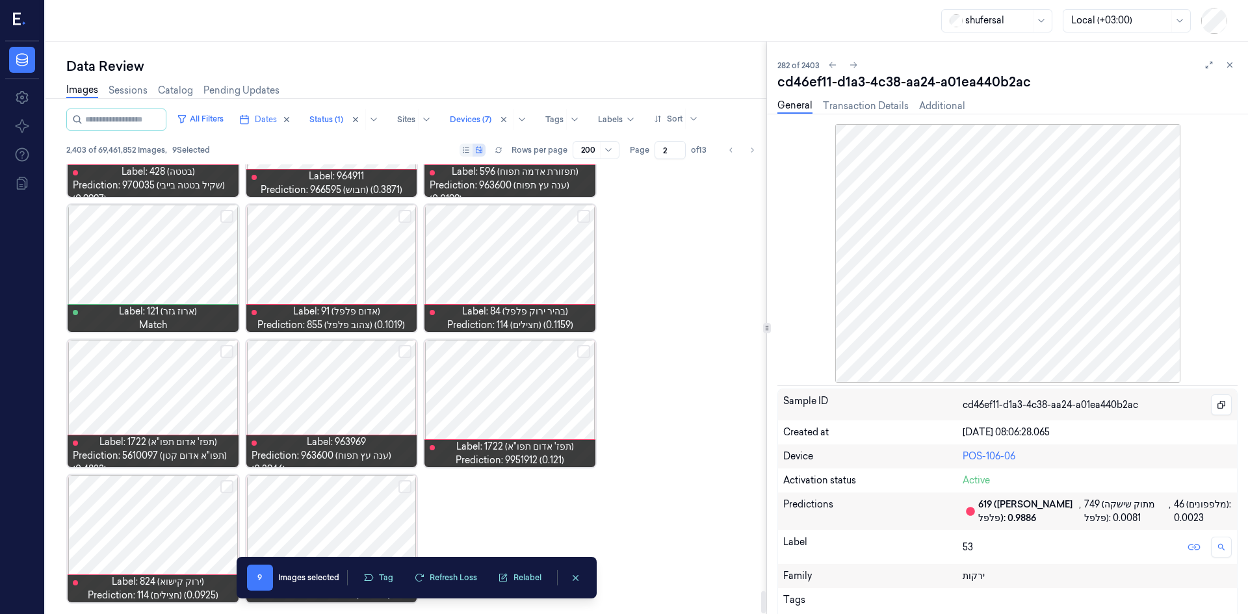
click at [225, 484] on button "Select row" at bounding box center [226, 487] width 13 height 13
click at [375, 570] on button "Tag" at bounding box center [379, 578] width 46 height 20
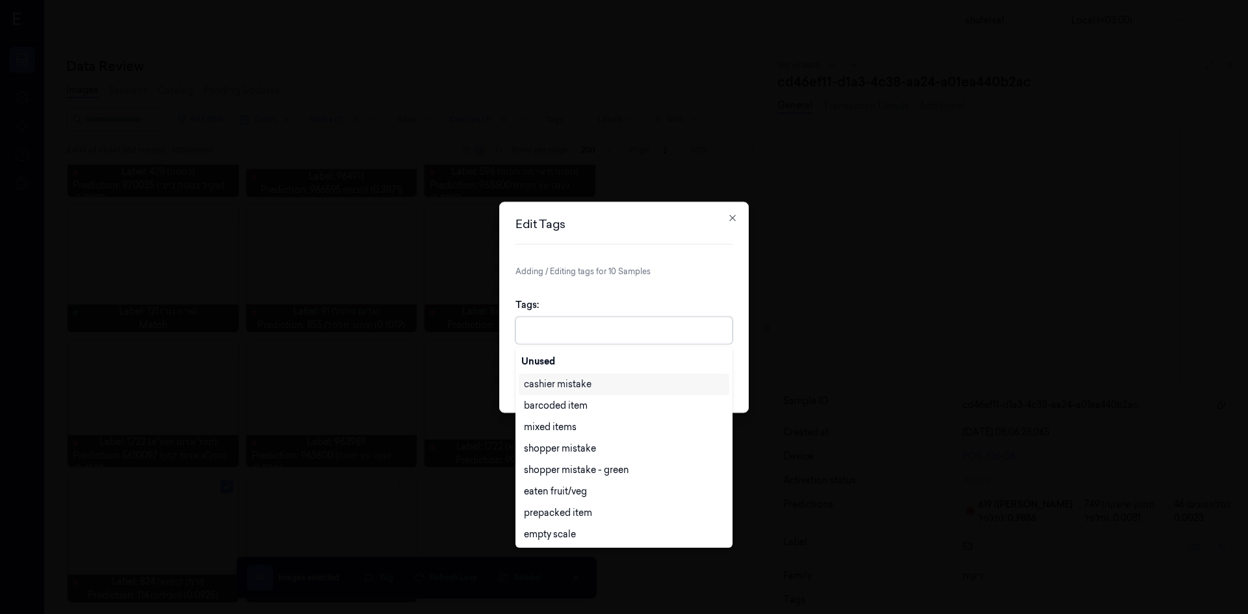
click at [585, 332] on div at bounding box center [625, 331] width 203 height 14
click at [589, 386] on div "cashier mistake" at bounding box center [558, 385] width 68 height 14
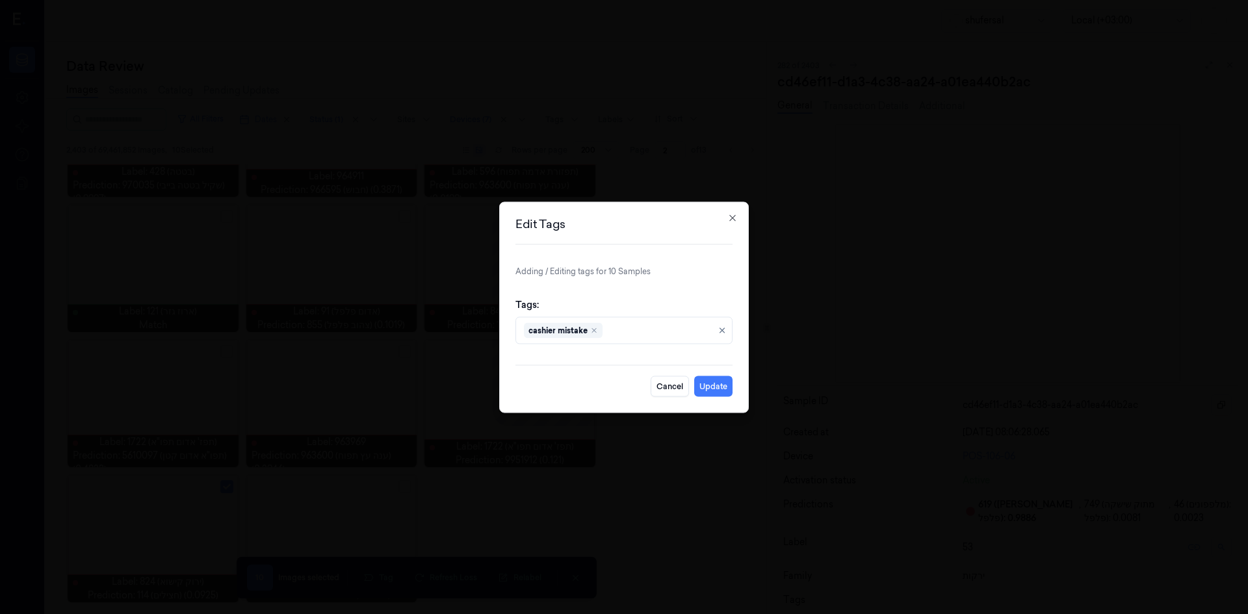
click at [745, 369] on div "Edit Tags Adding / Editing tags for 10 Samples Tags: cashier mistake Cancel Upd…" at bounding box center [624, 307] width 250 height 211
click at [717, 384] on button "Update" at bounding box center [713, 386] width 38 height 21
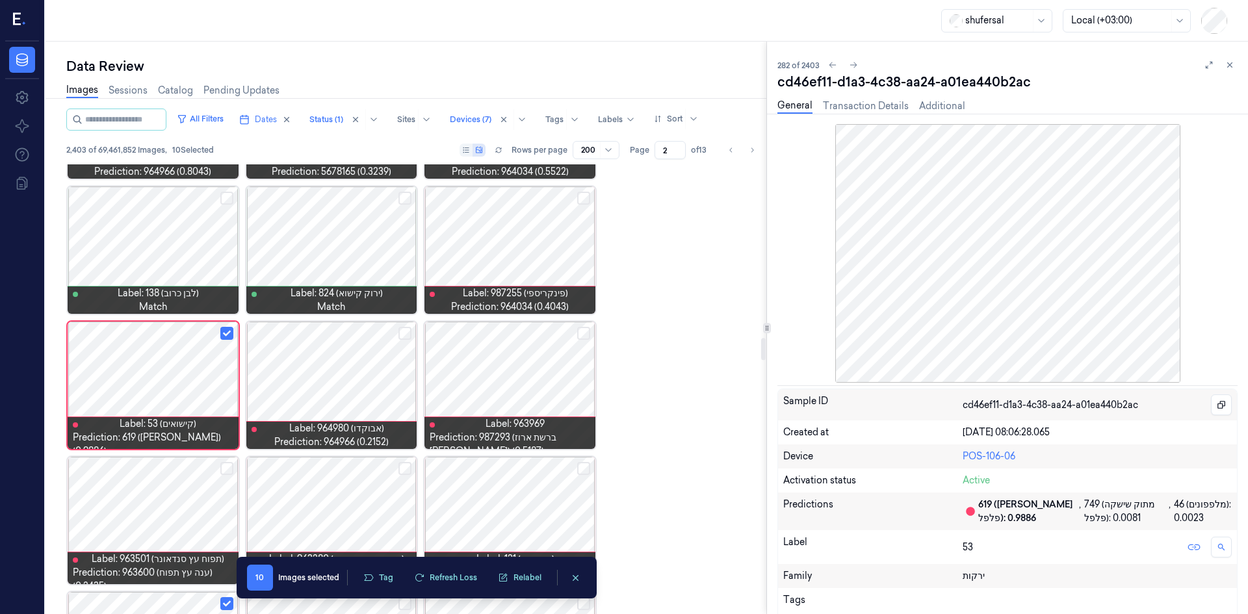
scroll to position [3492, 0]
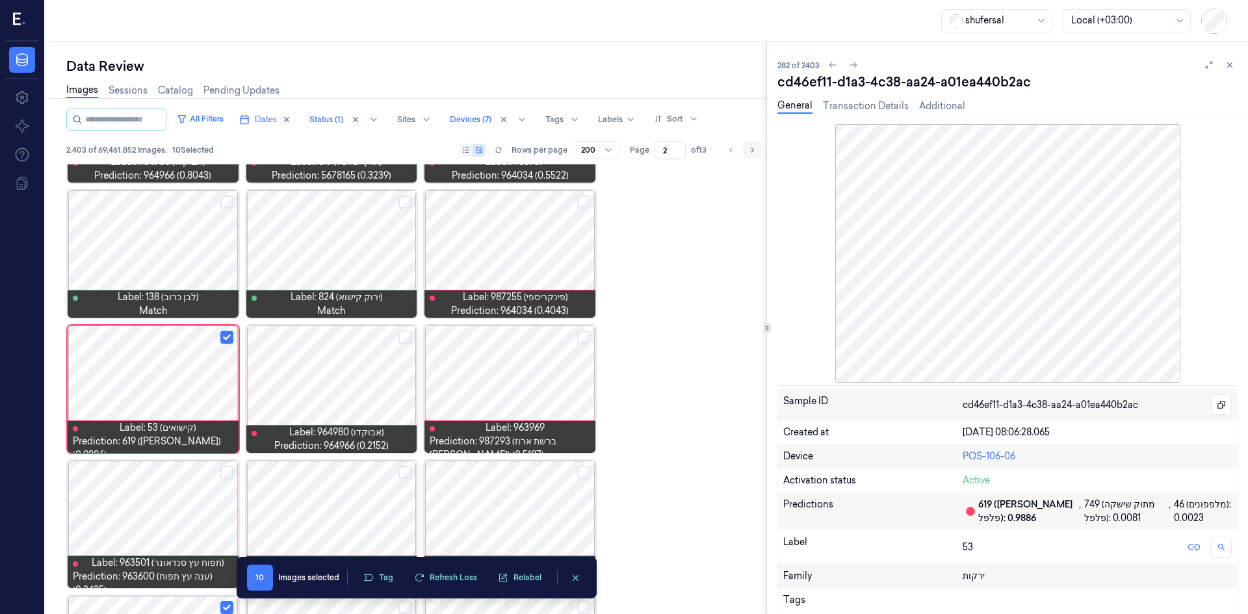
click at [751, 158] on button "Go to next page" at bounding box center [752, 150] width 18 height 18
type input "3"
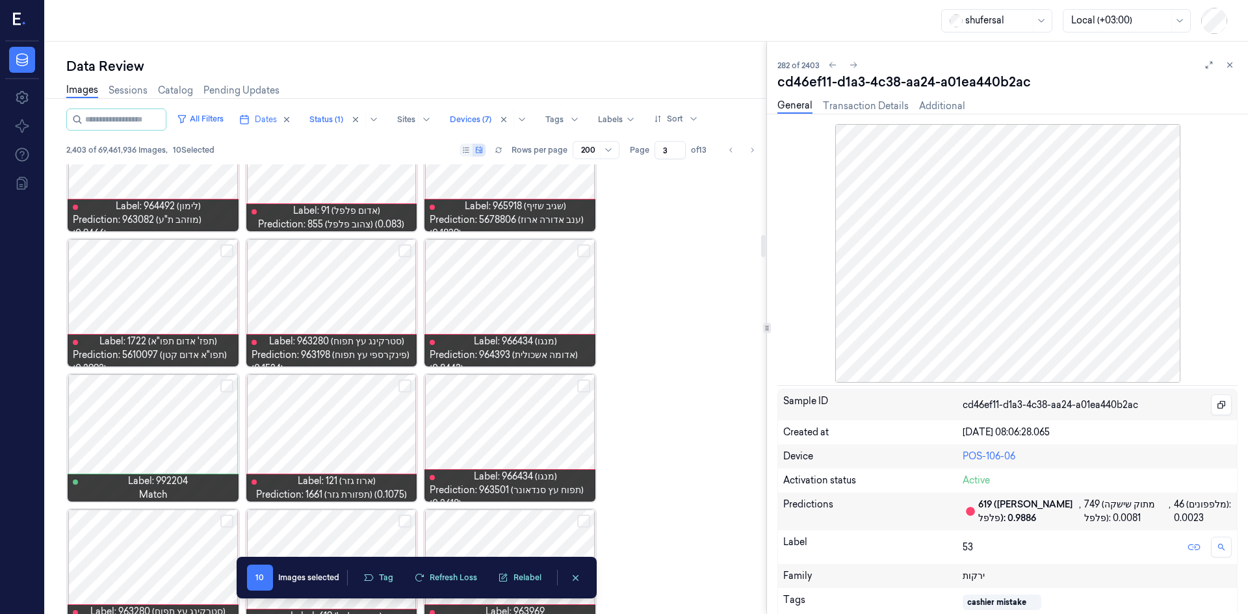
scroll to position [1430, 0]
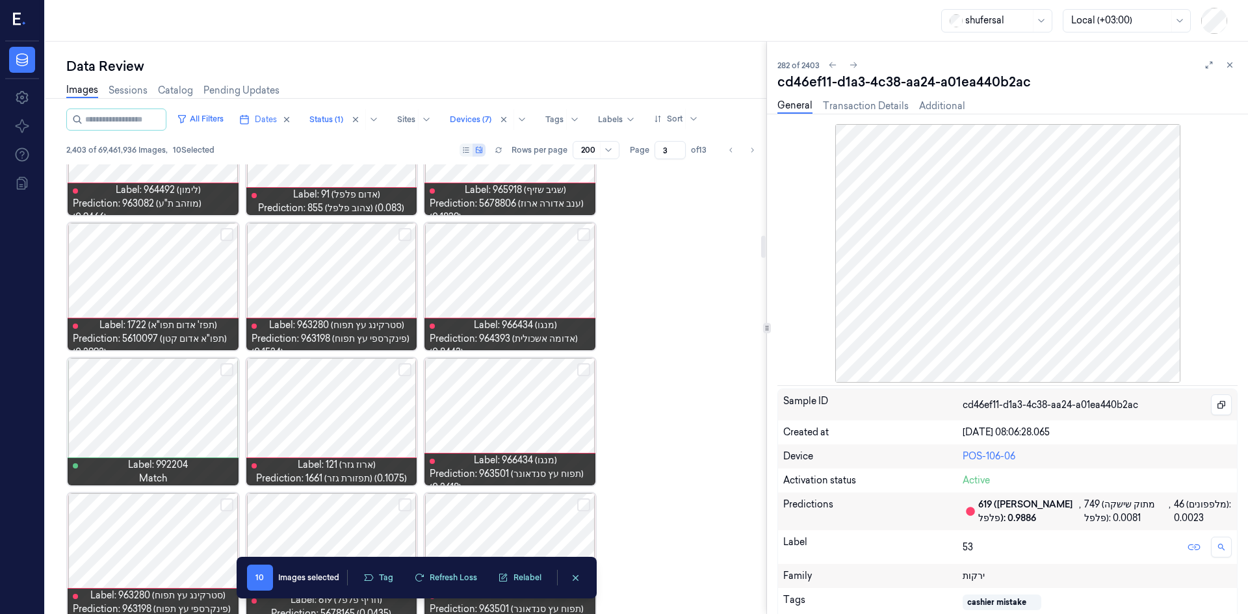
click at [581, 238] on button "Select row" at bounding box center [583, 234] width 13 height 13
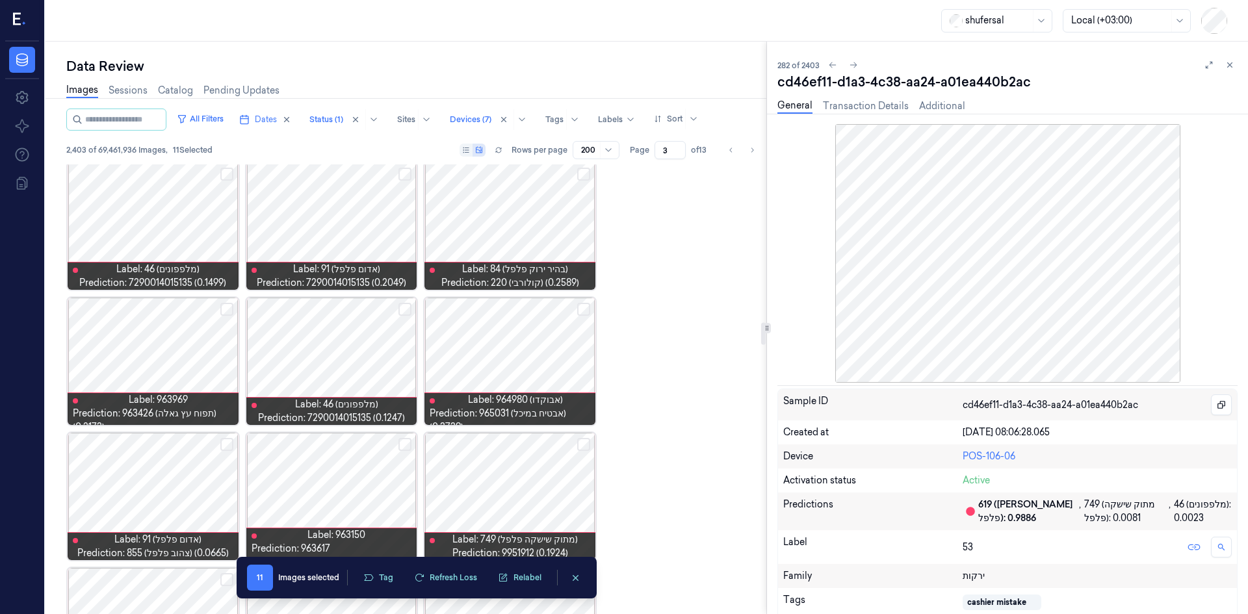
scroll to position [3251, 0]
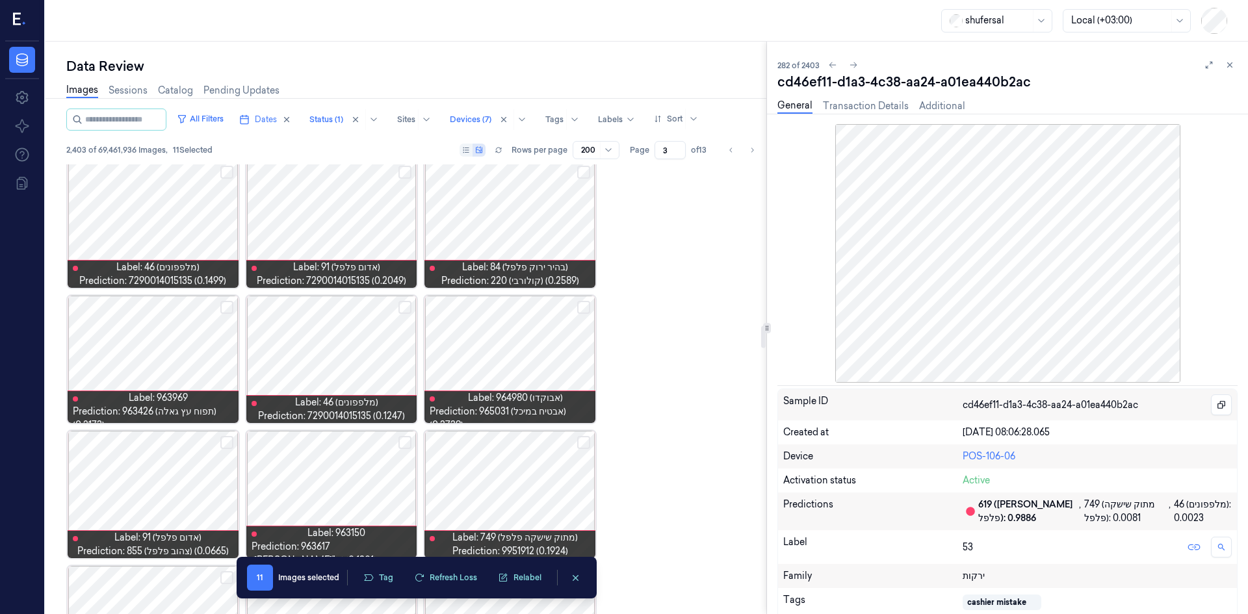
click at [583, 309] on button "Select row" at bounding box center [583, 307] width 13 height 13
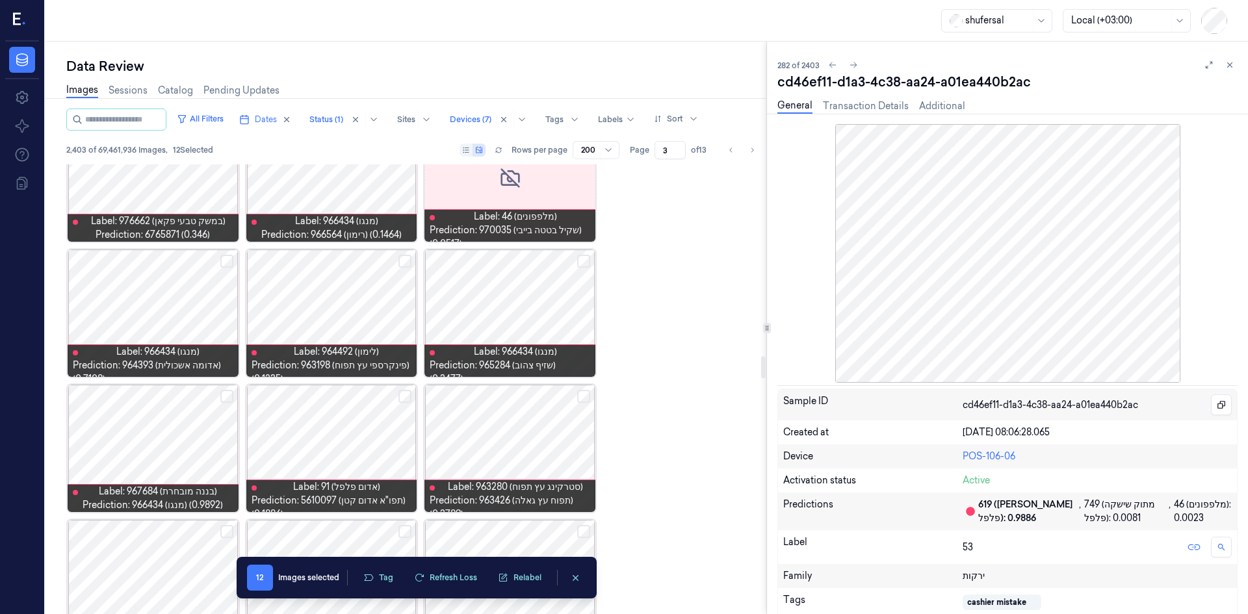
scroll to position [3836, 0]
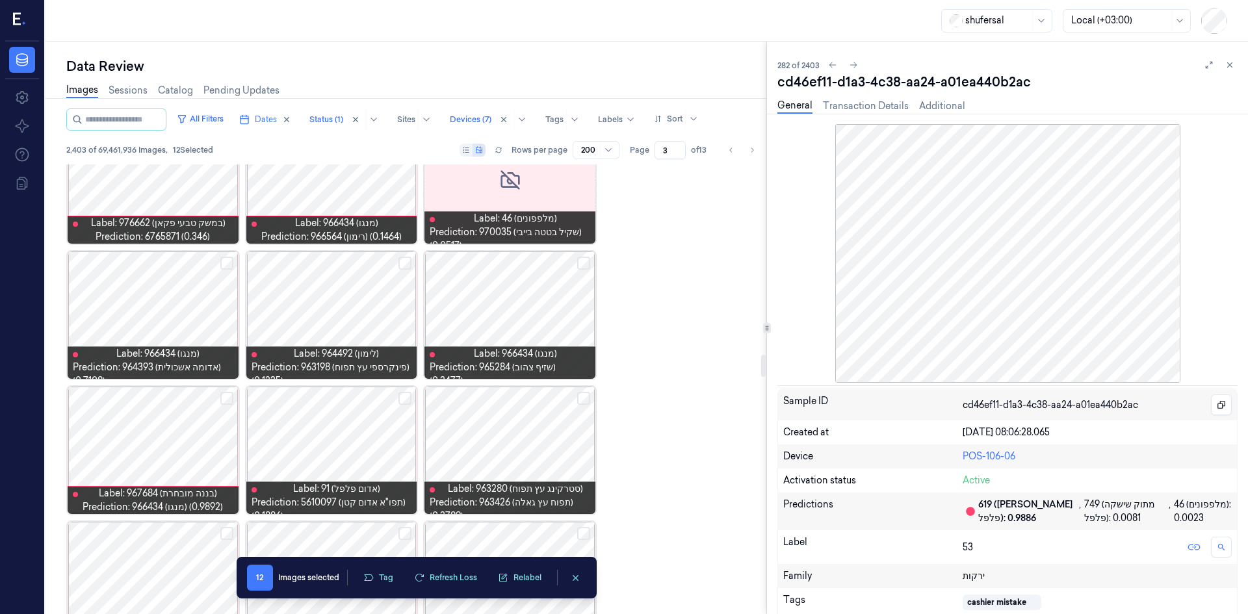
click at [222, 260] on button "Select row" at bounding box center [226, 263] width 13 height 13
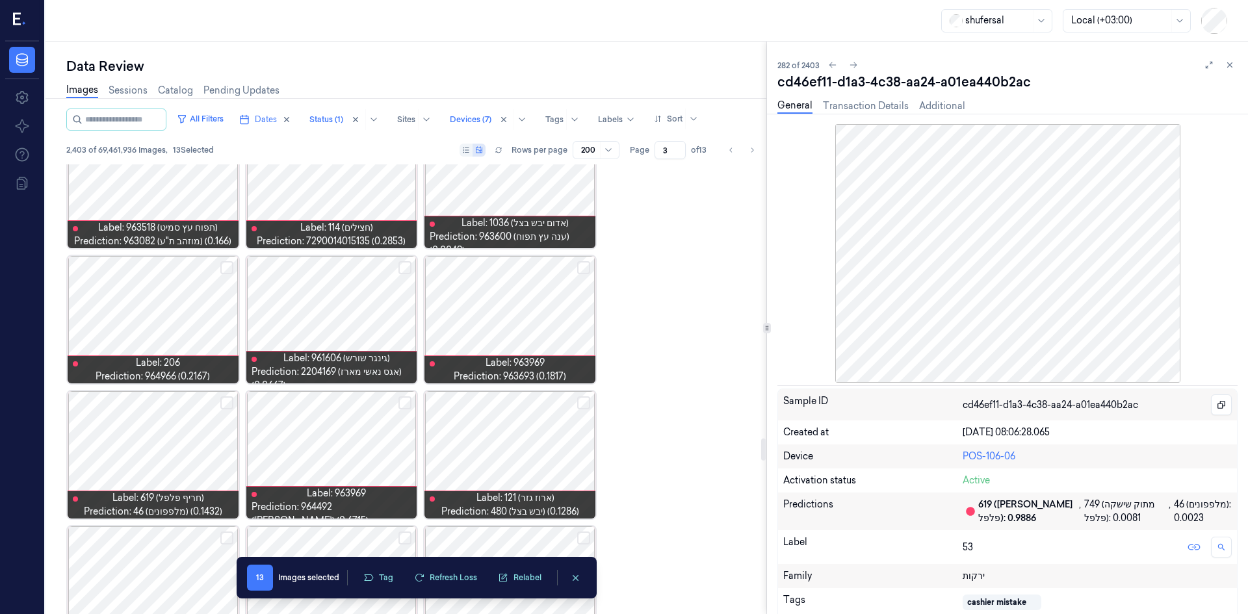
scroll to position [5592, 0]
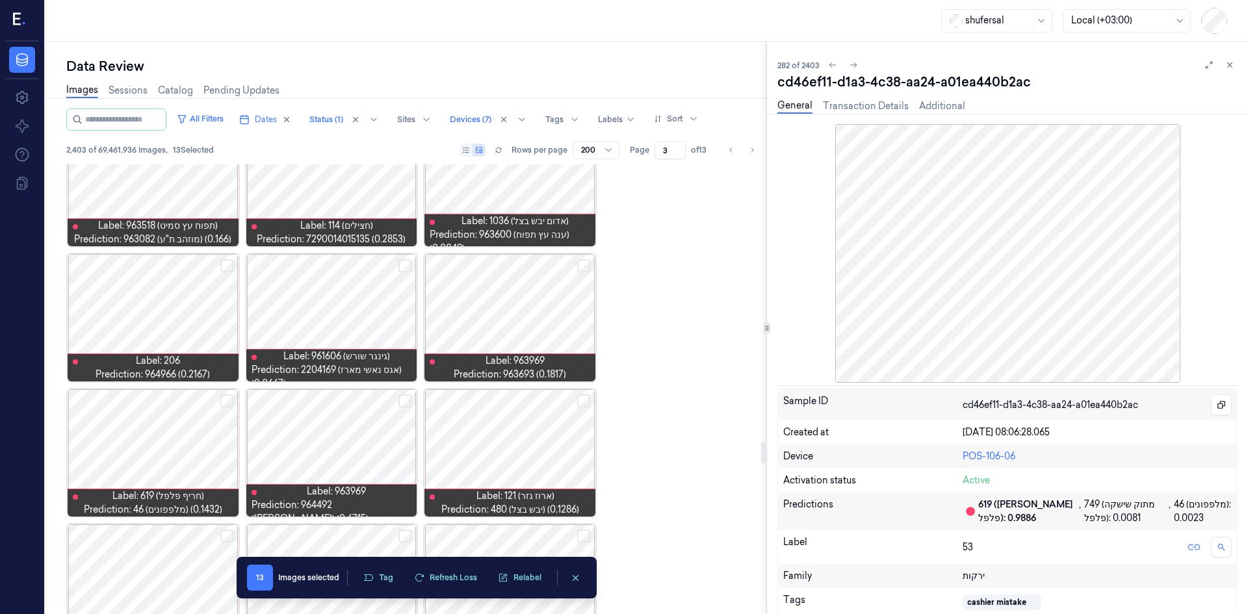
click at [402, 401] on button "Select row" at bounding box center [405, 401] width 13 height 13
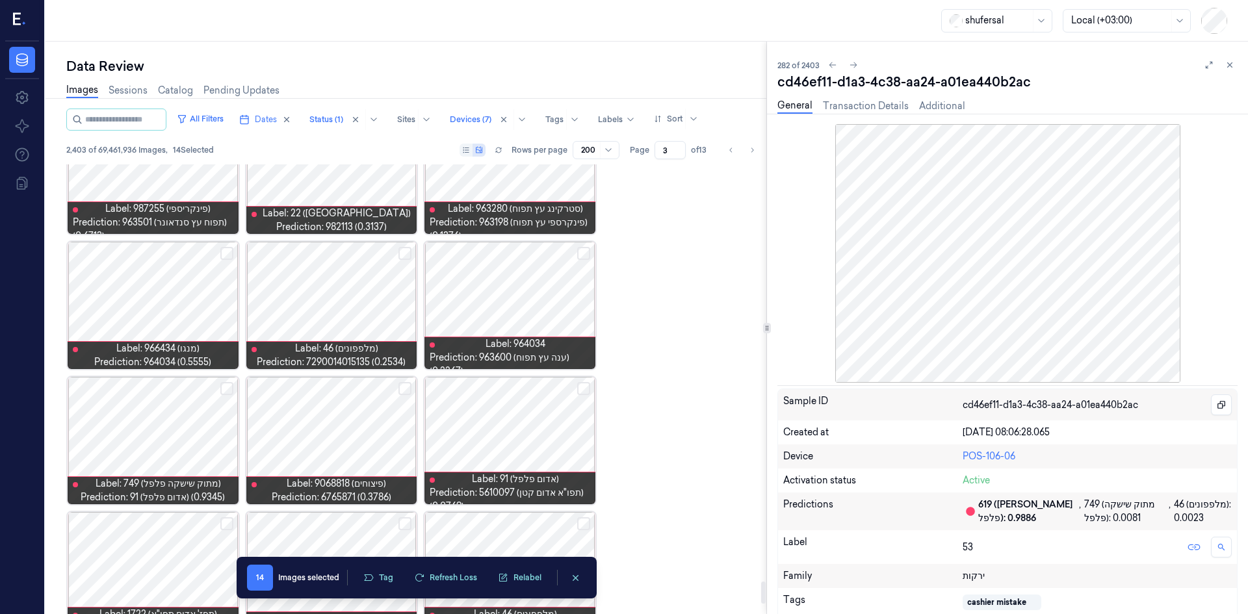
scroll to position [8422, 0]
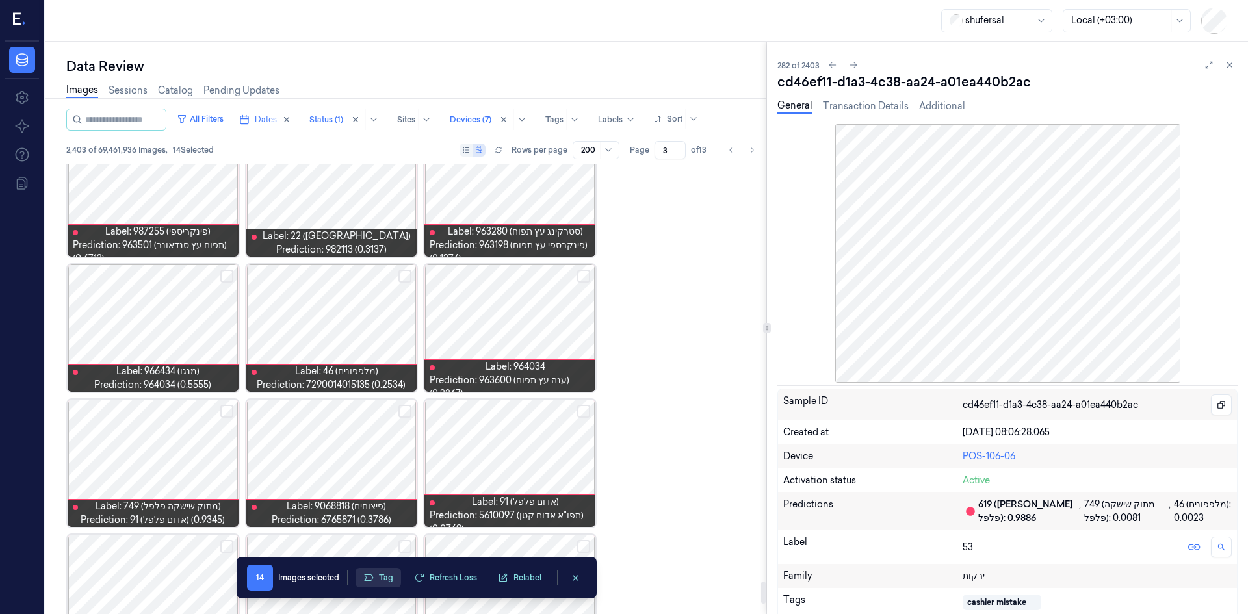
click at [381, 569] on button "Tag" at bounding box center [379, 578] width 46 height 20
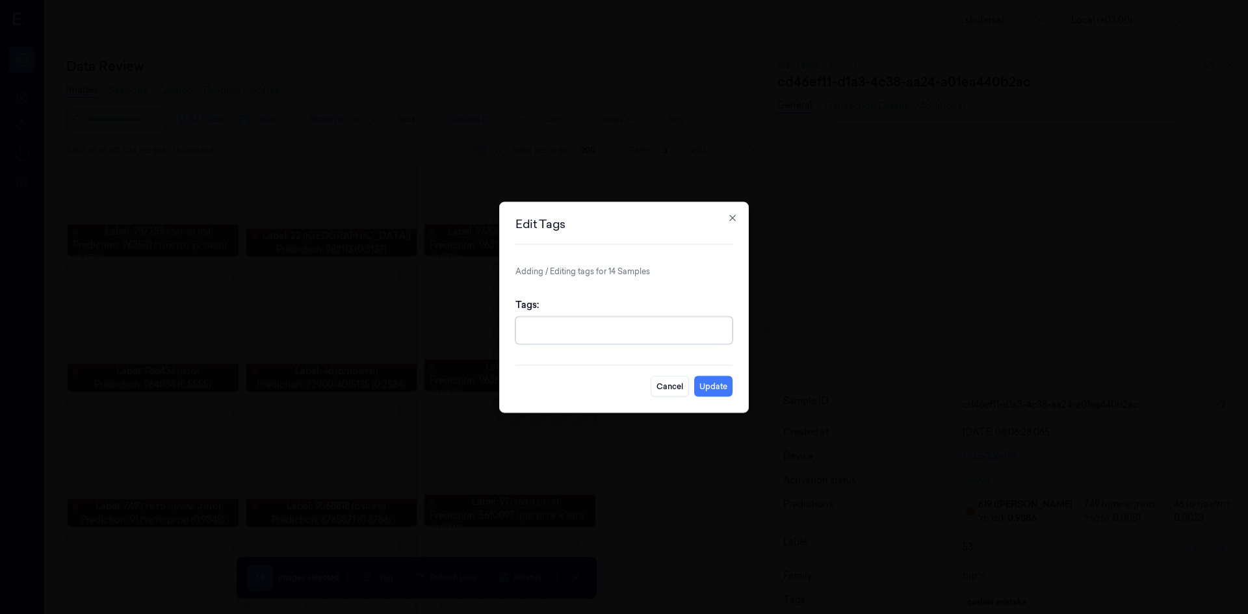
click at [583, 339] on div at bounding box center [625, 330] width 203 height 26
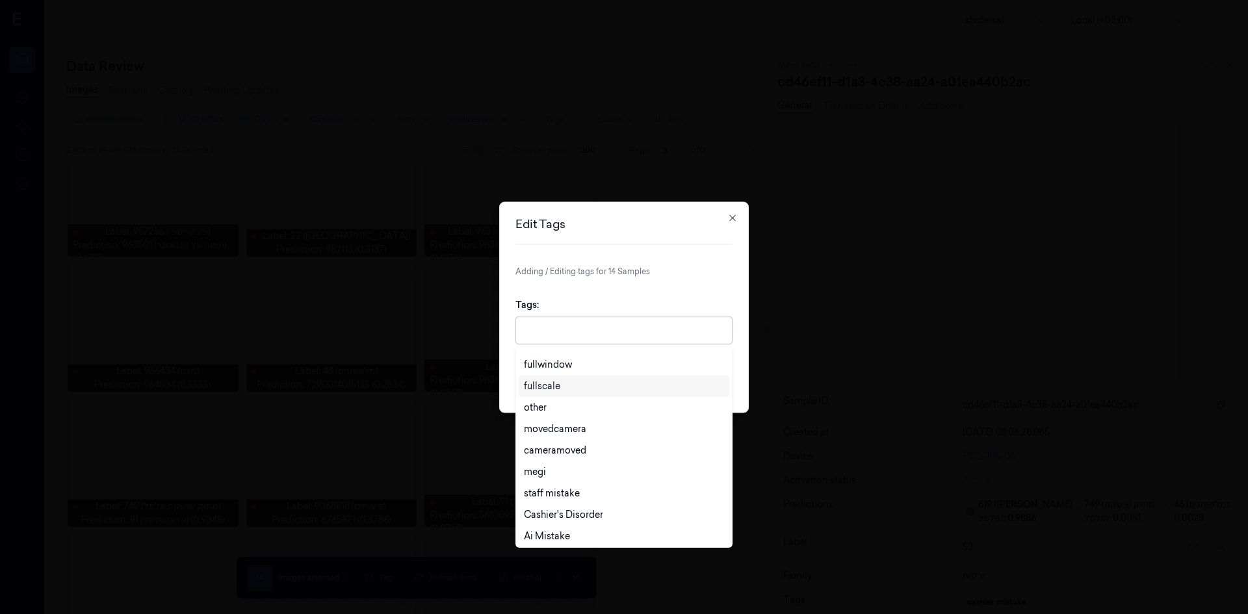
scroll to position [451, 0]
click at [571, 508] on div "Cashier's Disorder" at bounding box center [563, 513] width 79 height 14
click at [602, 324] on div "Cashier's Disorder" at bounding box center [569, 331] width 90 height 16
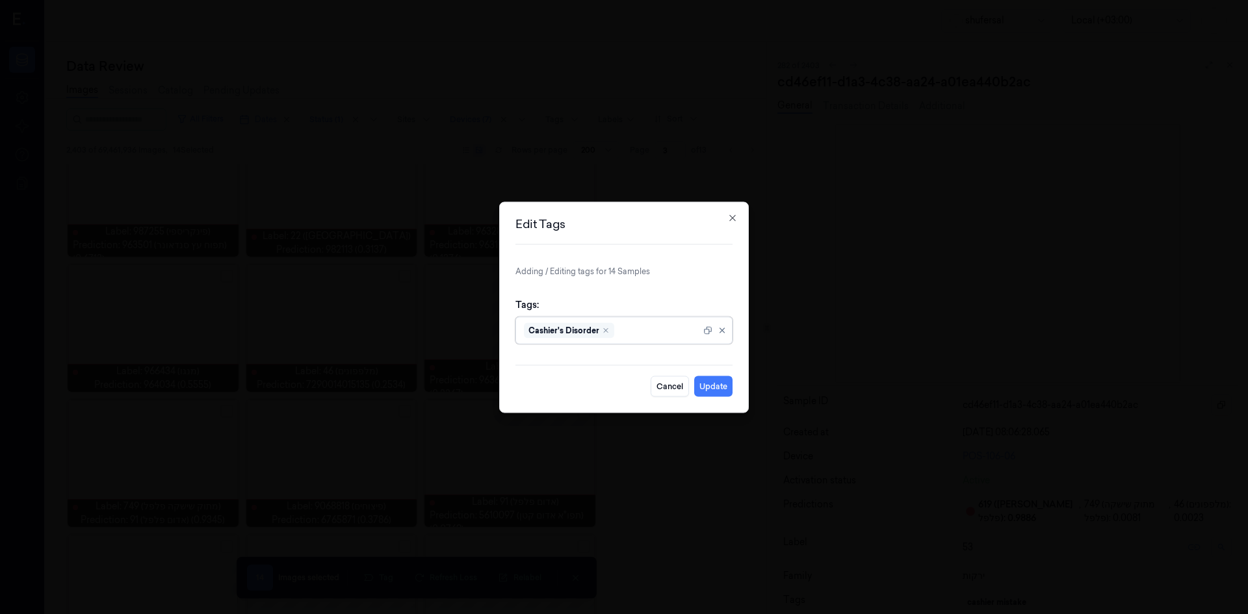
click at [610, 332] on div "Cashier's Disorder" at bounding box center [569, 331] width 90 height 16
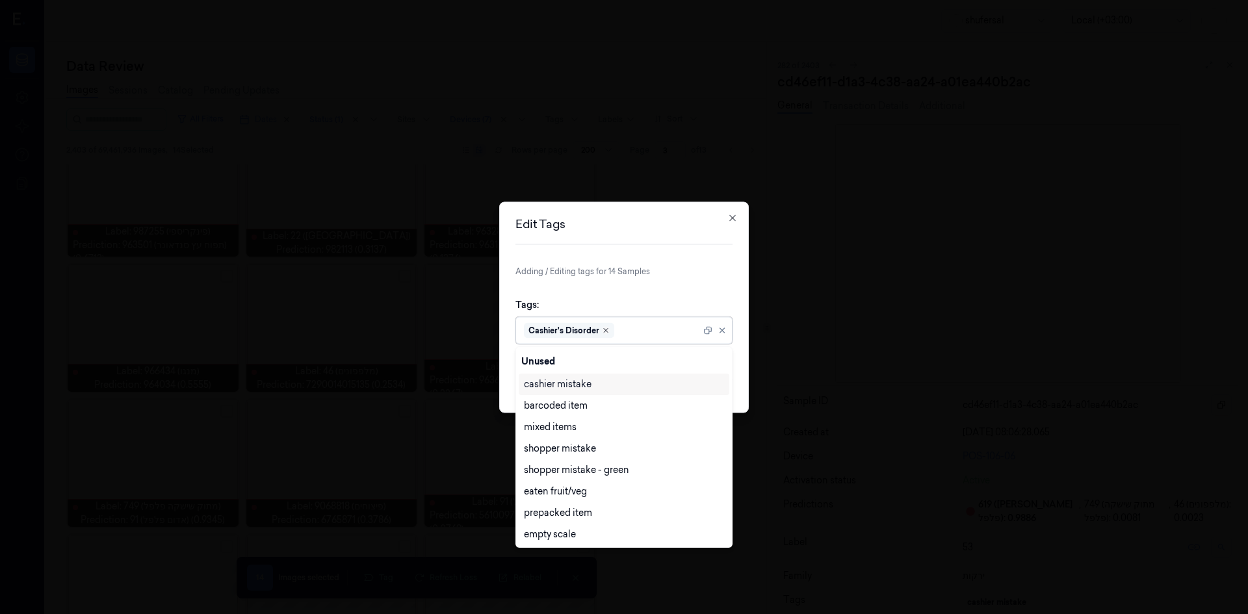
click at [605, 328] on icon "Remove ,Cashier's Disorder" at bounding box center [606, 330] width 8 height 8
click at [582, 385] on div "cashier mistake" at bounding box center [558, 385] width 68 height 14
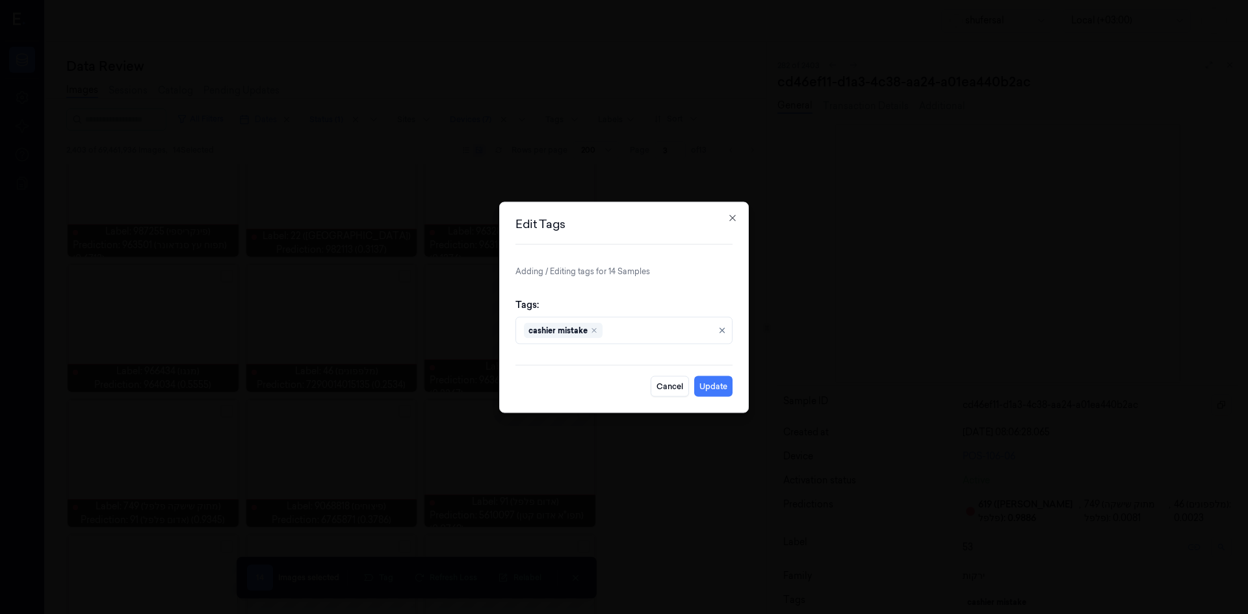
click at [623, 304] on div "Tags: cashier mistake" at bounding box center [624, 320] width 217 height 67
click at [701, 387] on button "Update" at bounding box center [713, 386] width 38 height 21
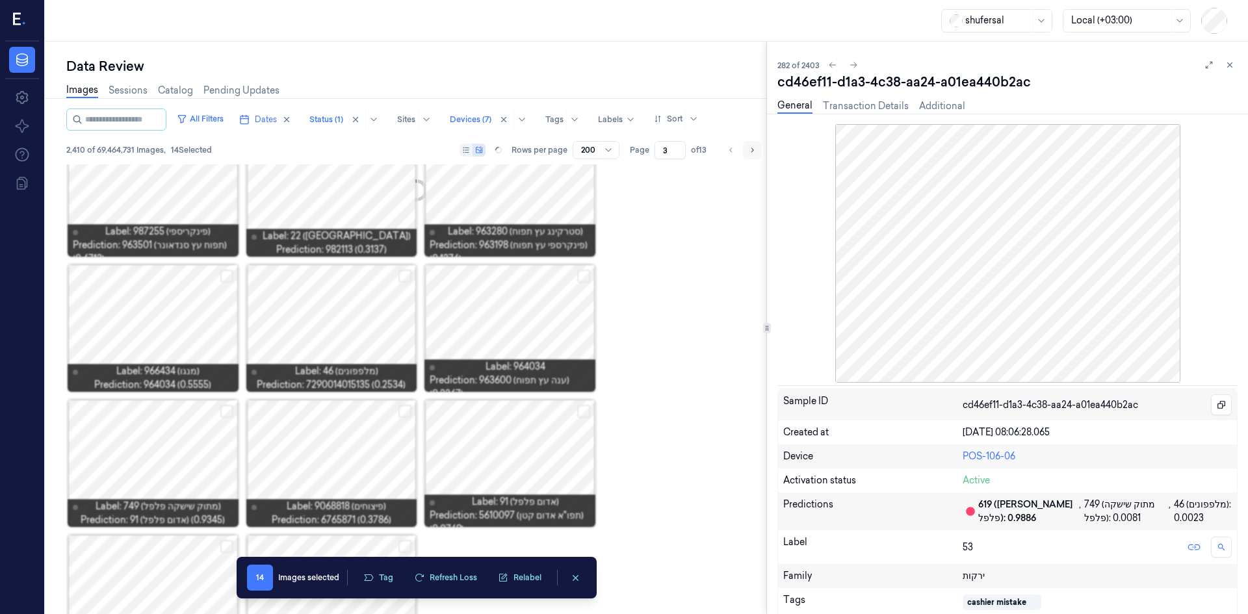
scroll to position [8617, 0]
